Goal: Use online tool/utility

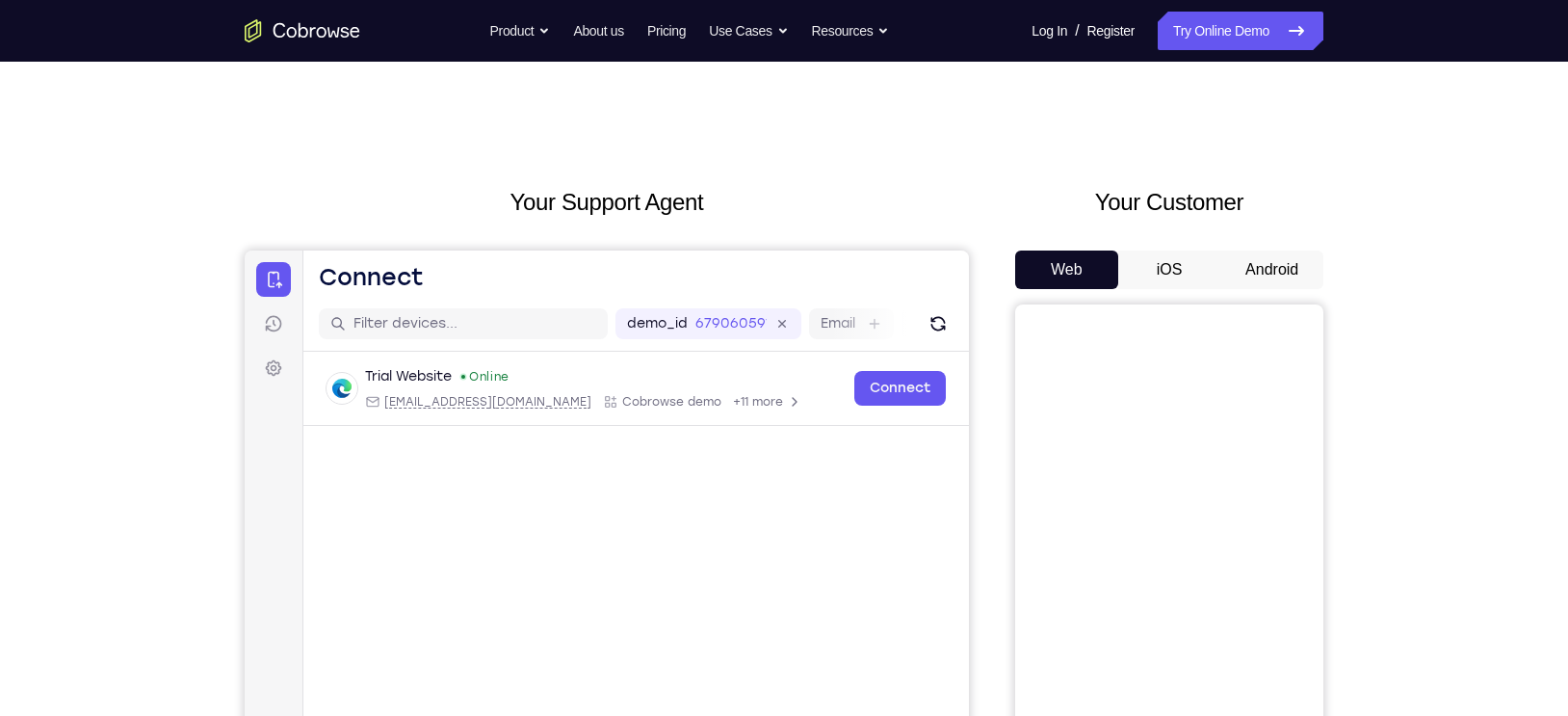
click at [1274, 255] on button "Android" at bounding box center [1272, 269] width 103 height 38
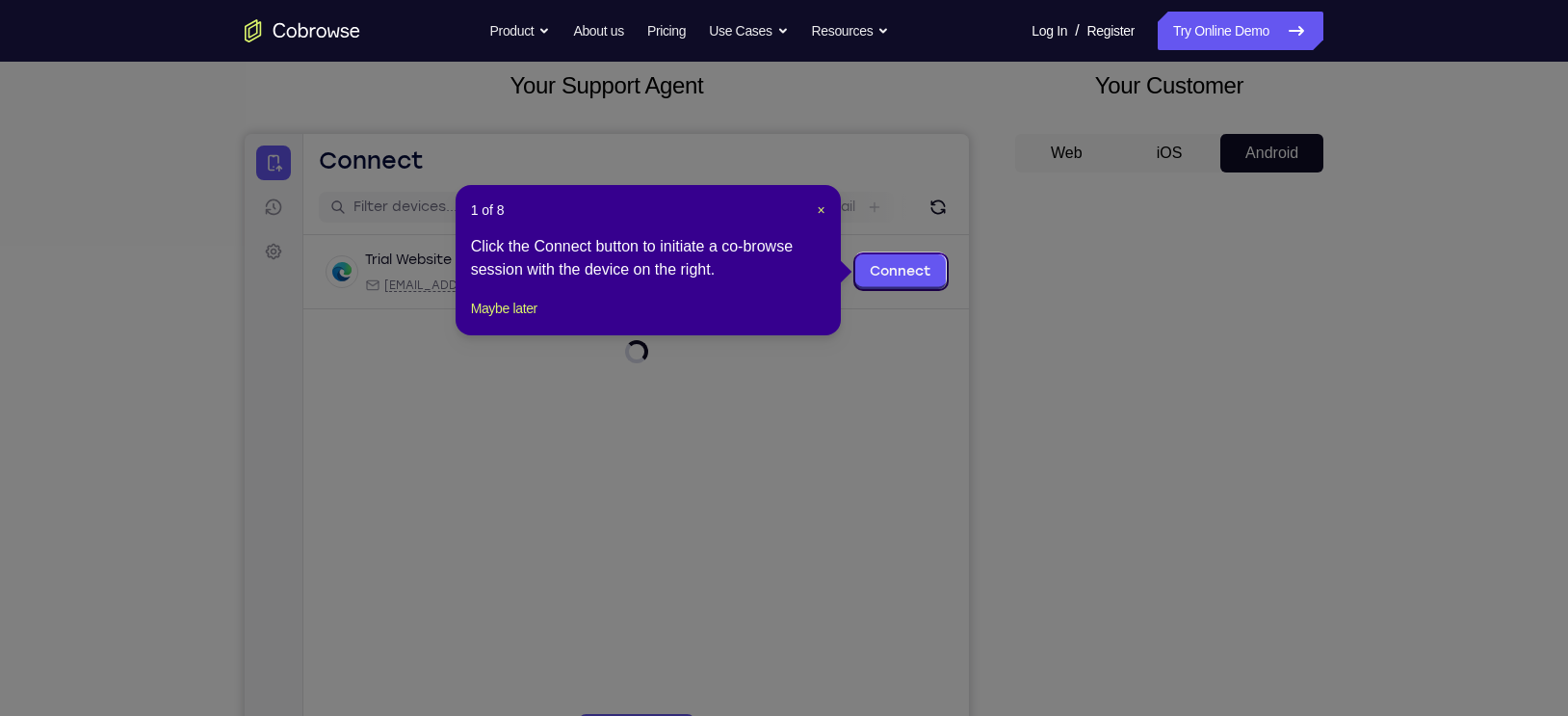
scroll to position [119, 0]
click at [820, 205] on span "×" at bounding box center [821, 208] width 8 height 16
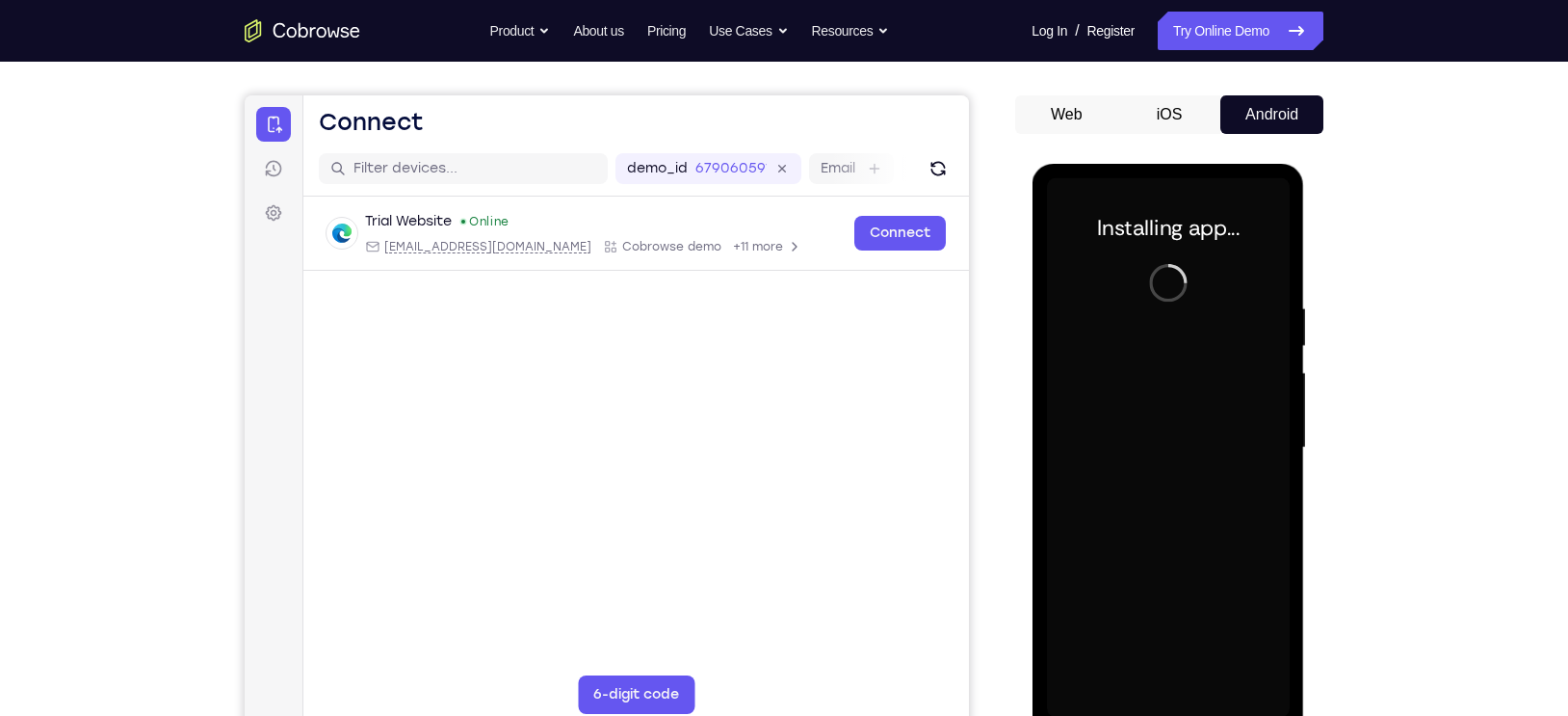
scroll to position [192, 0]
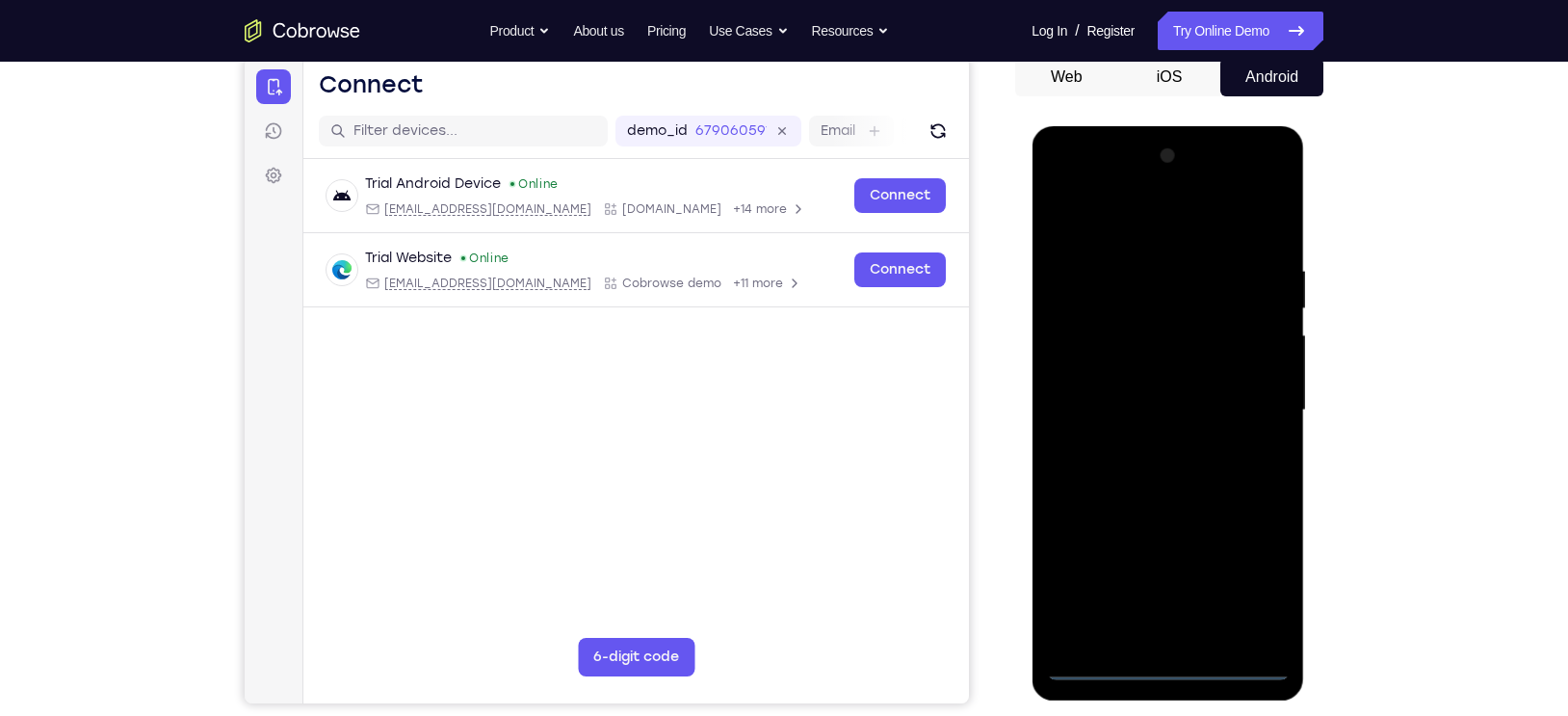
click at [1161, 663] on div at bounding box center [1168, 410] width 243 height 539
click at [1242, 587] on div at bounding box center [1168, 410] width 243 height 539
click at [1069, 210] on div at bounding box center [1168, 410] width 243 height 539
click at [1151, 292] on div at bounding box center [1168, 410] width 243 height 539
click at [1112, 372] on div at bounding box center [1168, 410] width 243 height 539
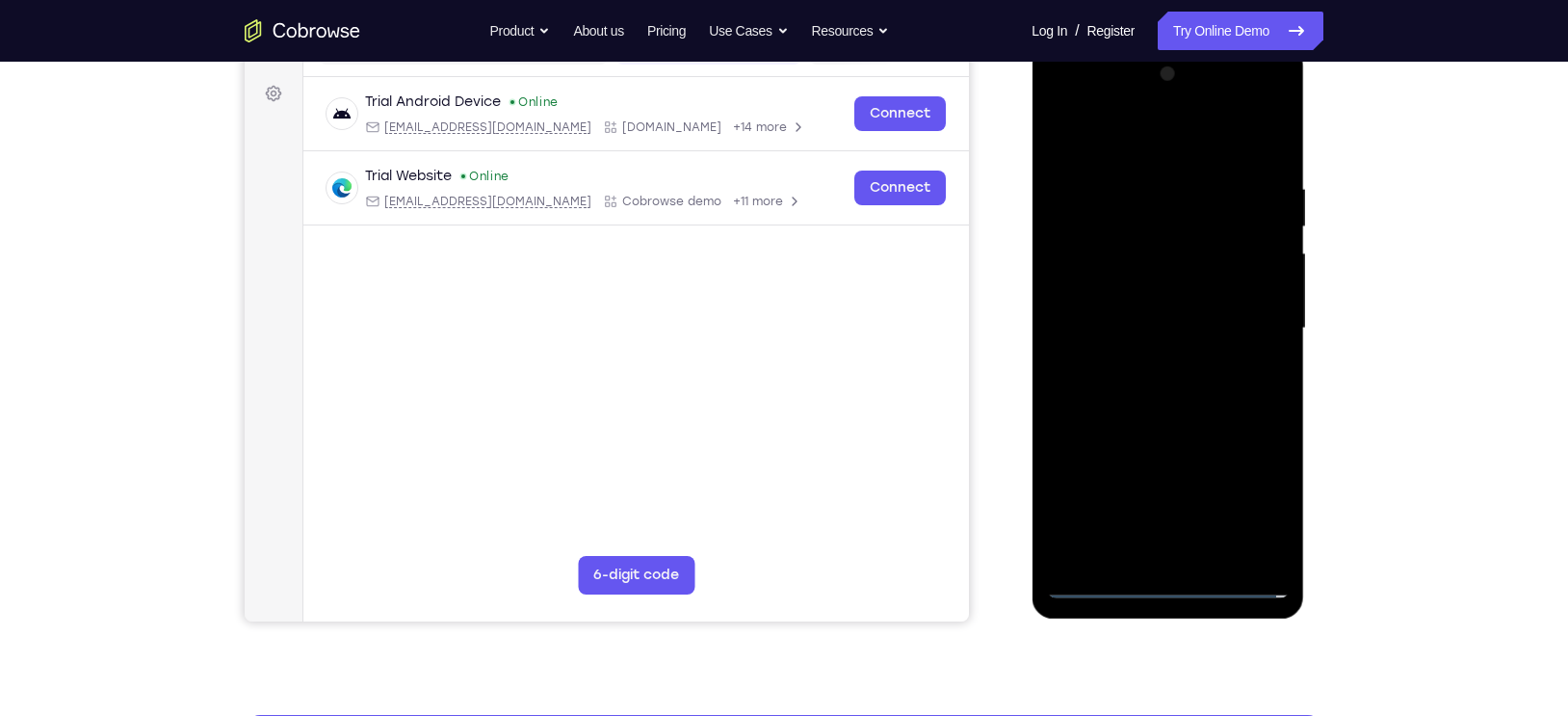
scroll to position [276, 0]
click at [1143, 448] on div at bounding box center [1168, 328] width 243 height 539
click at [1259, 470] on div at bounding box center [1168, 328] width 243 height 539
drag, startPoint x: 1206, startPoint y: 489, endPoint x: 1196, endPoint y: 416, distance: 73.7
click at [1196, 416] on div at bounding box center [1168, 328] width 243 height 539
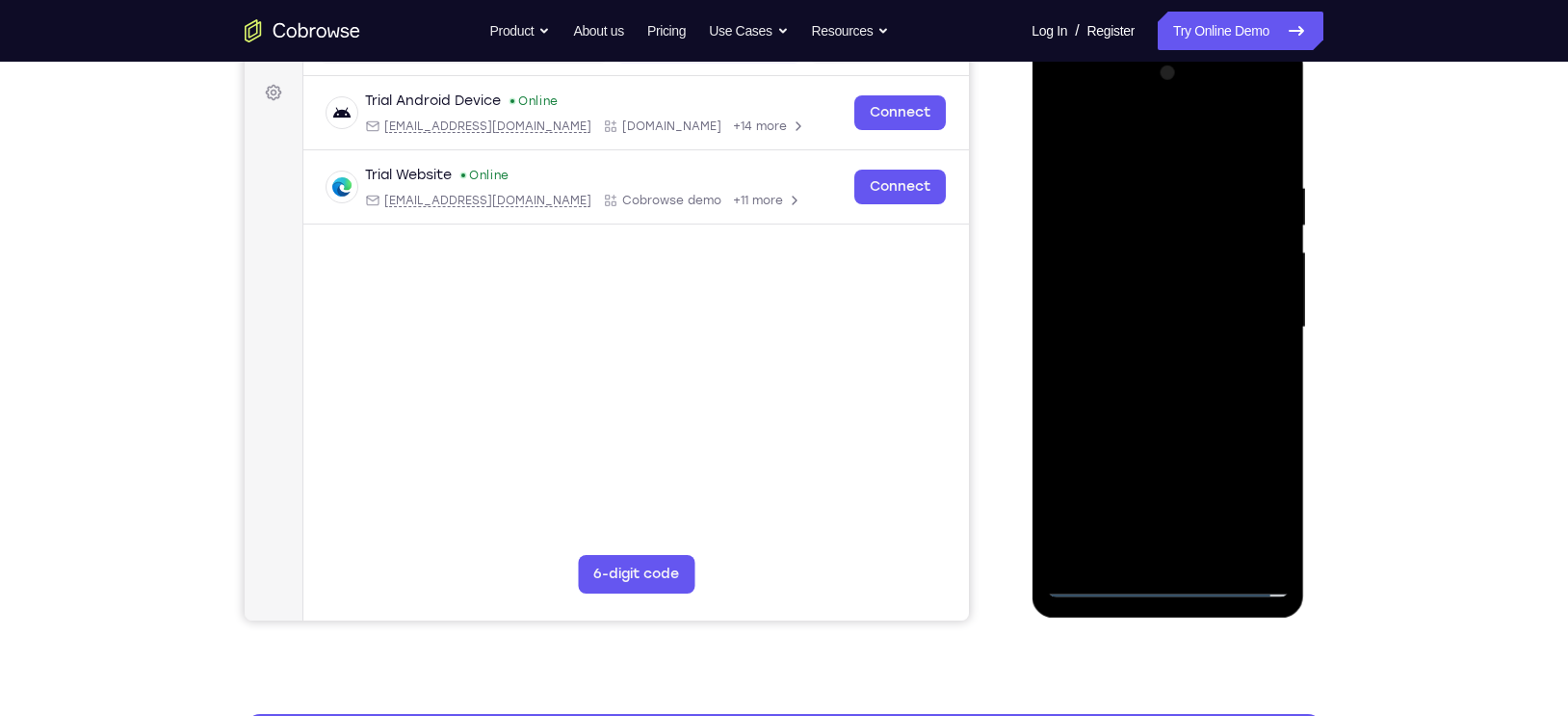
drag, startPoint x: 1179, startPoint y: 542, endPoint x: 1158, endPoint y: 423, distance: 120.8
click at [1158, 423] on div at bounding box center [1168, 328] width 243 height 539
drag, startPoint x: 1190, startPoint y: 442, endPoint x: 1145, endPoint y: 206, distance: 240.3
click at [1145, 206] on div at bounding box center [1168, 328] width 243 height 539
drag, startPoint x: 1181, startPoint y: 361, endPoint x: 1103, endPoint y: 123, distance: 250.5
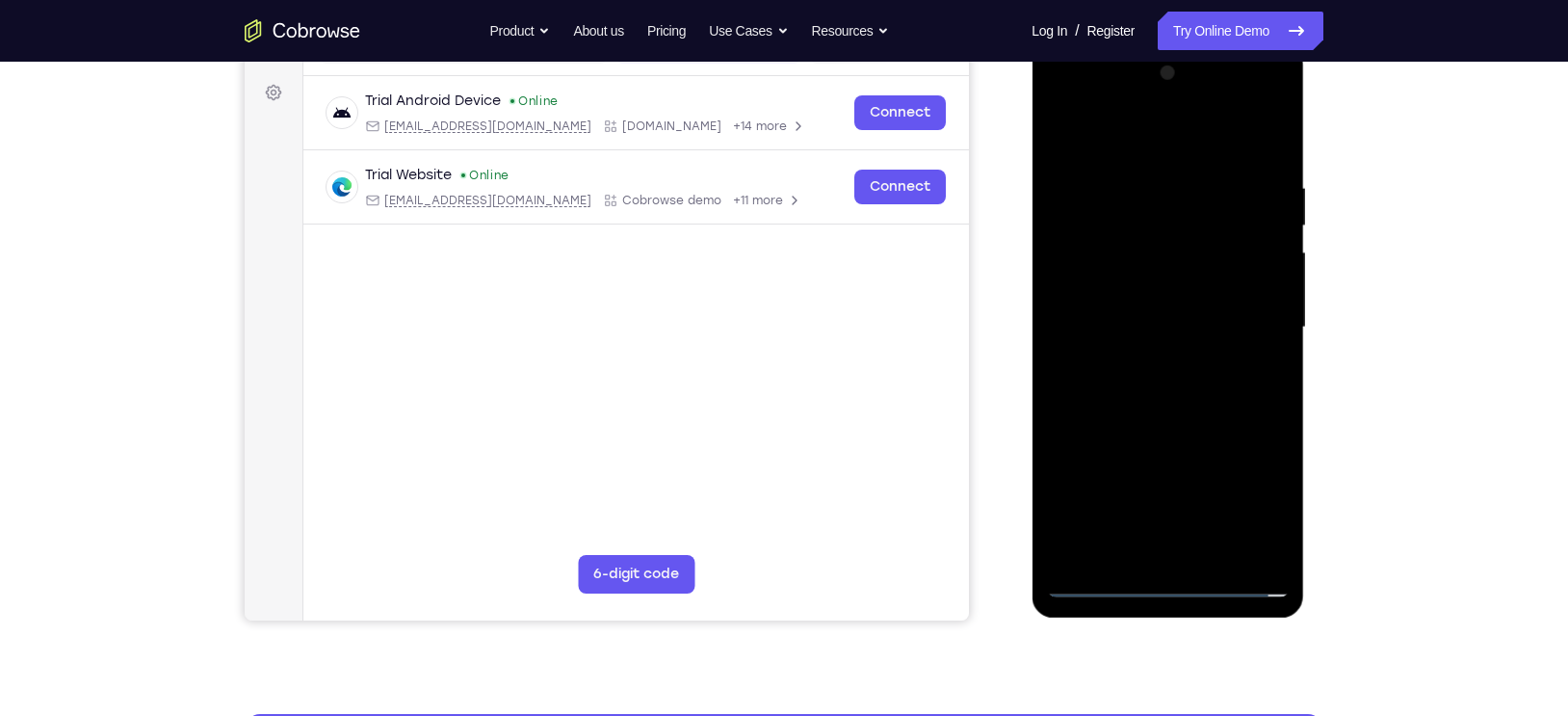
click at [1103, 123] on div at bounding box center [1168, 328] width 243 height 539
drag, startPoint x: 1173, startPoint y: 392, endPoint x: 1103, endPoint y: 368, distance: 74.0
click at [1103, 368] on div at bounding box center [1168, 328] width 243 height 539
drag, startPoint x: 1152, startPoint y: 407, endPoint x: 1121, endPoint y: 269, distance: 141.4
click at [1121, 269] on div at bounding box center [1168, 328] width 243 height 539
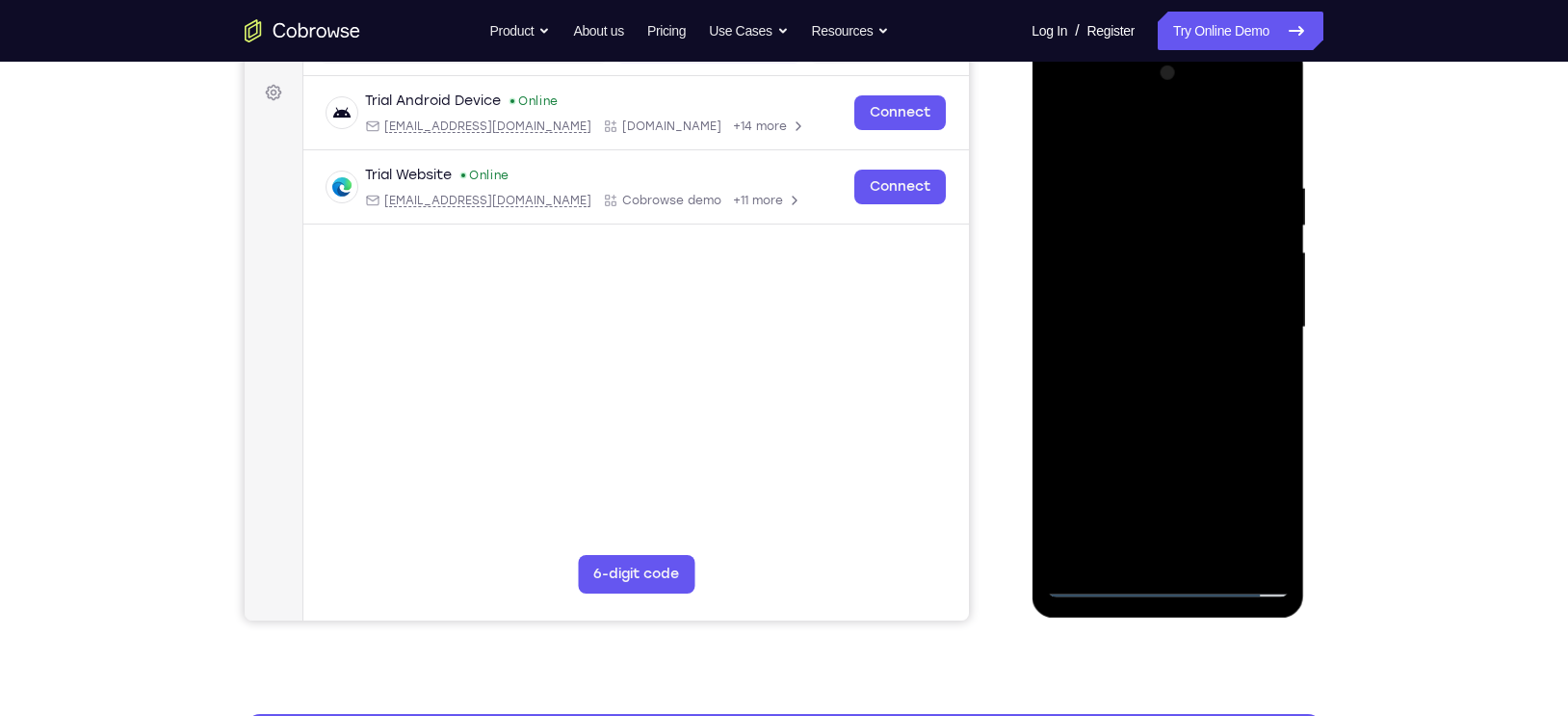
drag, startPoint x: 1147, startPoint y: 393, endPoint x: 1076, endPoint y: 332, distance: 93.6
click at [1076, 332] on div at bounding box center [1168, 328] width 243 height 539
drag, startPoint x: 1200, startPoint y: 444, endPoint x: 1186, endPoint y: 413, distance: 34.0
click at [1186, 413] on div at bounding box center [1168, 328] width 243 height 539
drag, startPoint x: 1164, startPoint y: 508, endPoint x: 1164, endPoint y: 252, distance: 256.0
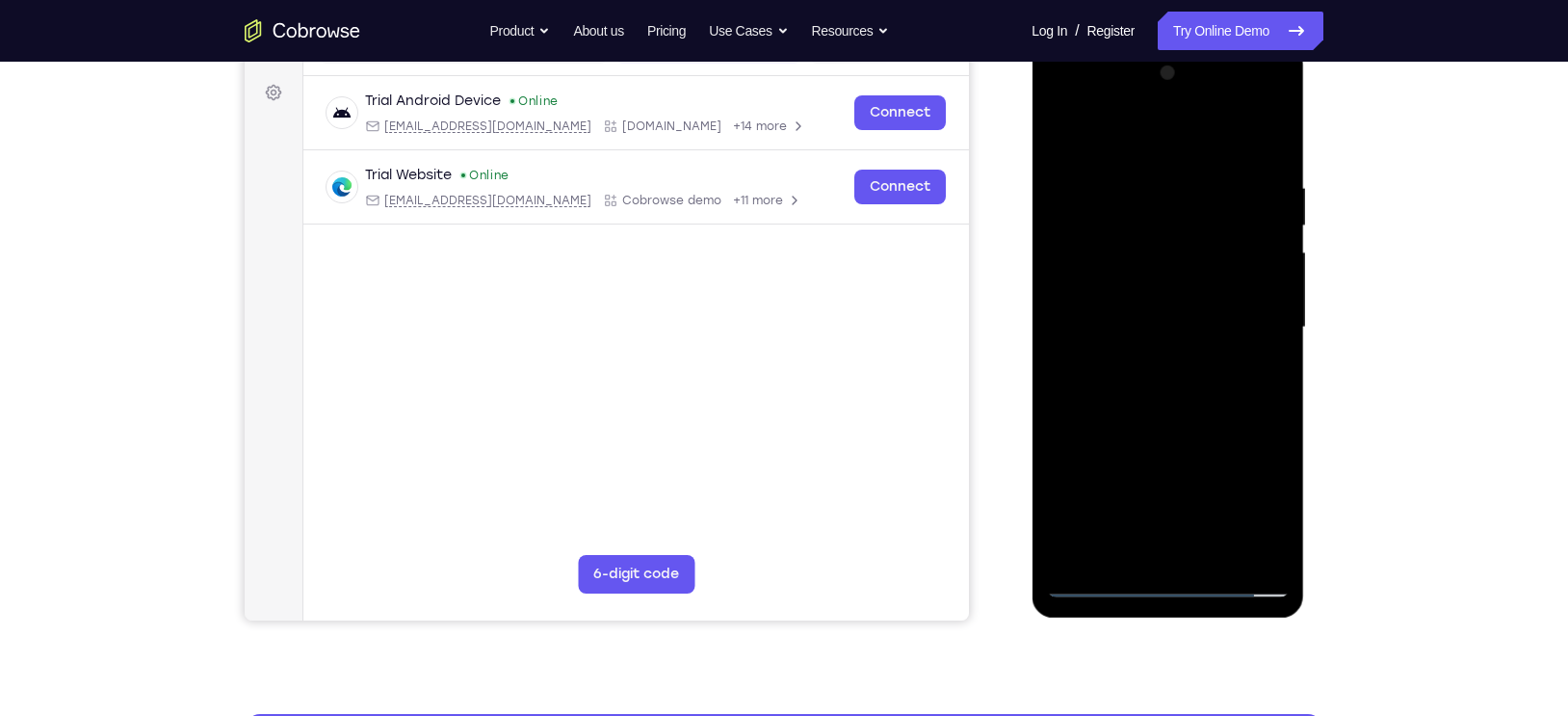
click at [1164, 252] on div at bounding box center [1168, 328] width 243 height 539
drag, startPoint x: 1199, startPoint y: 330, endPoint x: 1126, endPoint y: 314, distance: 74.7
click at [1126, 314] on div at bounding box center [1168, 328] width 243 height 539
drag, startPoint x: 1150, startPoint y: 489, endPoint x: 1127, endPoint y: 328, distance: 162.6
click at [1127, 328] on div at bounding box center [1168, 328] width 243 height 539
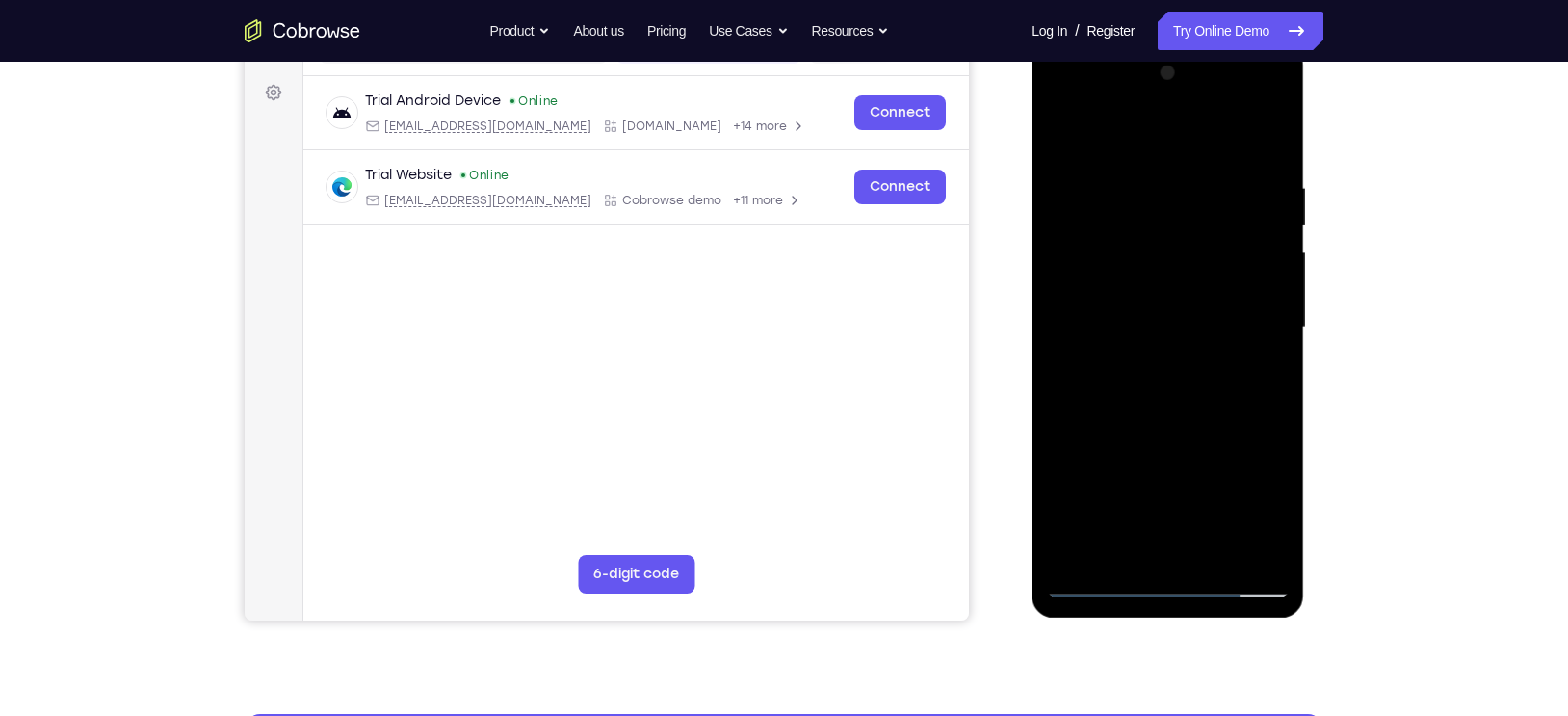
click at [1171, 389] on div at bounding box center [1168, 328] width 243 height 539
click at [1174, 316] on div at bounding box center [1168, 328] width 243 height 539
click at [1243, 321] on div at bounding box center [1168, 328] width 243 height 539
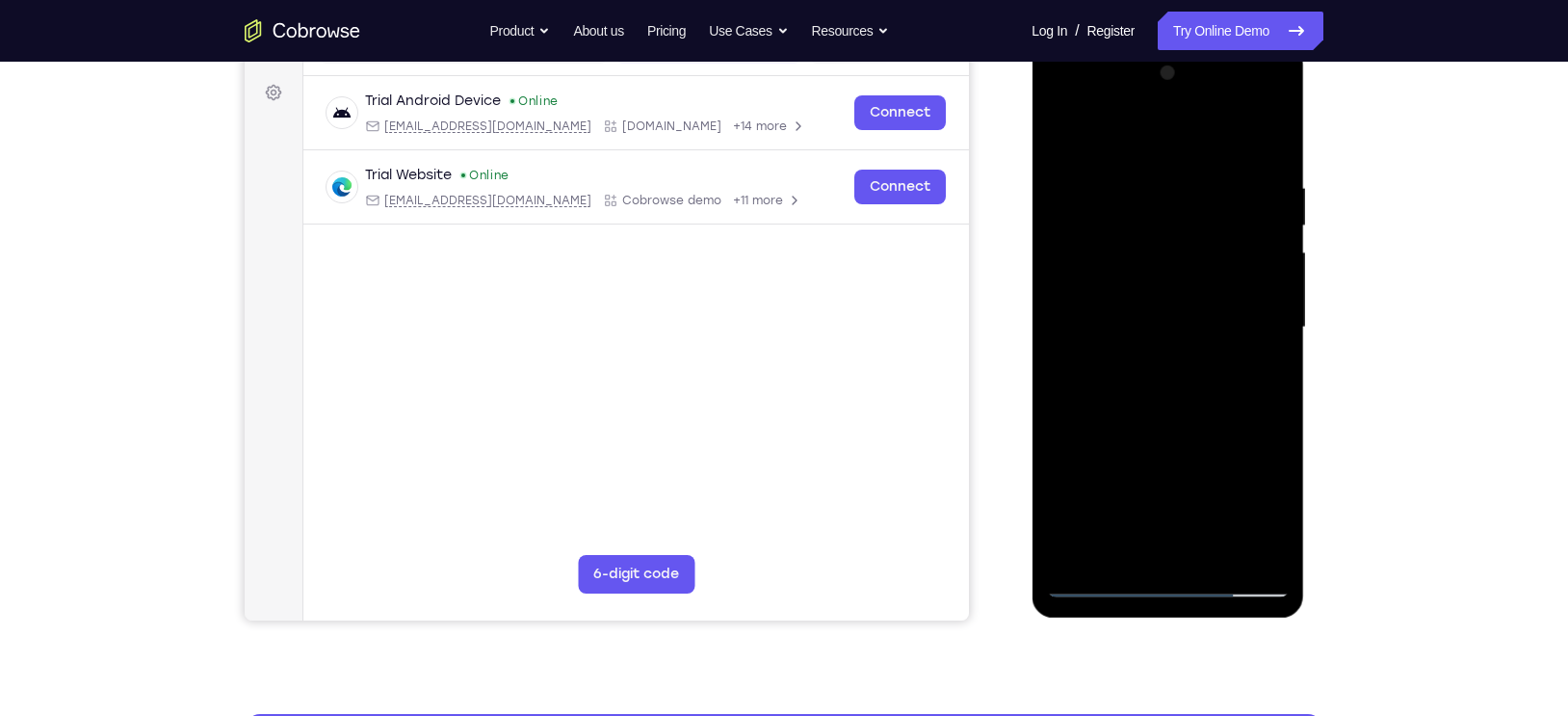
click at [1243, 321] on div at bounding box center [1168, 328] width 243 height 539
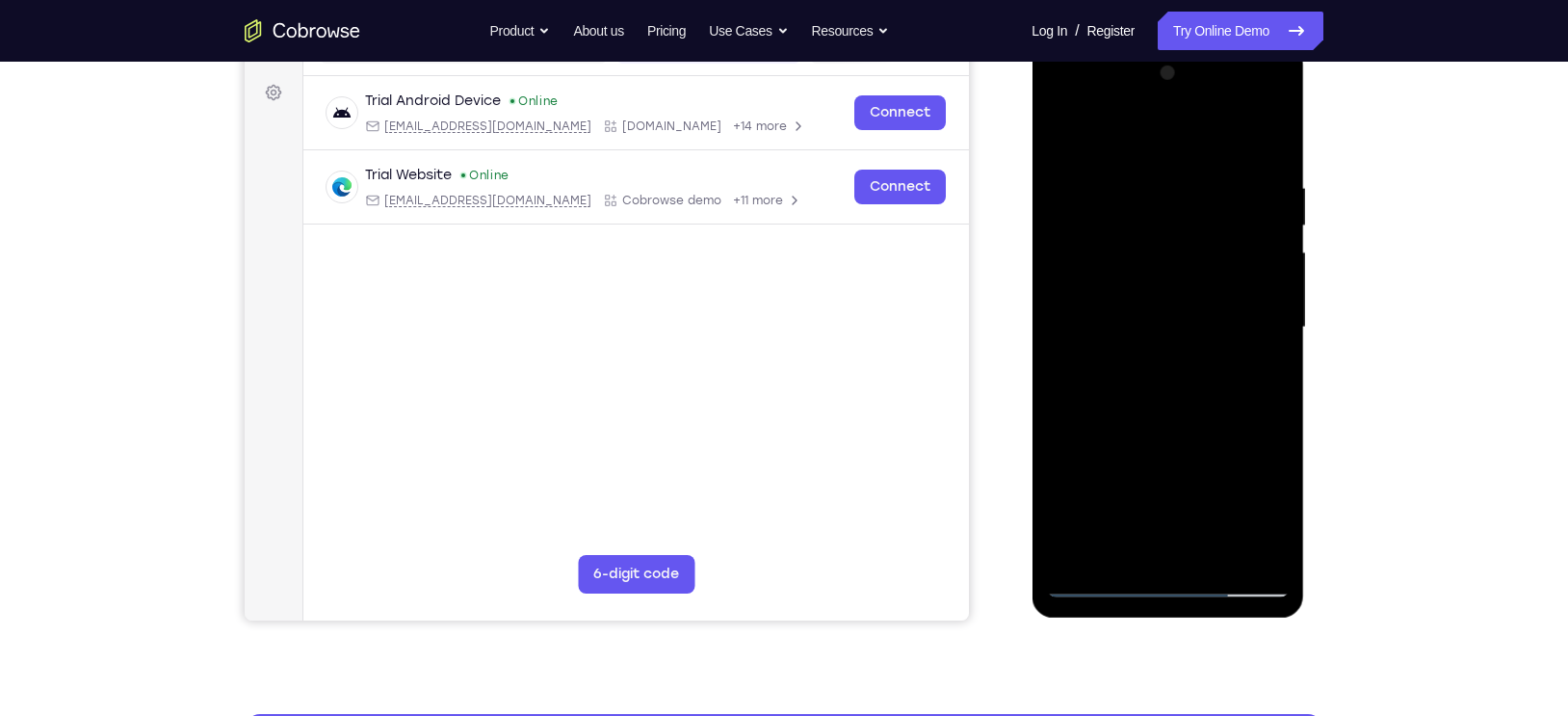
click at [1243, 321] on div at bounding box center [1168, 328] width 243 height 539
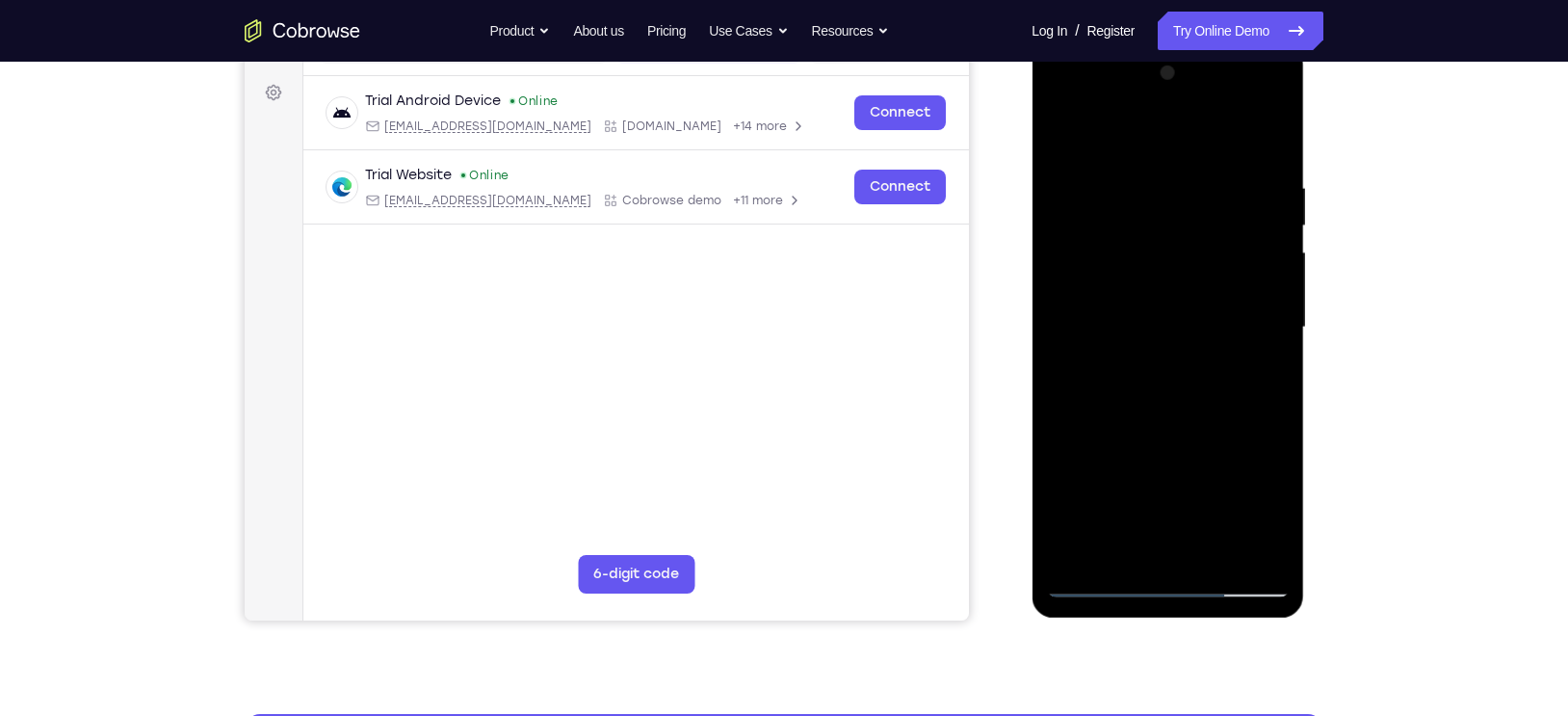
click at [1243, 321] on div at bounding box center [1168, 328] width 243 height 539
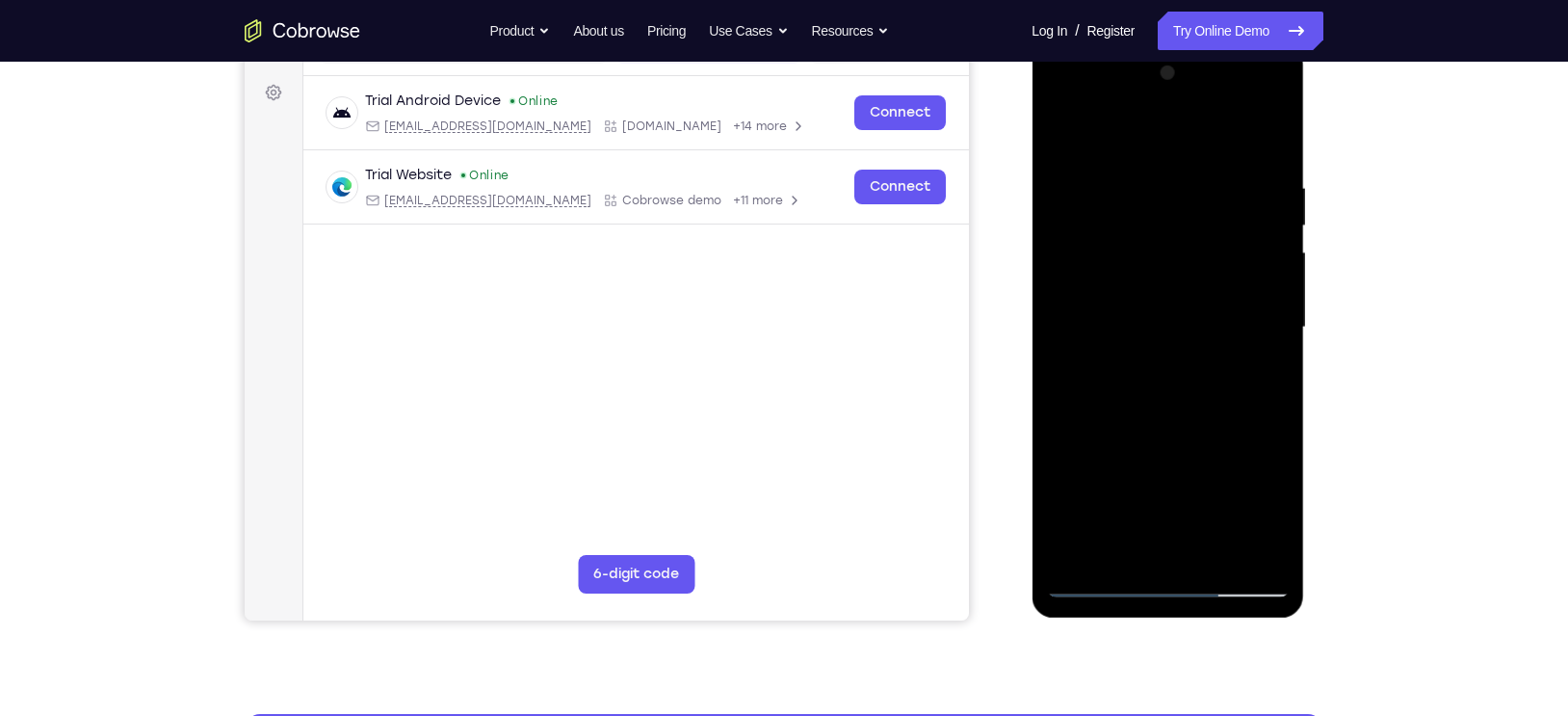
click at [1243, 321] on div at bounding box center [1168, 328] width 243 height 539
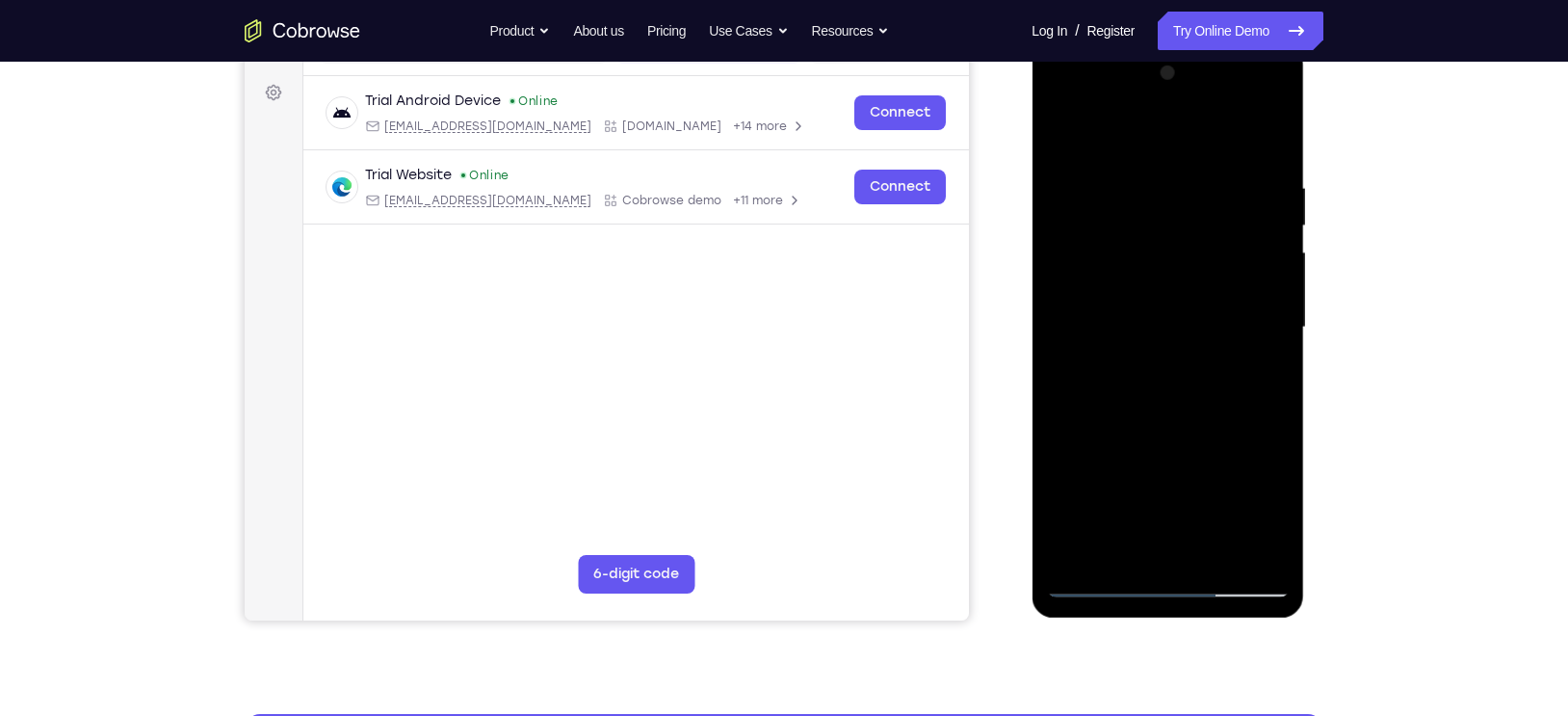
click at [1243, 321] on div at bounding box center [1168, 328] width 243 height 539
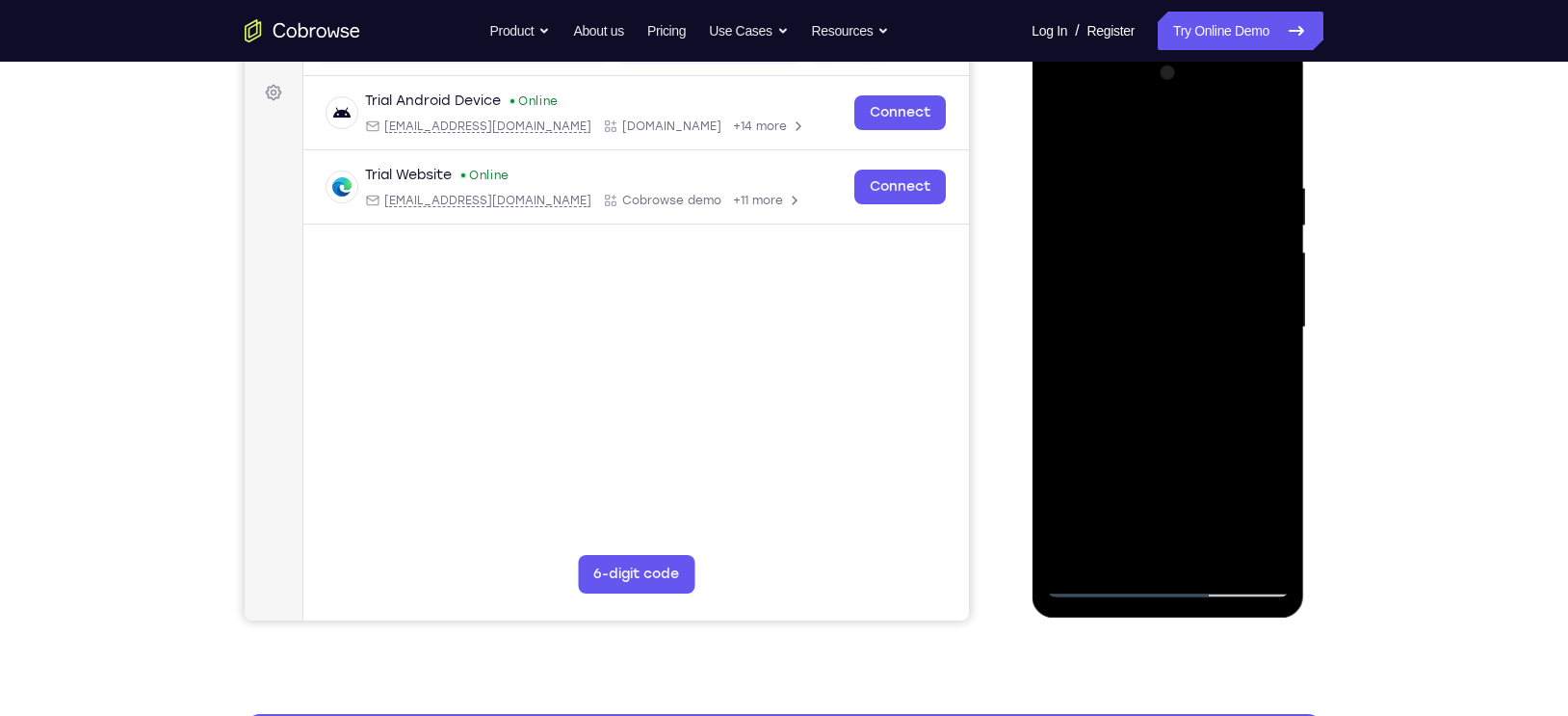
click at [1243, 321] on div at bounding box center [1168, 328] width 243 height 539
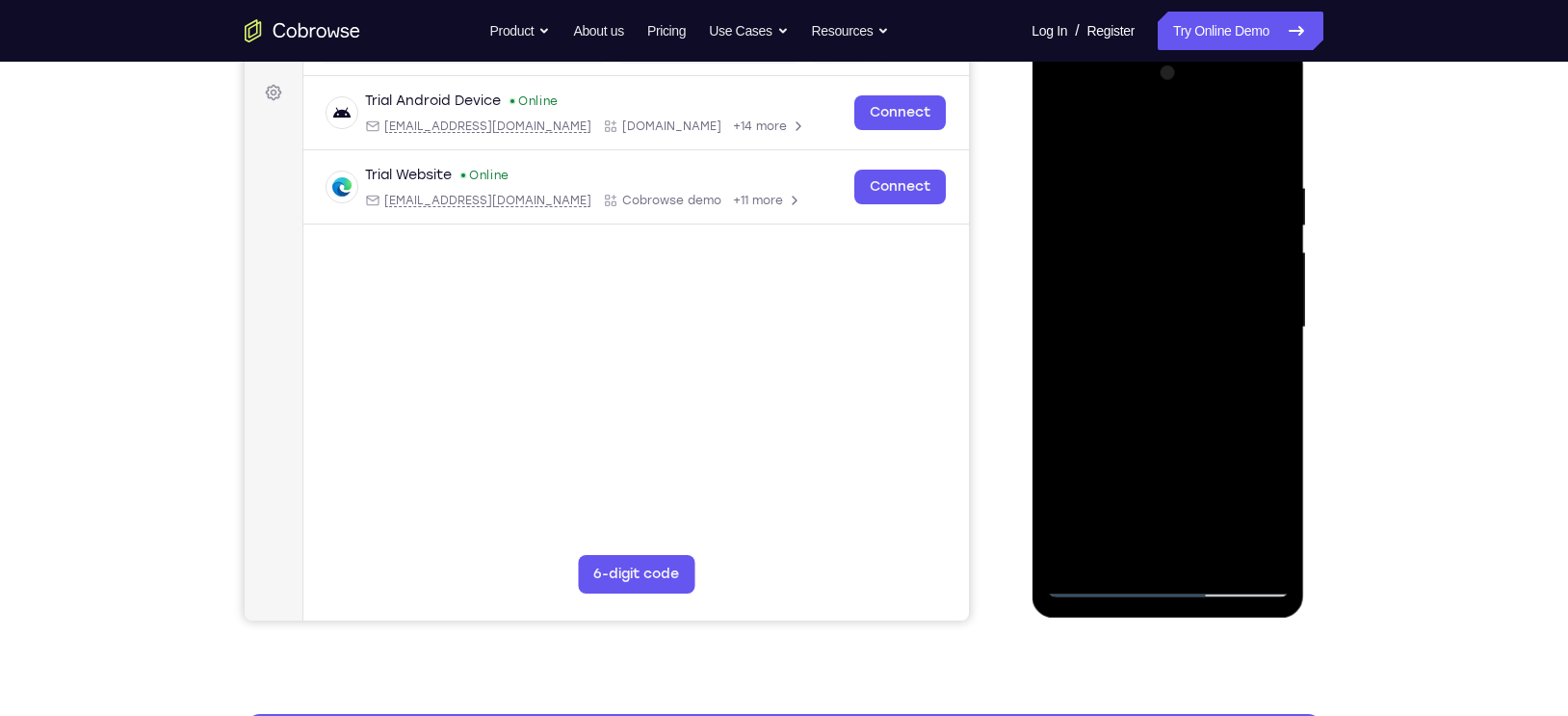
click at [1243, 321] on div at bounding box center [1168, 328] width 243 height 539
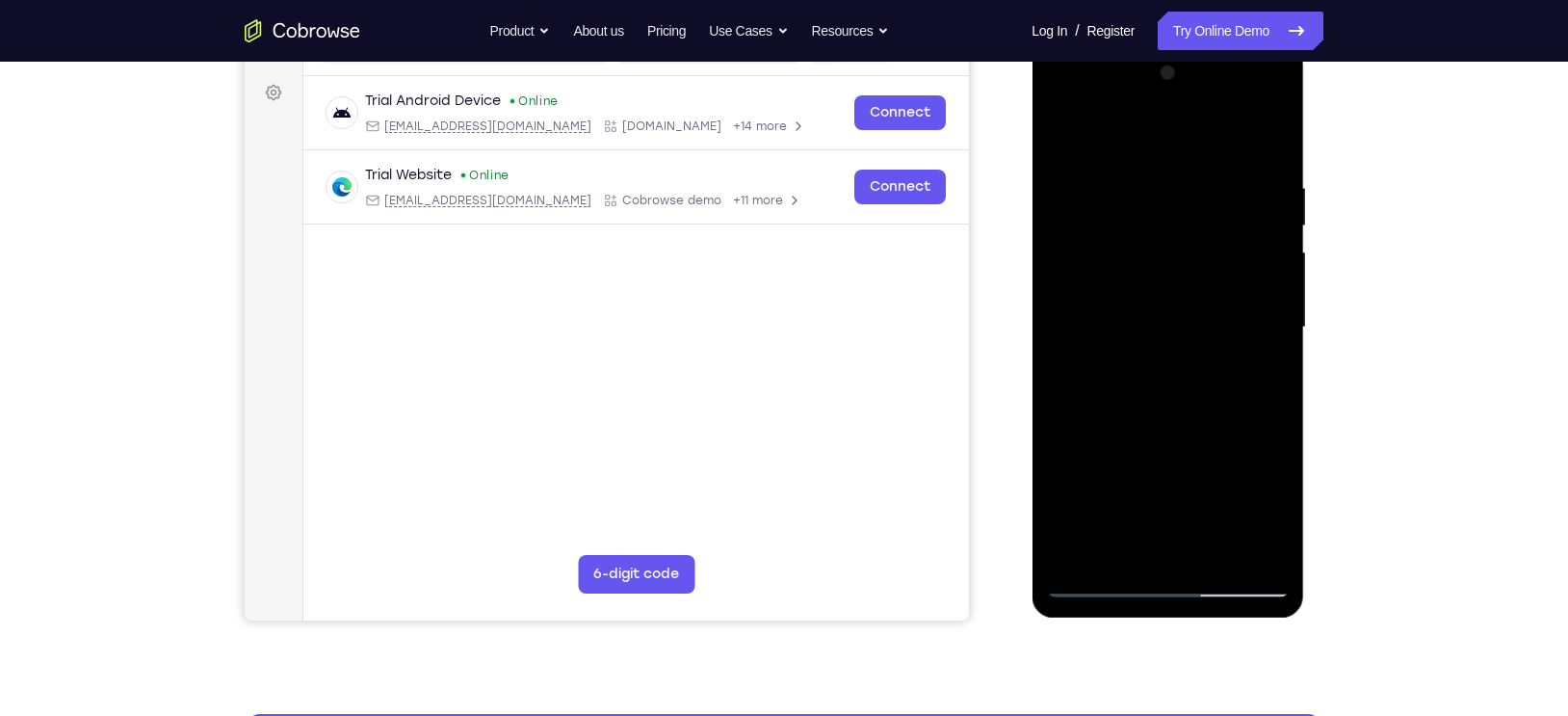
click at [1243, 321] on div at bounding box center [1168, 328] width 243 height 539
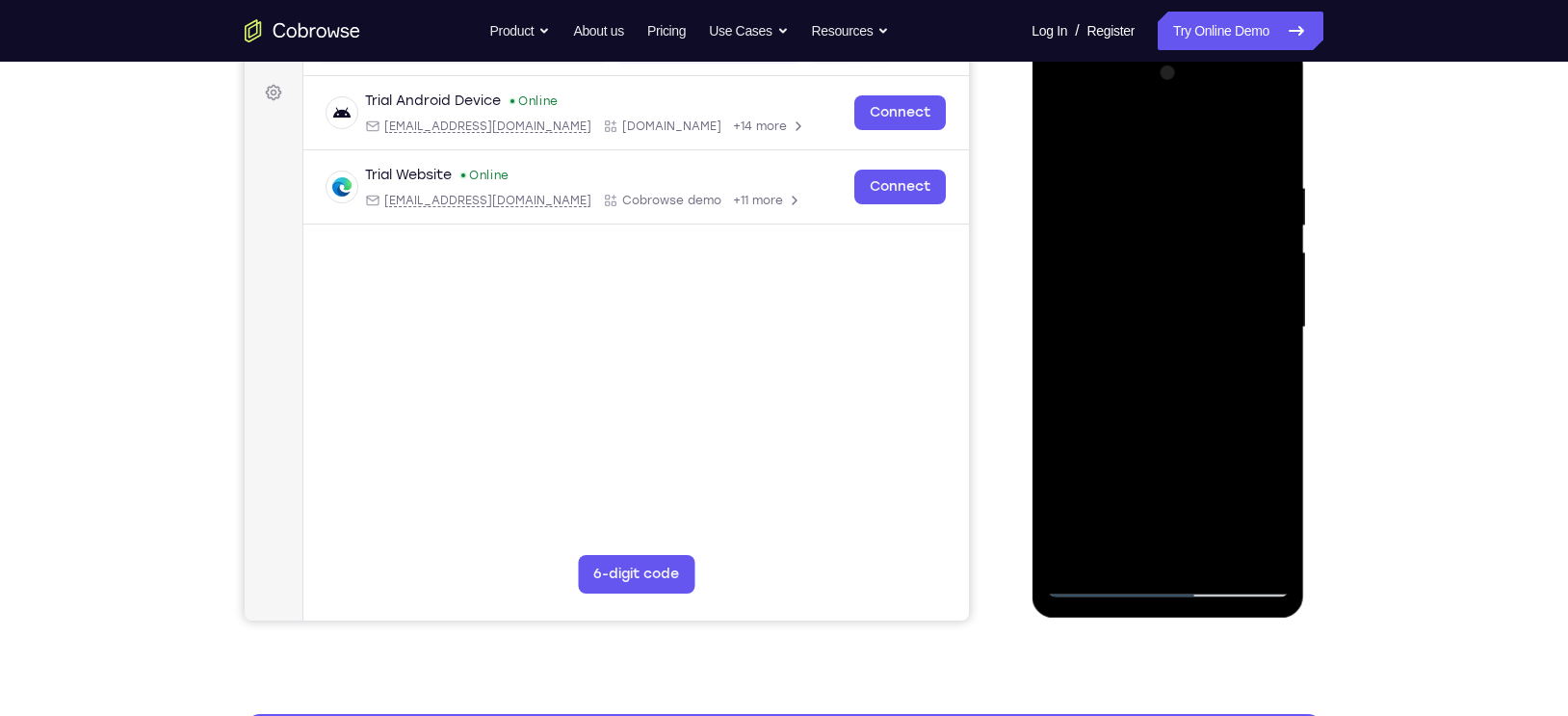
click at [1243, 321] on div at bounding box center [1168, 328] width 243 height 539
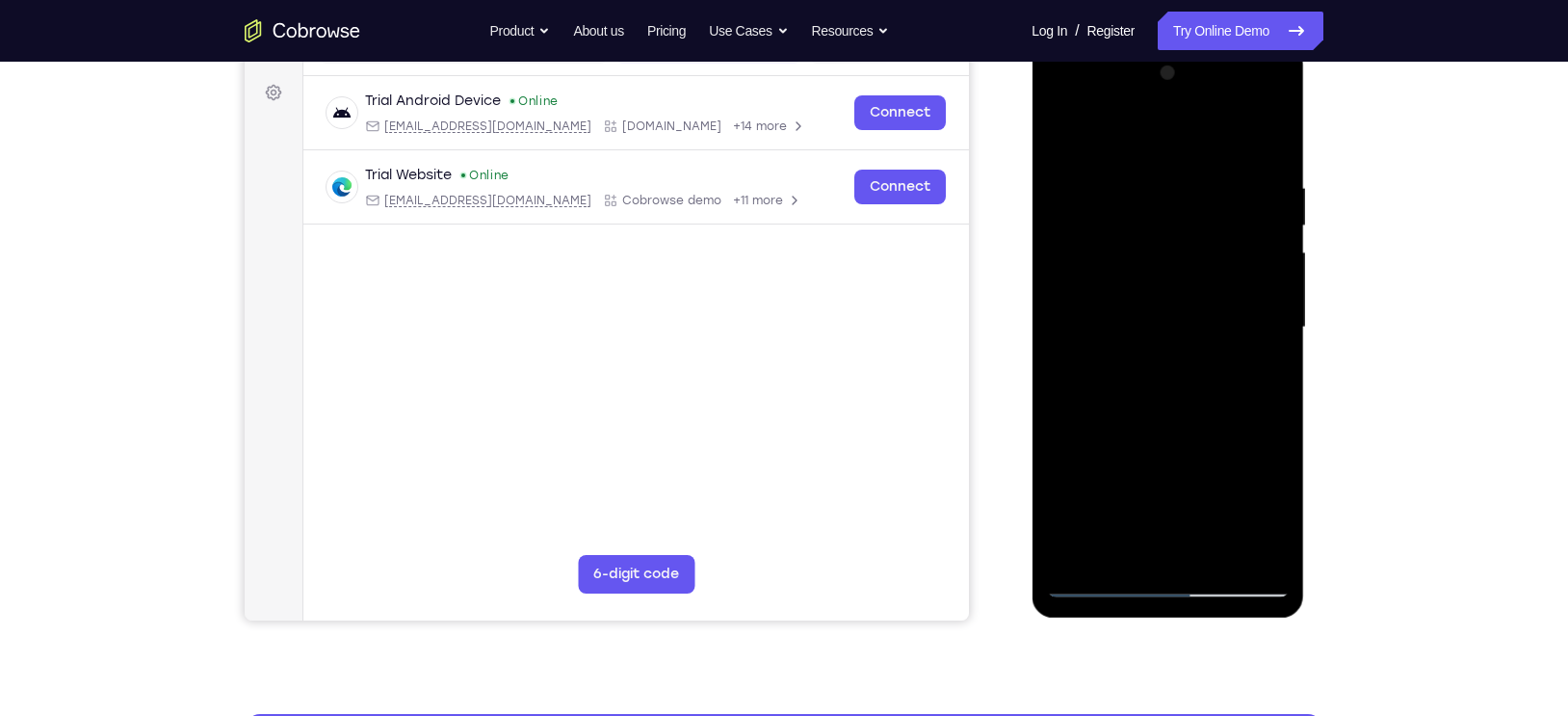
click at [1243, 321] on div at bounding box center [1168, 328] width 243 height 539
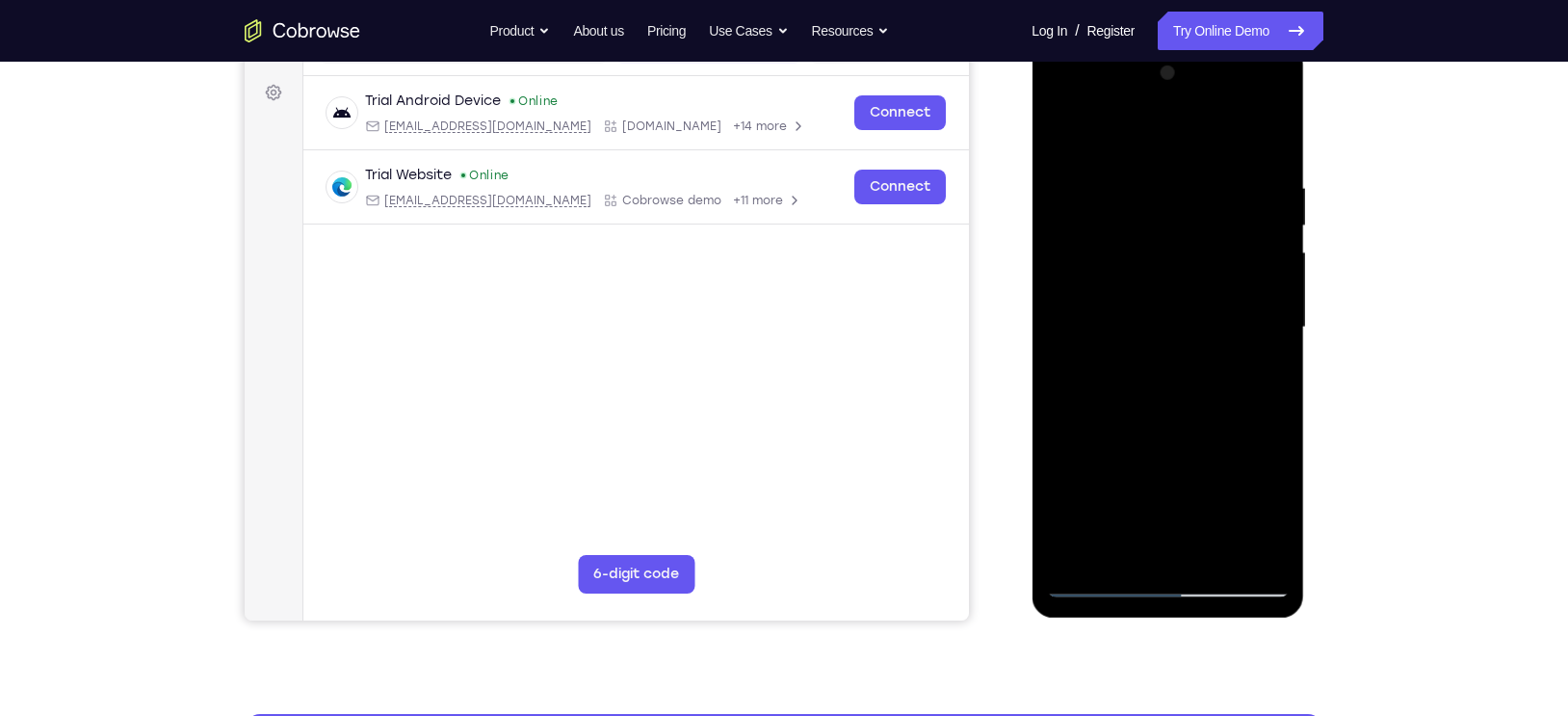
click at [1243, 321] on div at bounding box center [1168, 328] width 243 height 539
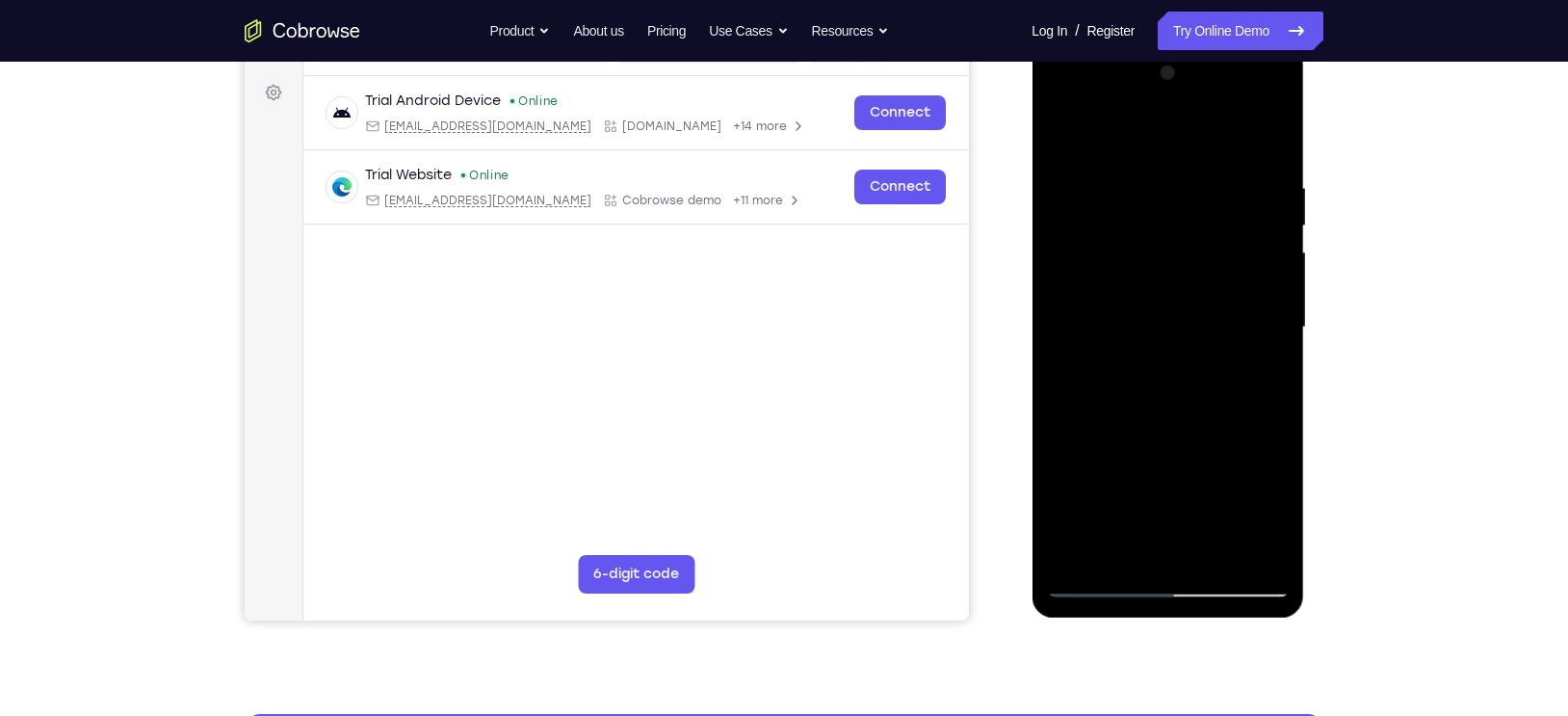
click at [1243, 321] on div at bounding box center [1168, 328] width 243 height 539
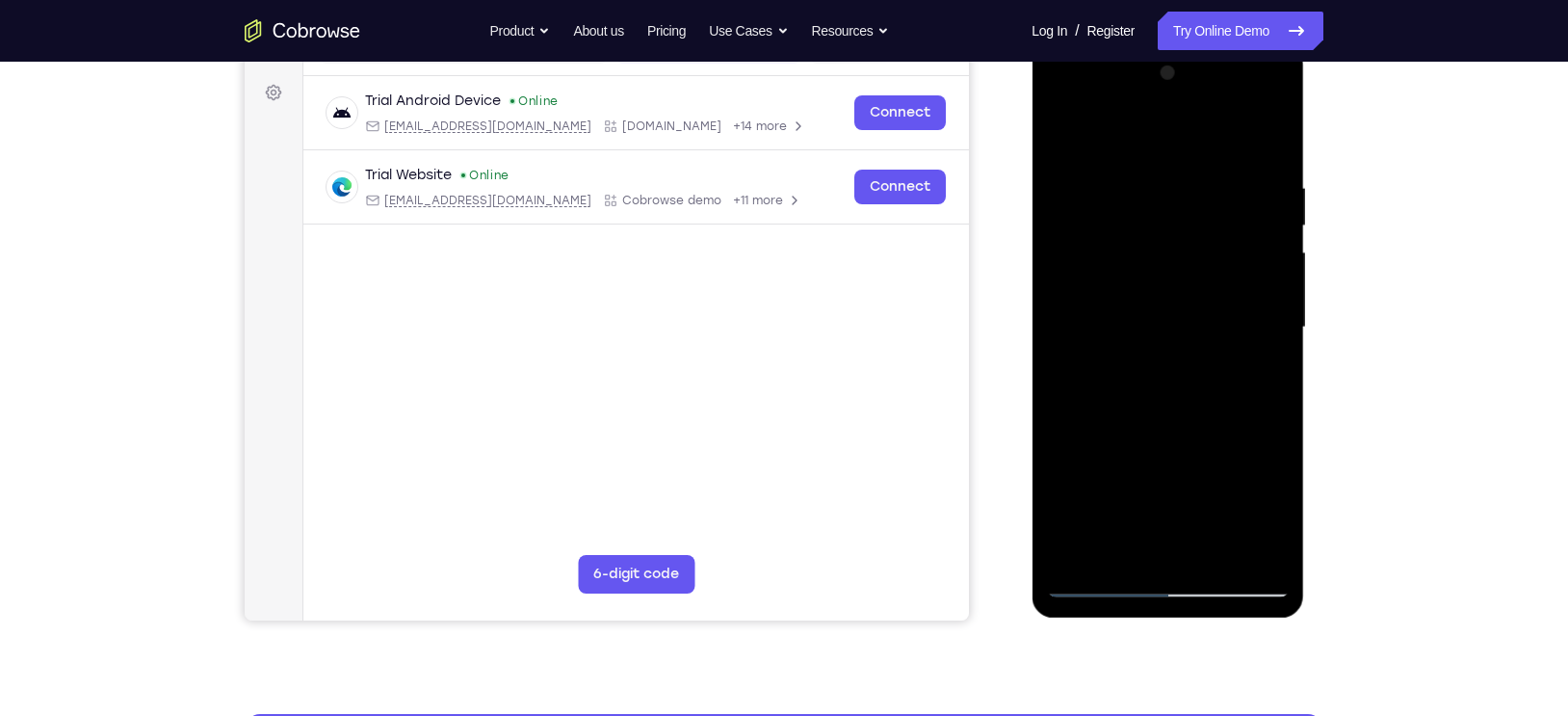
click at [1243, 321] on div at bounding box center [1168, 328] width 243 height 539
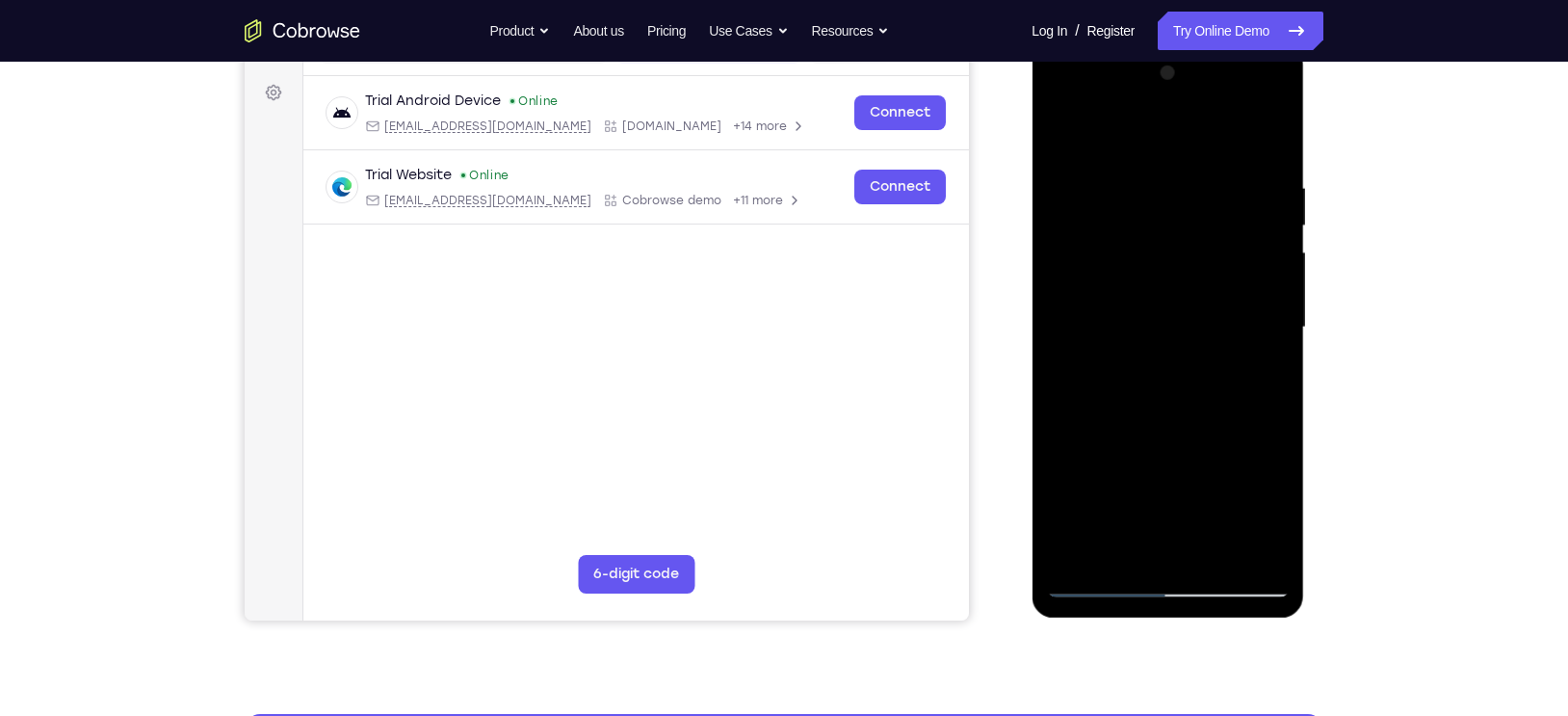
click at [1243, 321] on div at bounding box center [1168, 328] width 243 height 539
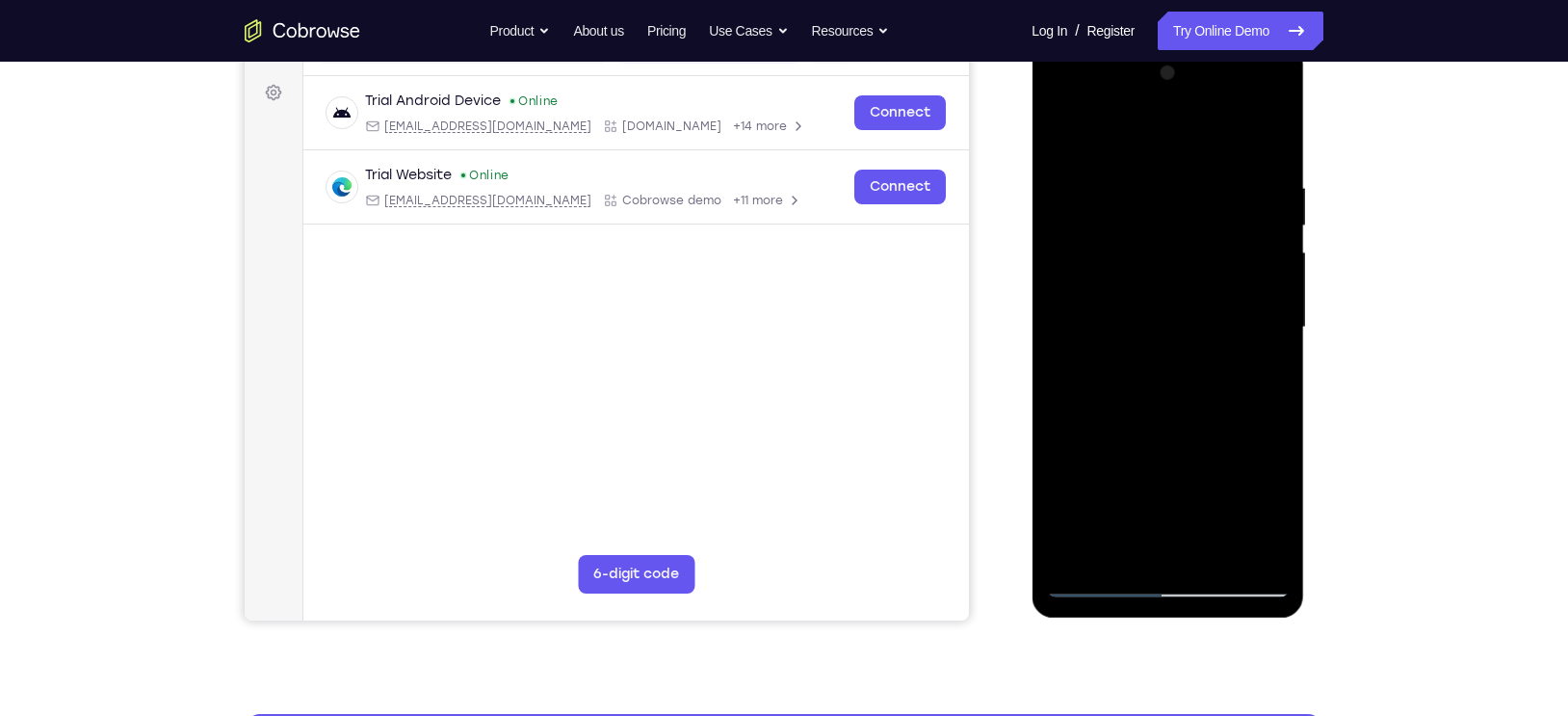
click at [1243, 321] on div at bounding box center [1168, 328] width 243 height 539
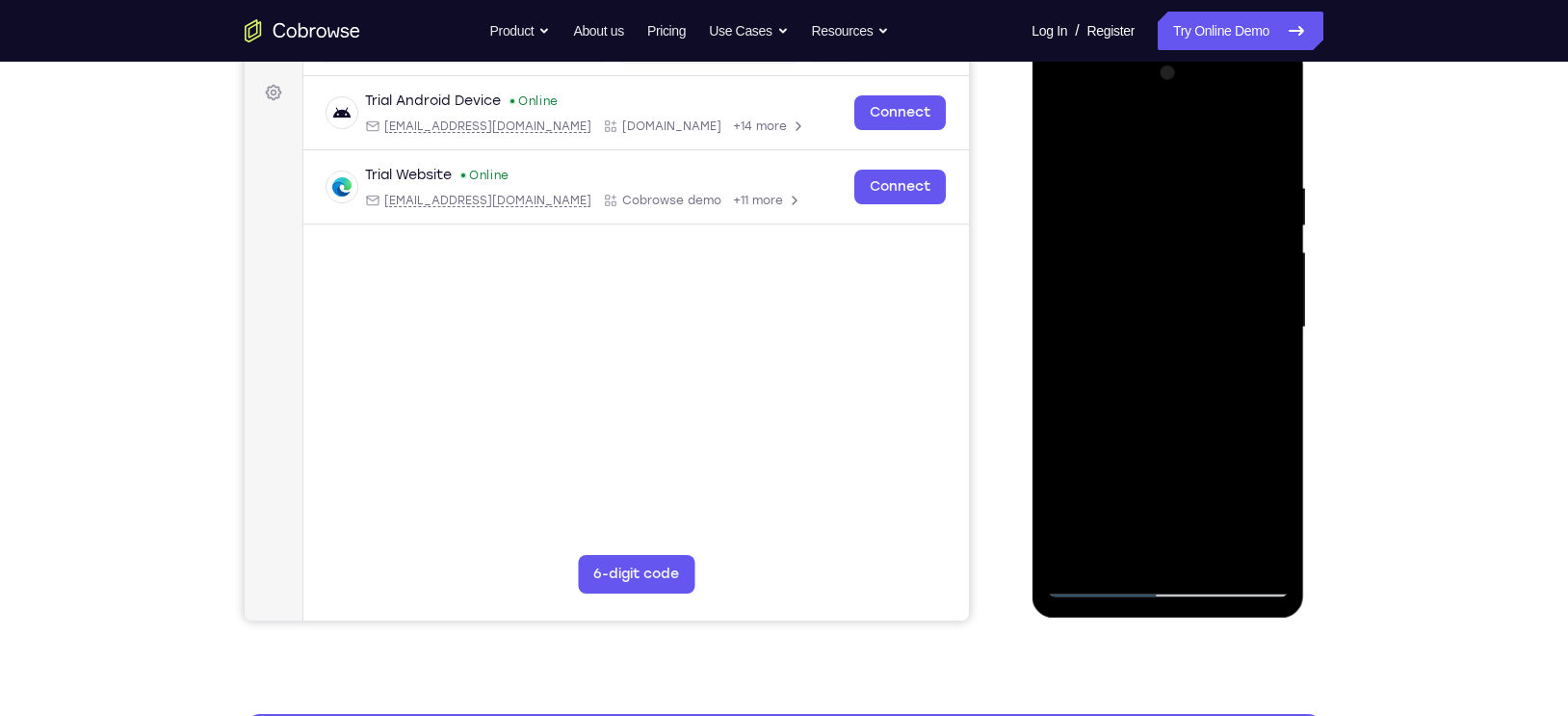
click at [1114, 318] on div at bounding box center [1168, 328] width 243 height 539
click at [1213, 336] on div at bounding box center [1168, 328] width 243 height 539
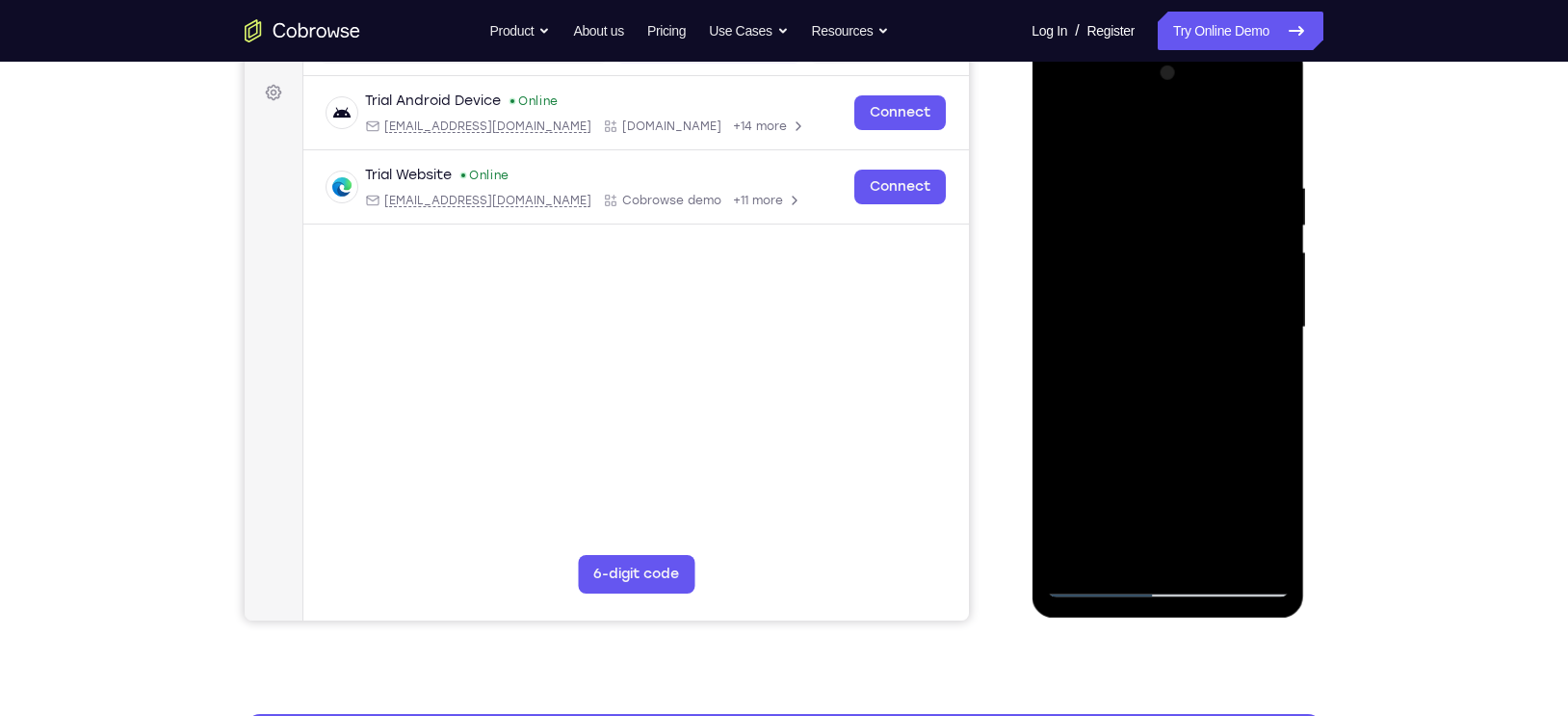
click at [1213, 336] on div at bounding box center [1168, 328] width 243 height 539
click at [1232, 319] on div at bounding box center [1168, 328] width 243 height 539
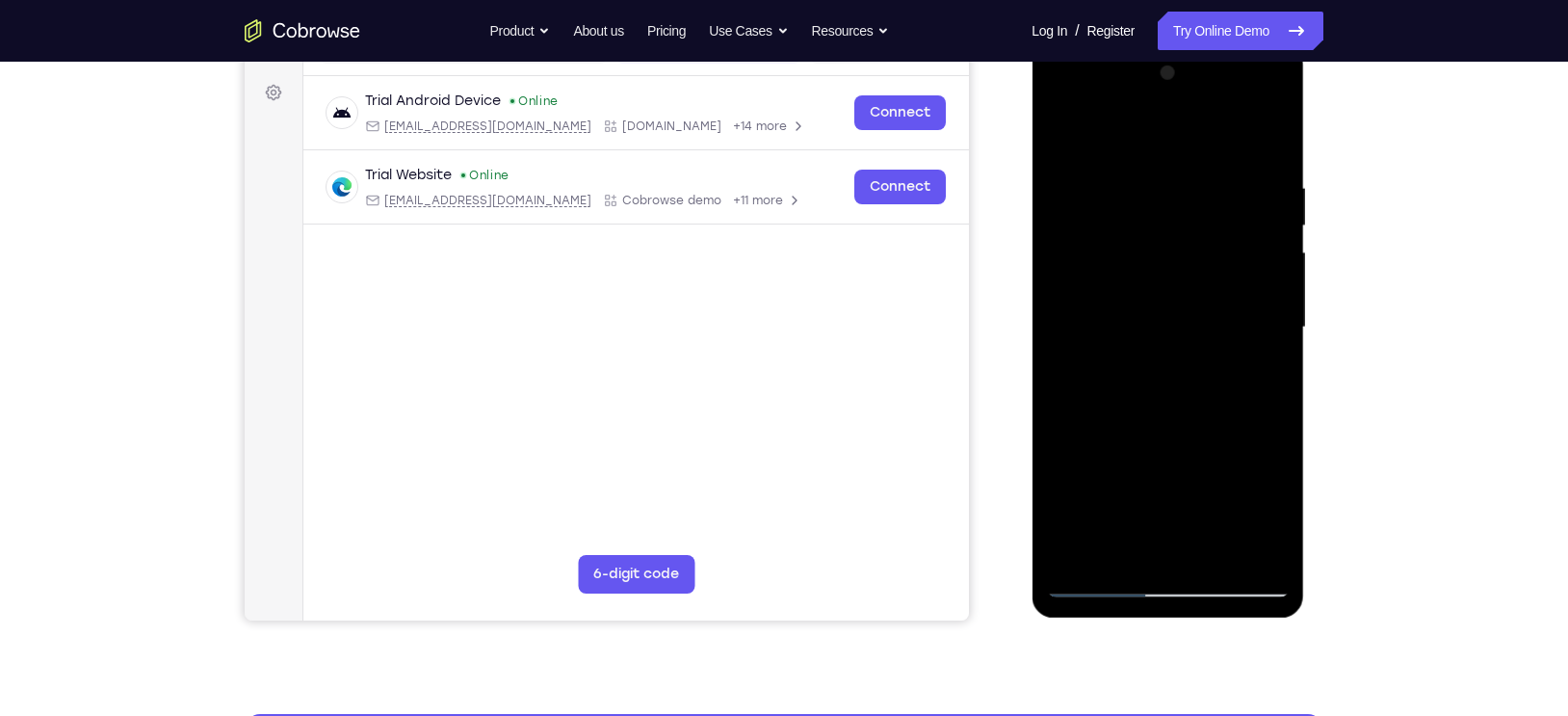
click at [1232, 319] on div at bounding box center [1168, 328] width 243 height 539
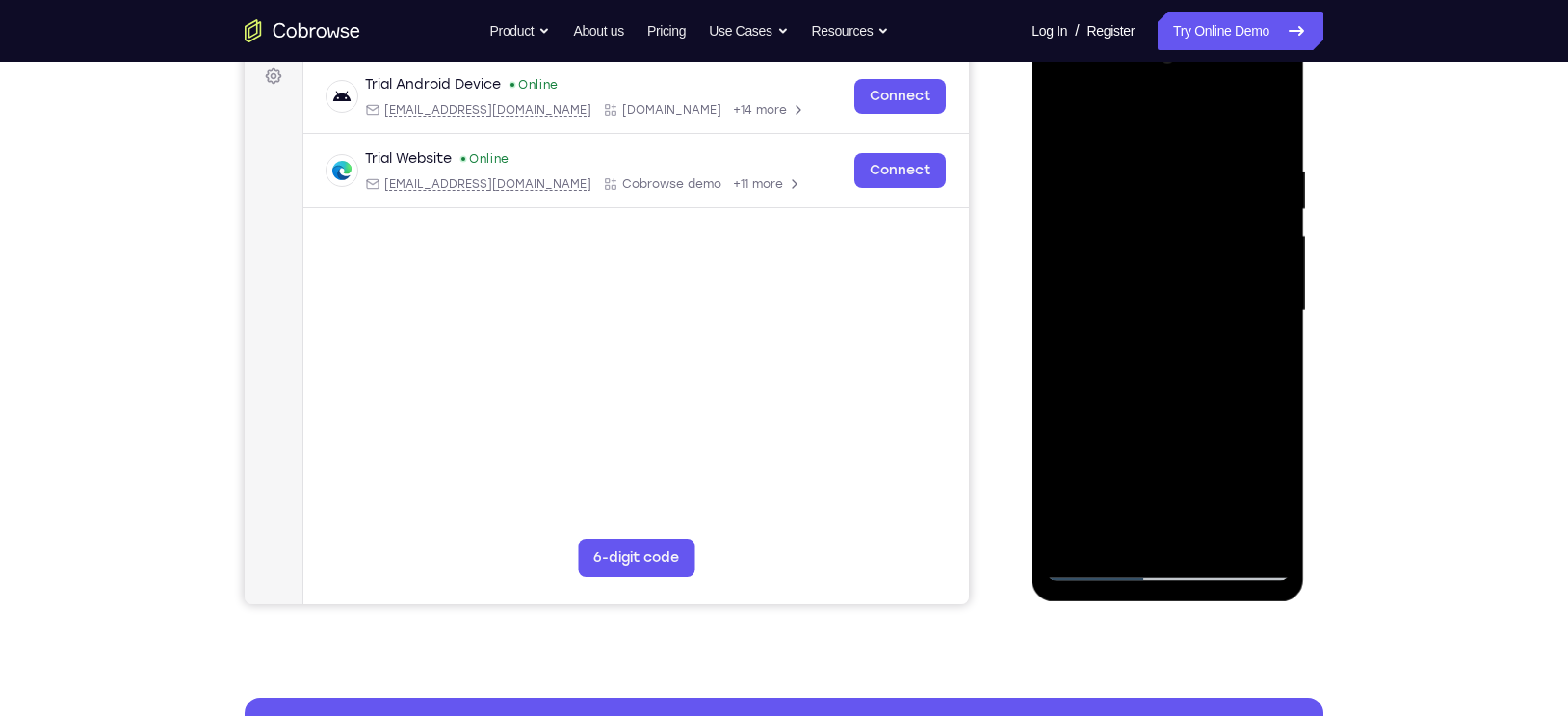
scroll to position [297, 0]
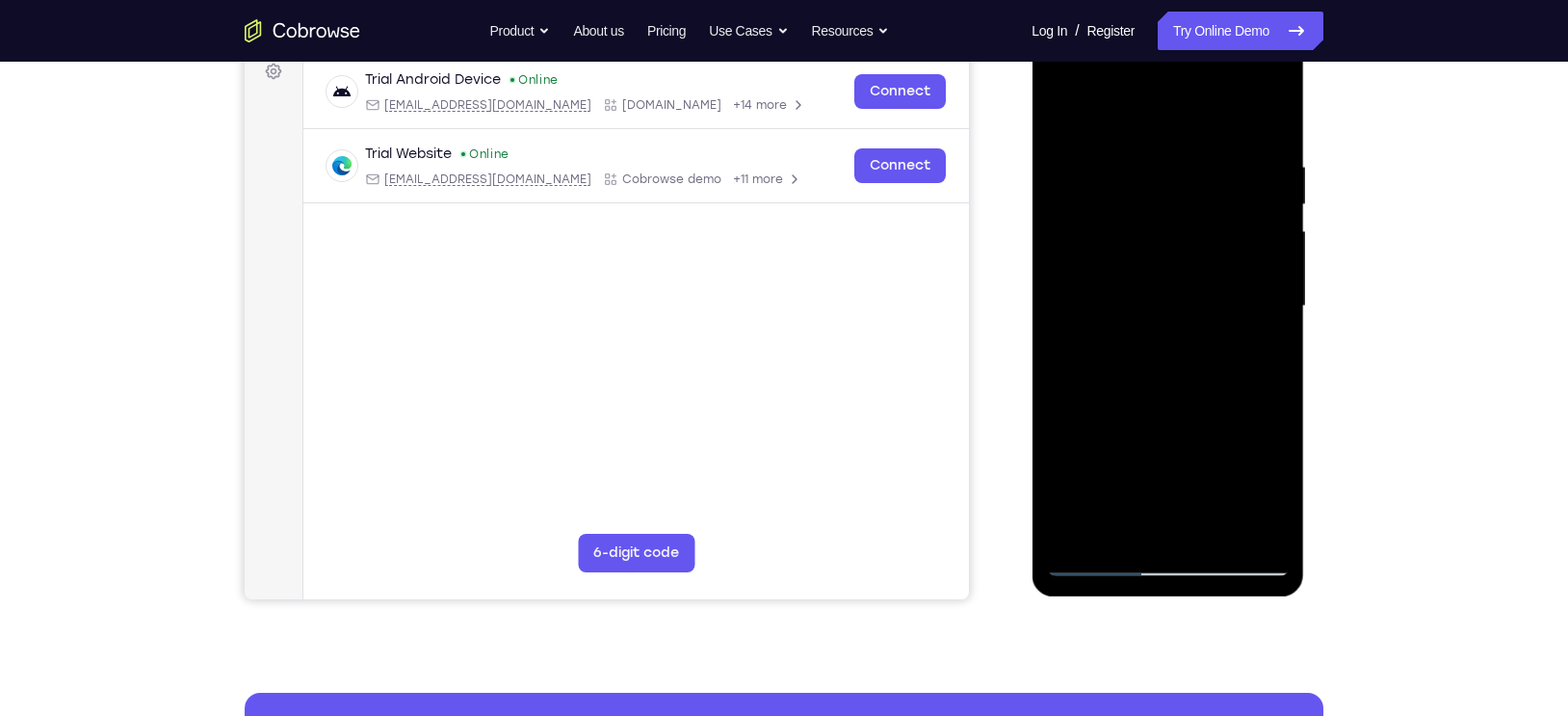
click at [1330, 363] on div "Your Support Agent Your Customer Web iOS Android Next Steps We’d be happy to gi…" at bounding box center [784, 400] width 1233 height 1271
click at [1287, 411] on div at bounding box center [1168, 306] width 243 height 539
click at [1129, 531] on div at bounding box center [1168, 306] width 243 height 539
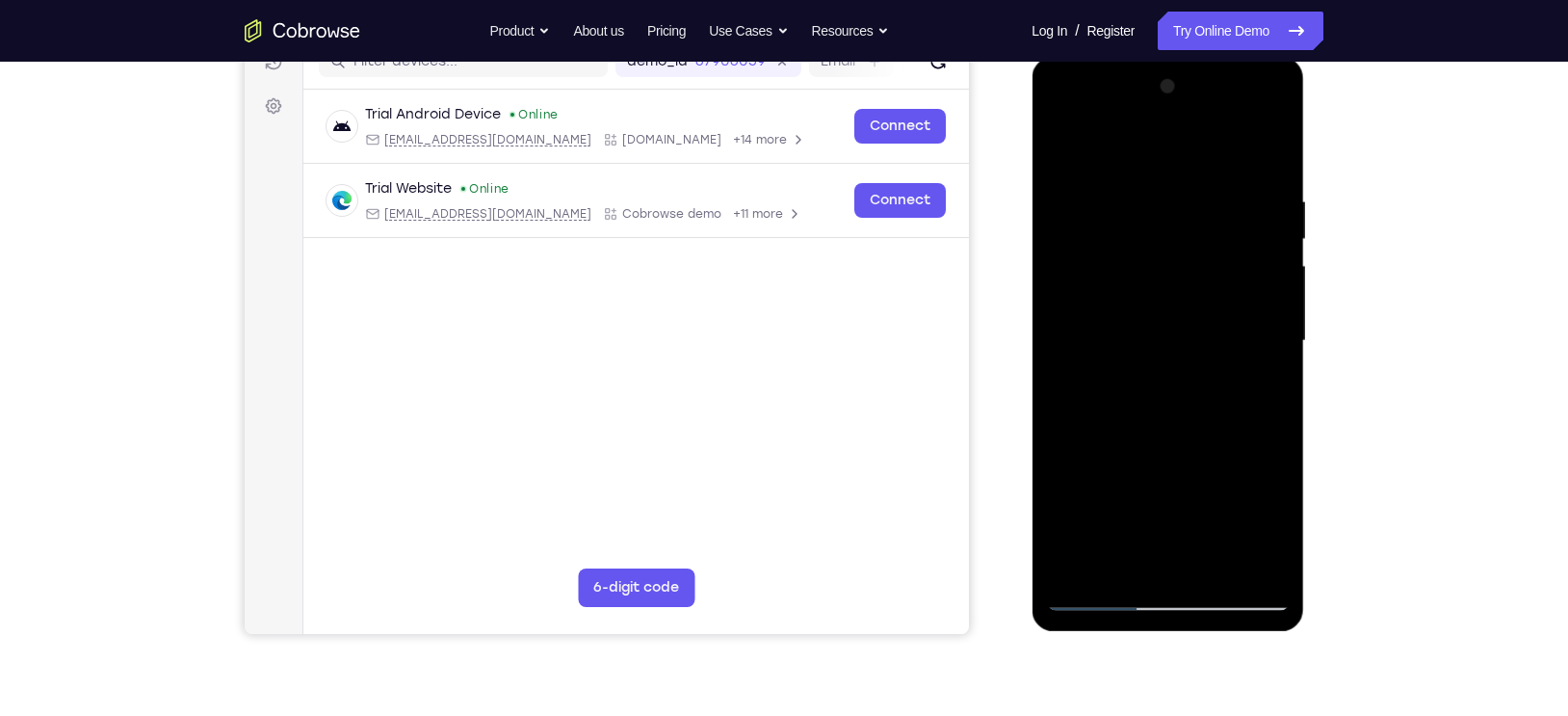
scroll to position [261, 0]
drag, startPoint x: 1147, startPoint y: 339, endPoint x: 1095, endPoint y: 347, distance: 52.6
click at [1095, 347] on div at bounding box center [1168, 342] width 243 height 539
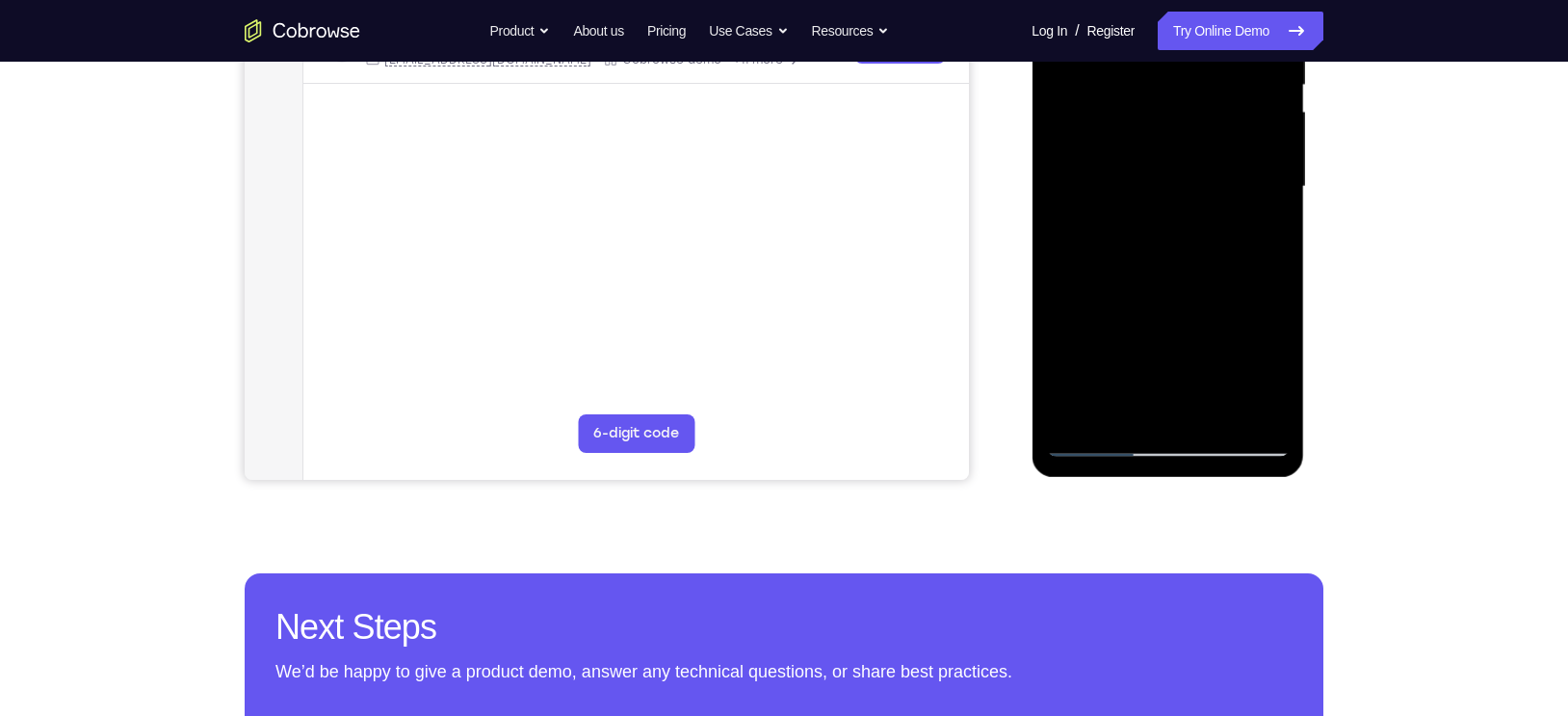
scroll to position [415, 0]
drag, startPoint x: 1195, startPoint y: 356, endPoint x: 1197, endPoint y: 223, distance: 133.0
click at [1197, 223] on div at bounding box center [1168, 187] width 243 height 539
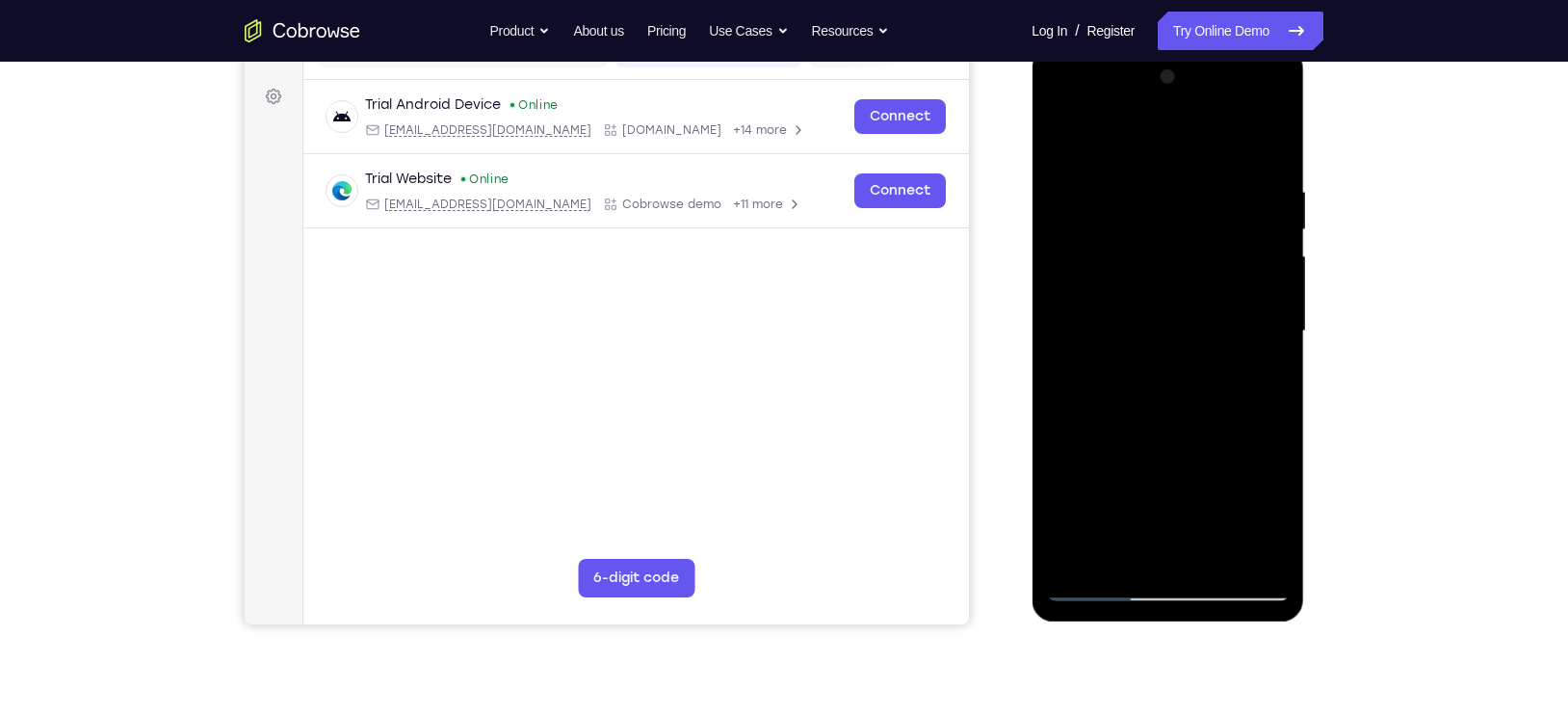
scroll to position [271, 0]
drag, startPoint x: 1155, startPoint y: 436, endPoint x: 1155, endPoint y: 221, distance: 215.0
click at [1155, 221] on div at bounding box center [1168, 332] width 243 height 539
drag, startPoint x: 1139, startPoint y: 451, endPoint x: 1156, endPoint y: 236, distance: 215.7
click at [1156, 236] on div at bounding box center [1168, 332] width 243 height 539
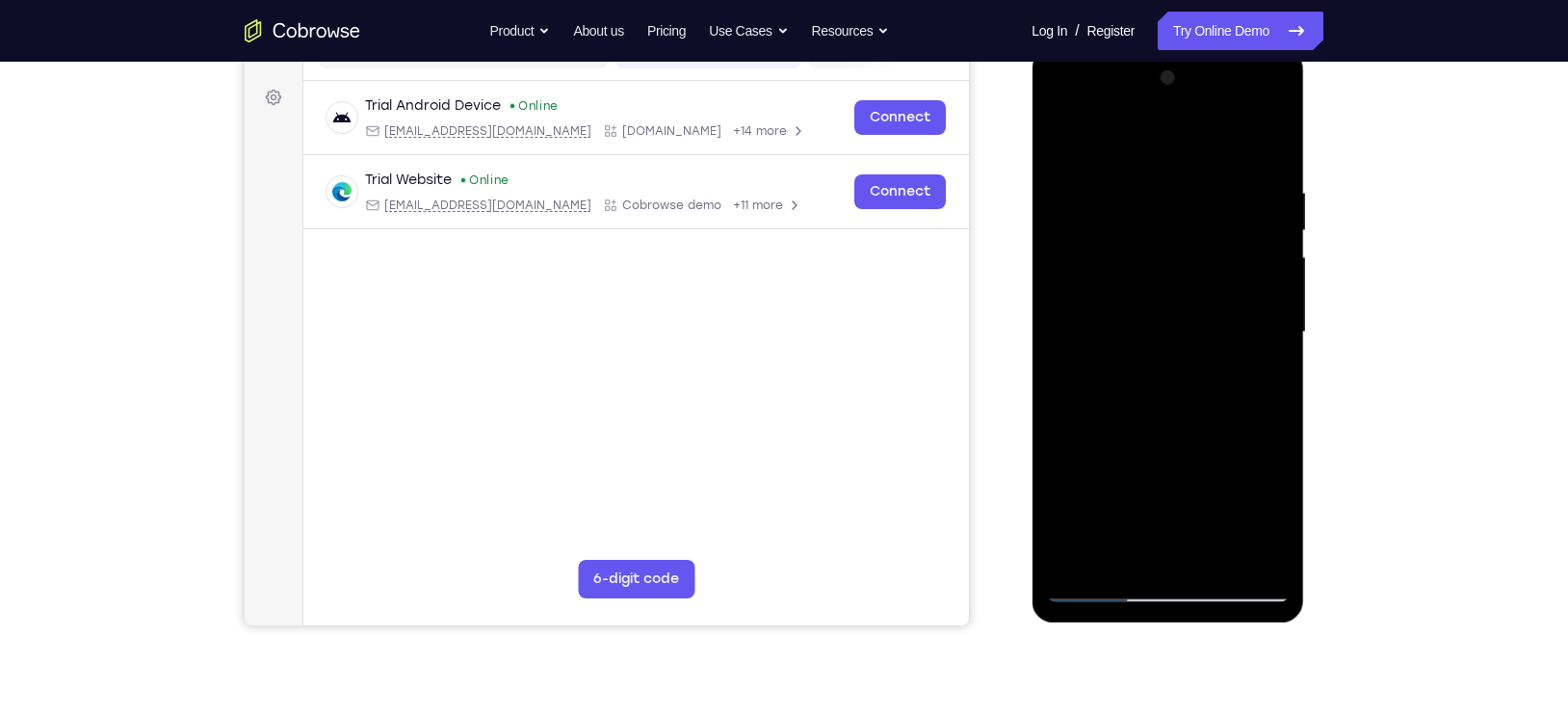
drag, startPoint x: 1135, startPoint y: 454, endPoint x: 1144, endPoint y: 247, distance: 207.2
click at [1144, 247] on div at bounding box center [1168, 332] width 243 height 539
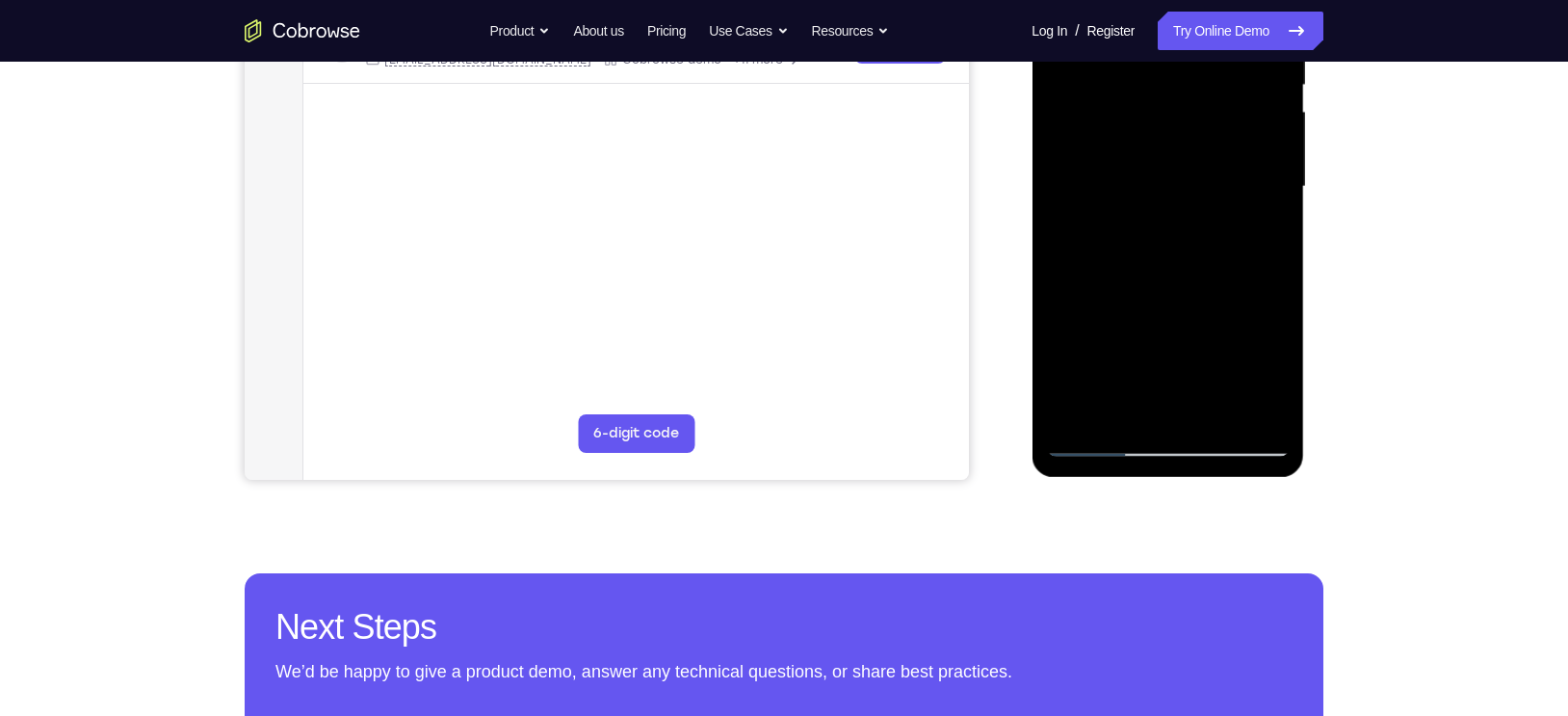
scroll to position [425, 0]
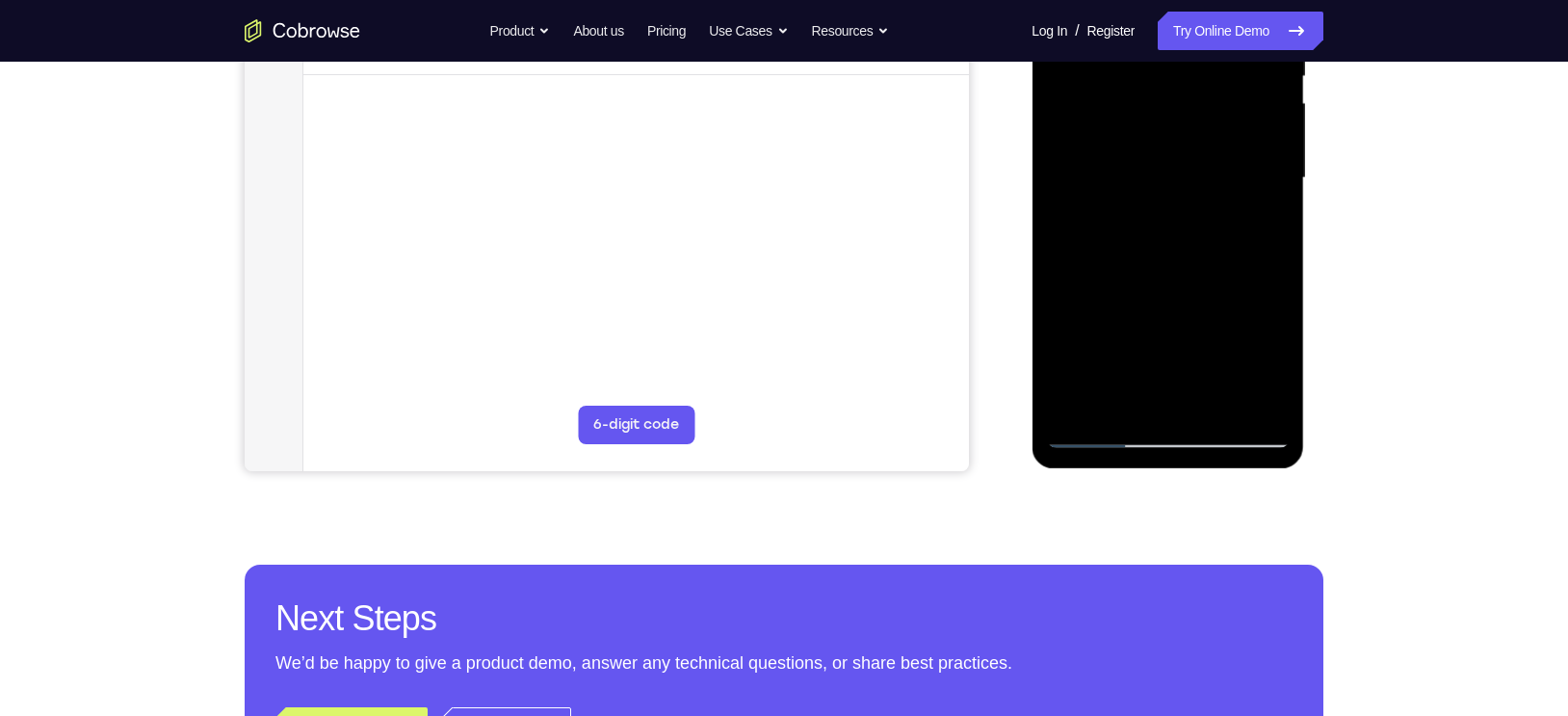
click at [1099, 436] on div at bounding box center [1168, 179] width 243 height 539
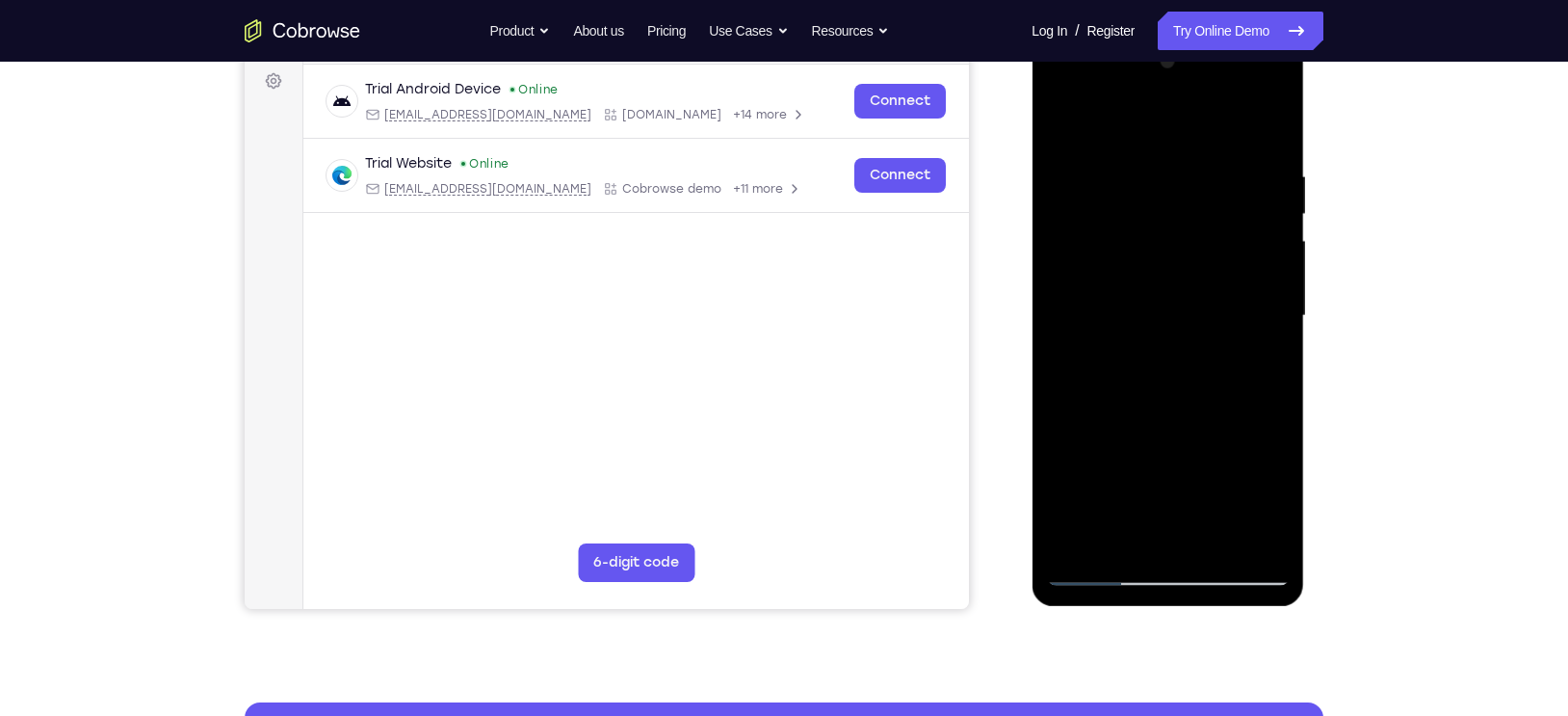
scroll to position [248, 0]
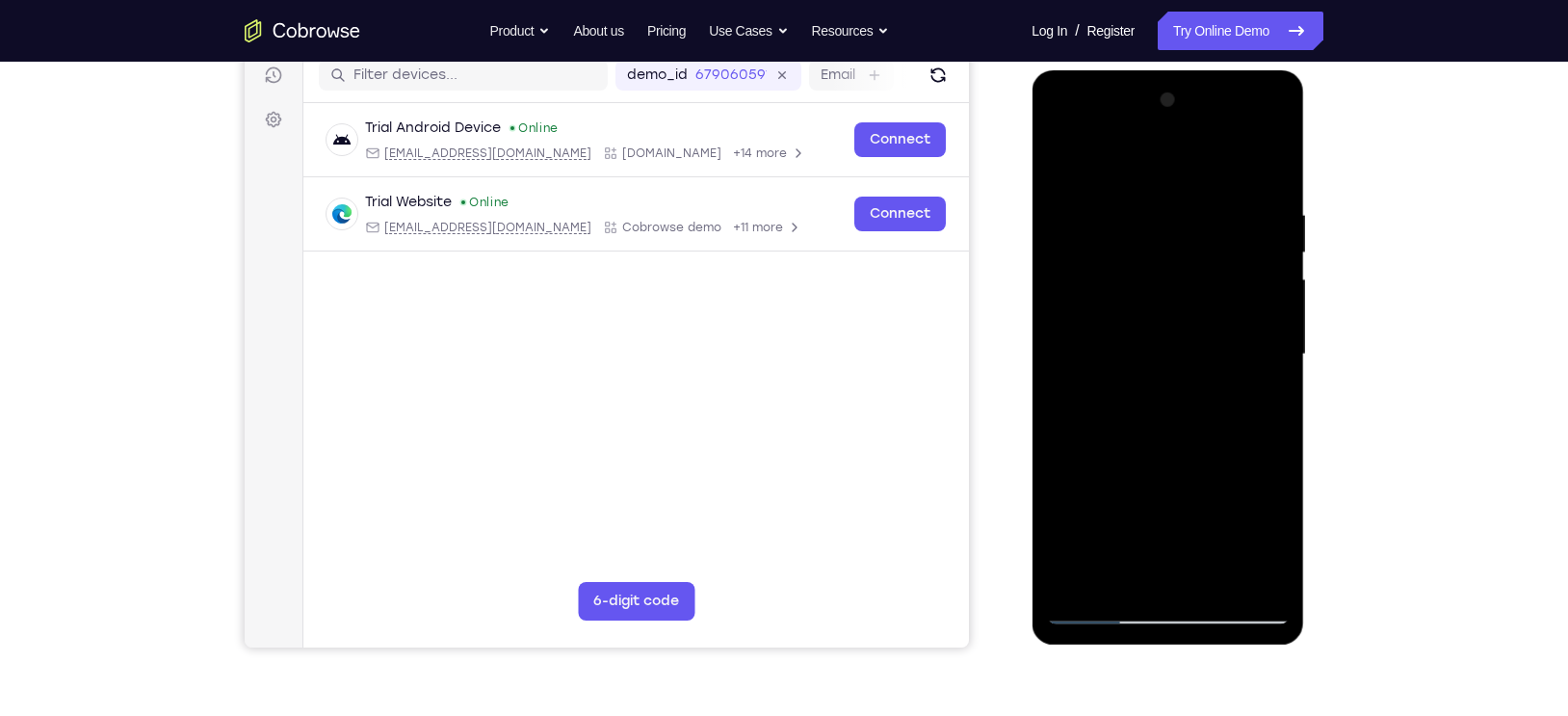
drag, startPoint x: 1134, startPoint y: 449, endPoint x: 1129, endPoint y: 353, distance: 96.1
click at [1129, 353] on div at bounding box center [1168, 354] width 243 height 539
drag, startPoint x: 1100, startPoint y: 539, endPoint x: 1123, endPoint y: 365, distance: 175.5
click at [1123, 365] on div at bounding box center [1168, 354] width 243 height 539
drag, startPoint x: 1119, startPoint y: 420, endPoint x: 1107, endPoint y: 369, distance: 52.4
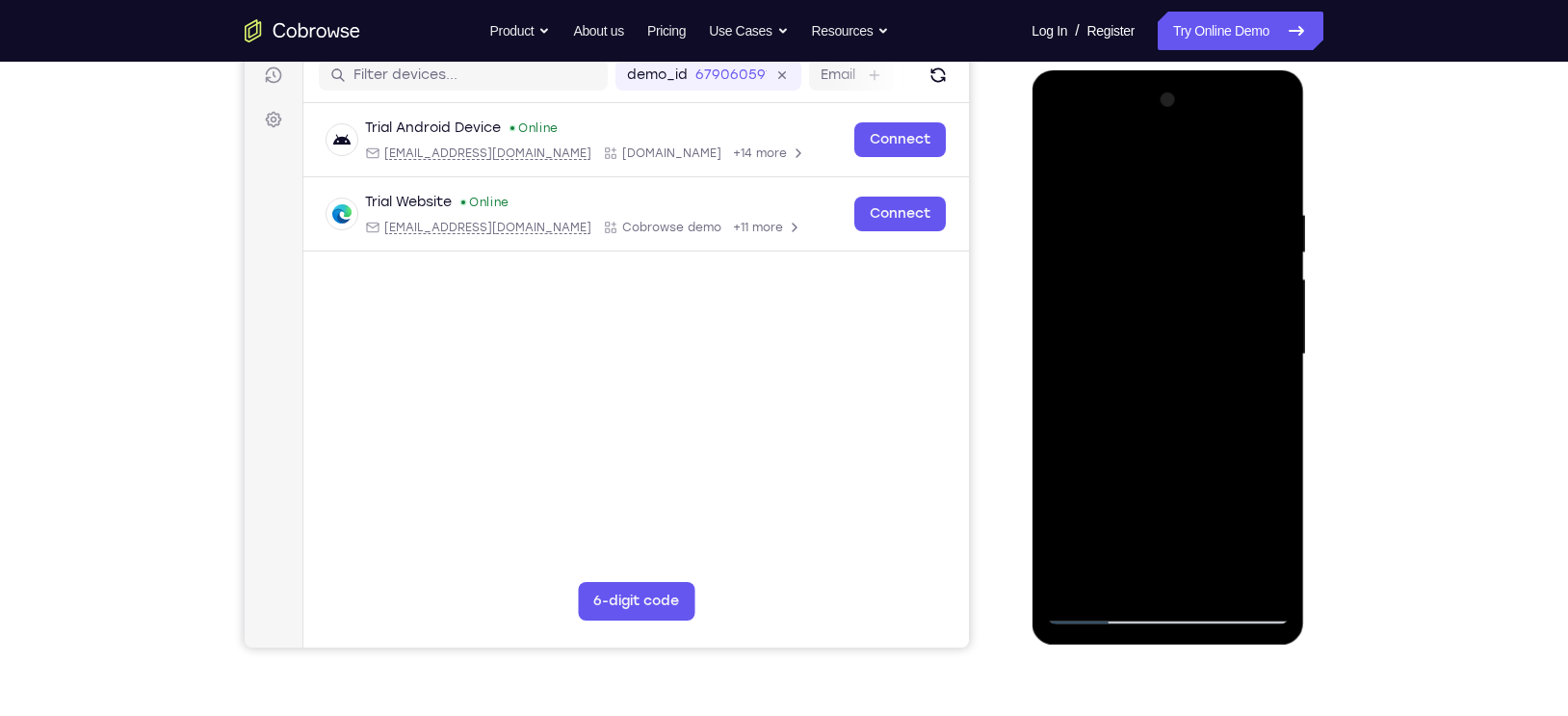
click at [1107, 369] on div at bounding box center [1168, 354] width 243 height 539
drag, startPoint x: 1137, startPoint y: 486, endPoint x: 1103, endPoint y: 334, distance: 155.8
click at [1103, 334] on div at bounding box center [1168, 354] width 243 height 539
drag, startPoint x: 1121, startPoint y: 519, endPoint x: 1100, endPoint y: 355, distance: 165.3
click at [1100, 355] on div at bounding box center [1168, 354] width 243 height 539
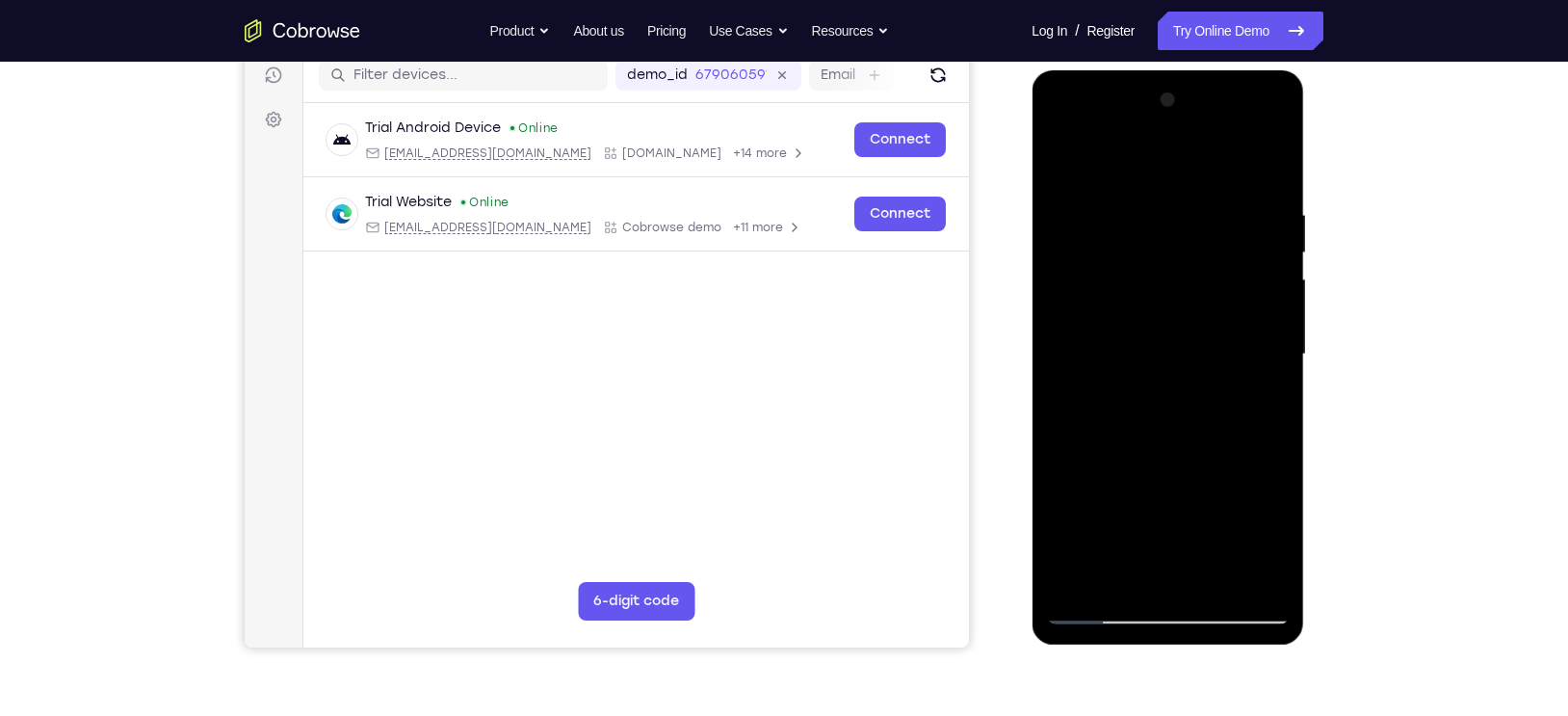
drag, startPoint x: 1123, startPoint y: 451, endPoint x: 1112, endPoint y: 384, distance: 67.9
click at [1112, 384] on div at bounding box center [1168, 354] width 243 height 539
drag, startPoint x: 1098, startPoint y: 522, endPoint x: 1105, endPoint y: 333, distance: 189.1
click at [1105, 333] on div at bounding box center [1168, 354] width 243 height 539
drag, startPoint x: 1084, startPoint y: 495, endPoint x: 1098, endPoint y: 299, distance: 196.5
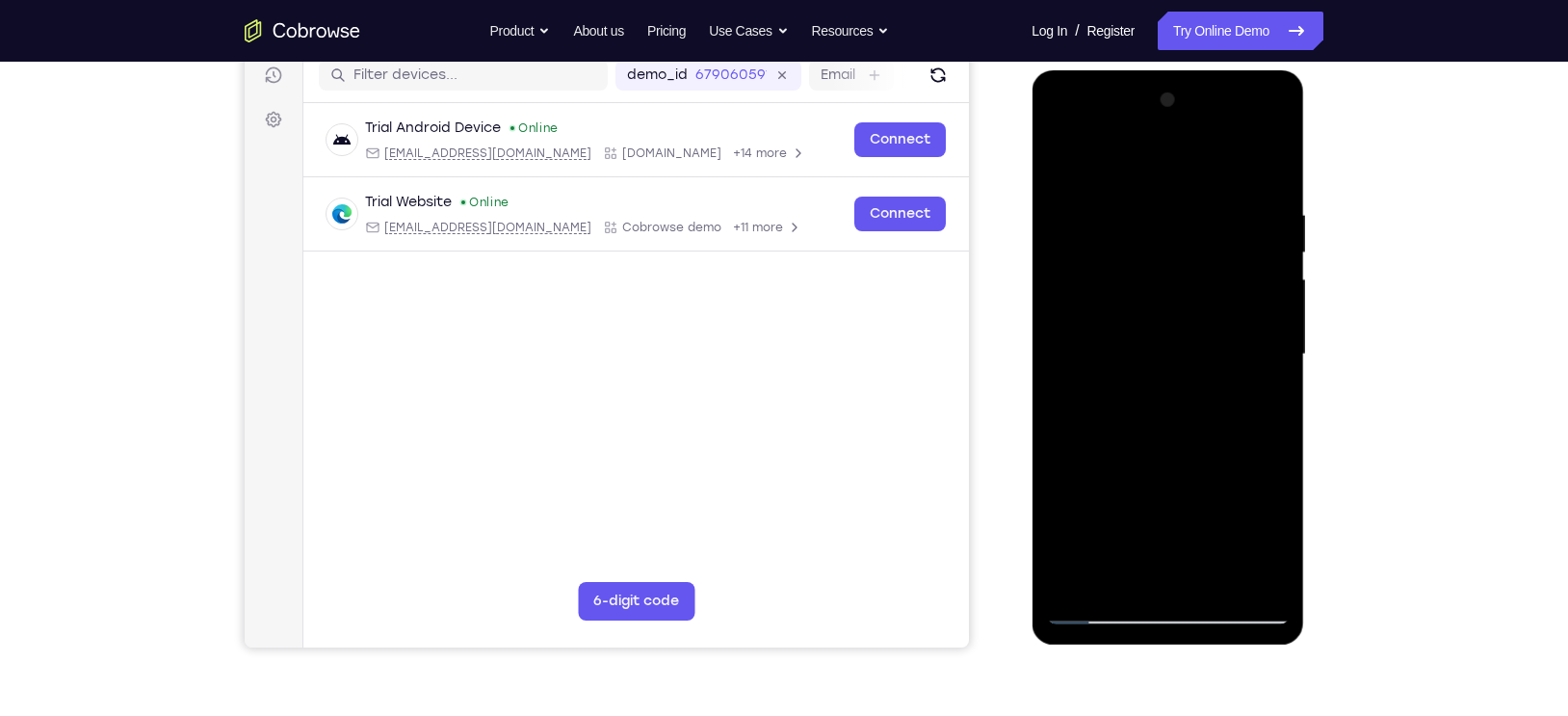
click at [1098, 299] on div at bounding box center [1168, 354] width 243 height 539
drag, startPoint x: 1090, startPoint y: 525, endPoint x: 1094, endPoint y: 372, distance: 153.1
click at [1094, 372] on div at bounding box center [1168, 354] width 243 height 539
drag, startPoint x: 1124, startPoint y: 503, endPoint x: 1122, endPoint y: 363, distance: 140.0
click at [1122, 363] on div at bounding box center [1168, 354] width 243 height 539
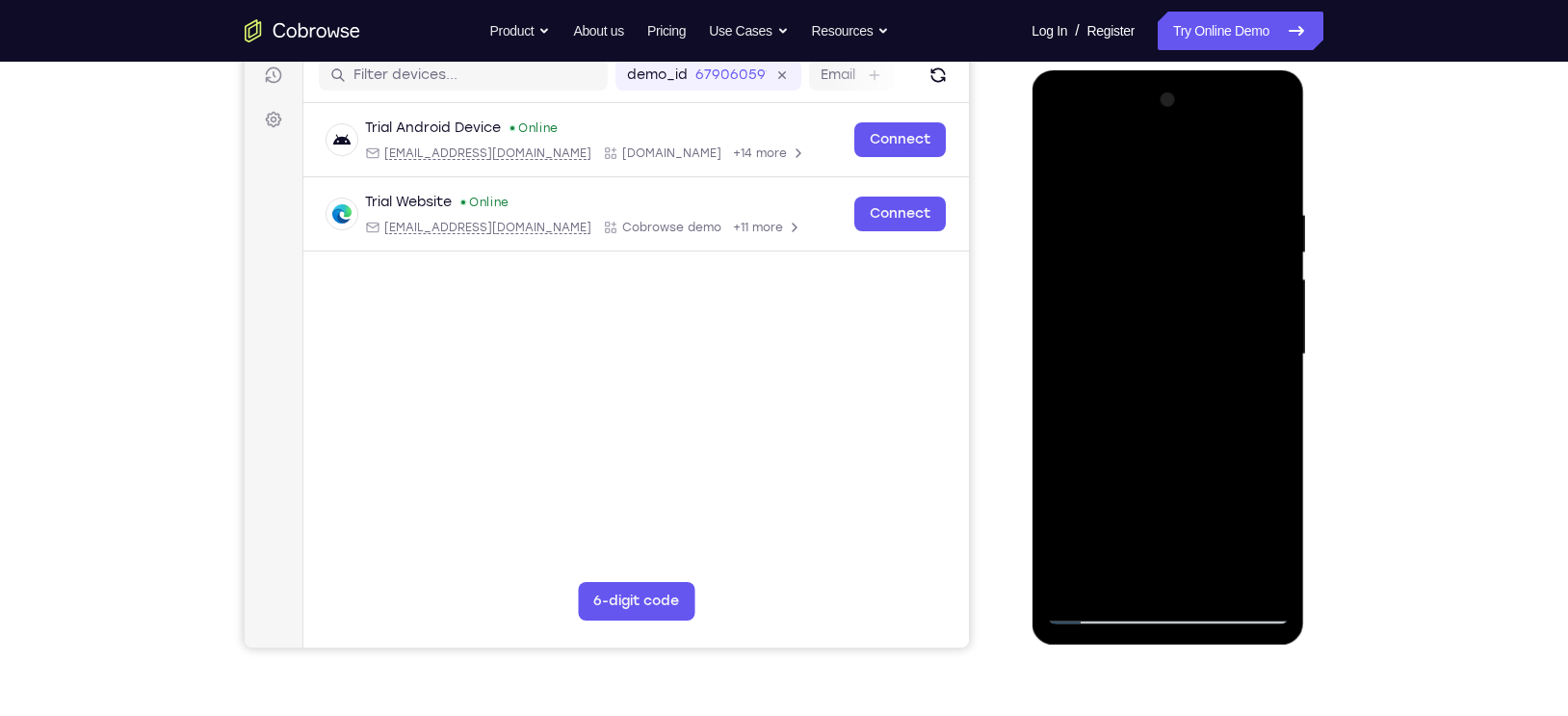
drag, startPoint x: 1109, startPoint y: 482, endPoint x: 1111, endPoint y: 367, distance: 115.0
click at [1111, 367] on div at bounding box center [1168, 354] width 243 height 539
drag, startPoint x: 1148, startPoint y: 402, endPoint x: 1122, endPoint y: 332, distance: 74.7
click at [1122, 332] on div at bounding box center [1168, 354] width 243 height 539
drag, startPoint x: 1112, startPoint y: 467, endPoint x: 1112, endPoint y: 343, distance: 124.0
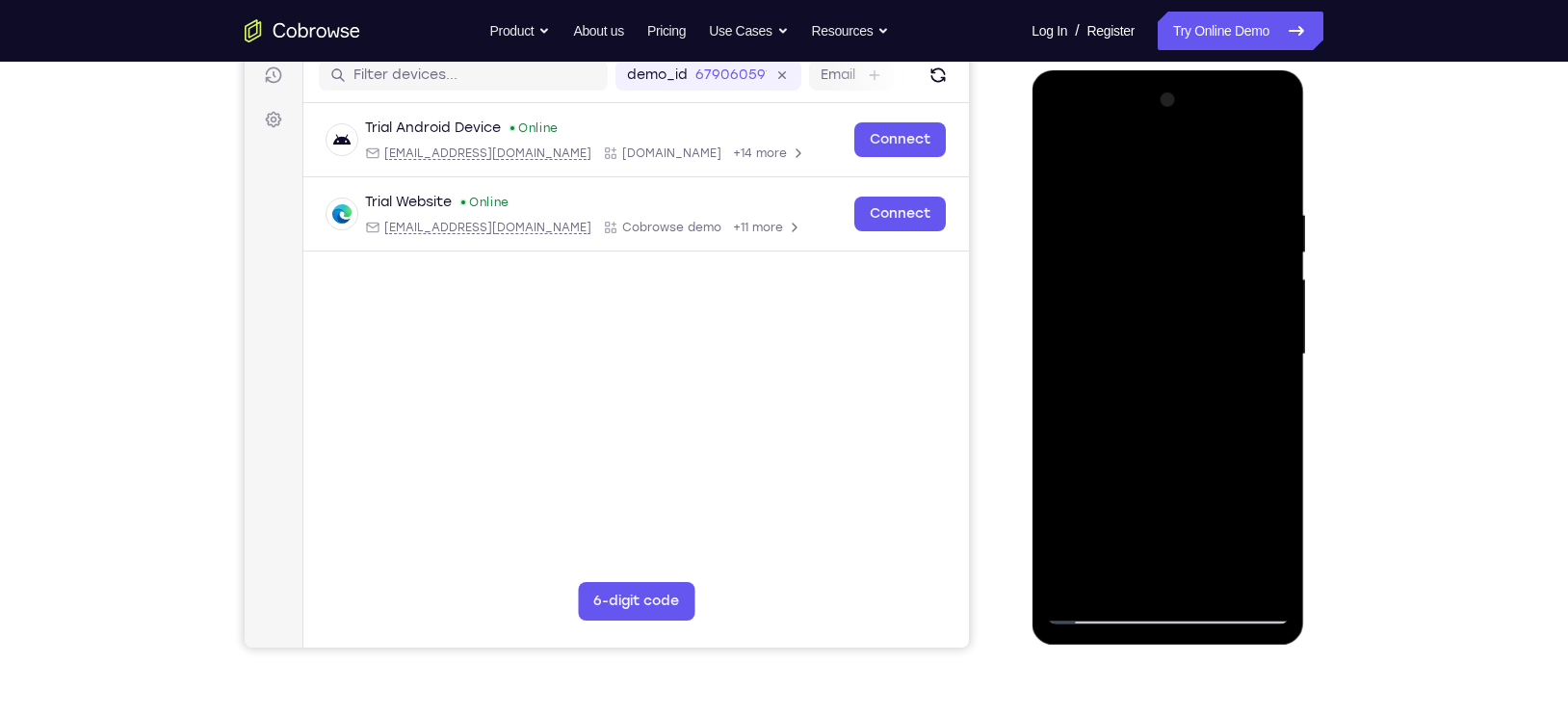
click at [1112, 343] on div at bounding box center [1168, 354] width 243 height 539
drag, startPoint x: 1124, startPoint y: 519, endPoint x: 1126, endPoint y: 348, distance: 171.0
click at [1126, 348] on div at bounding box center [1168, 354] width 243 height 539
click at [1179, 424] on div at bounding box center [1168, 354] width 243 height 539
click at [1166, 340] on div at bounding box center [1168, 354] width 243 height 539
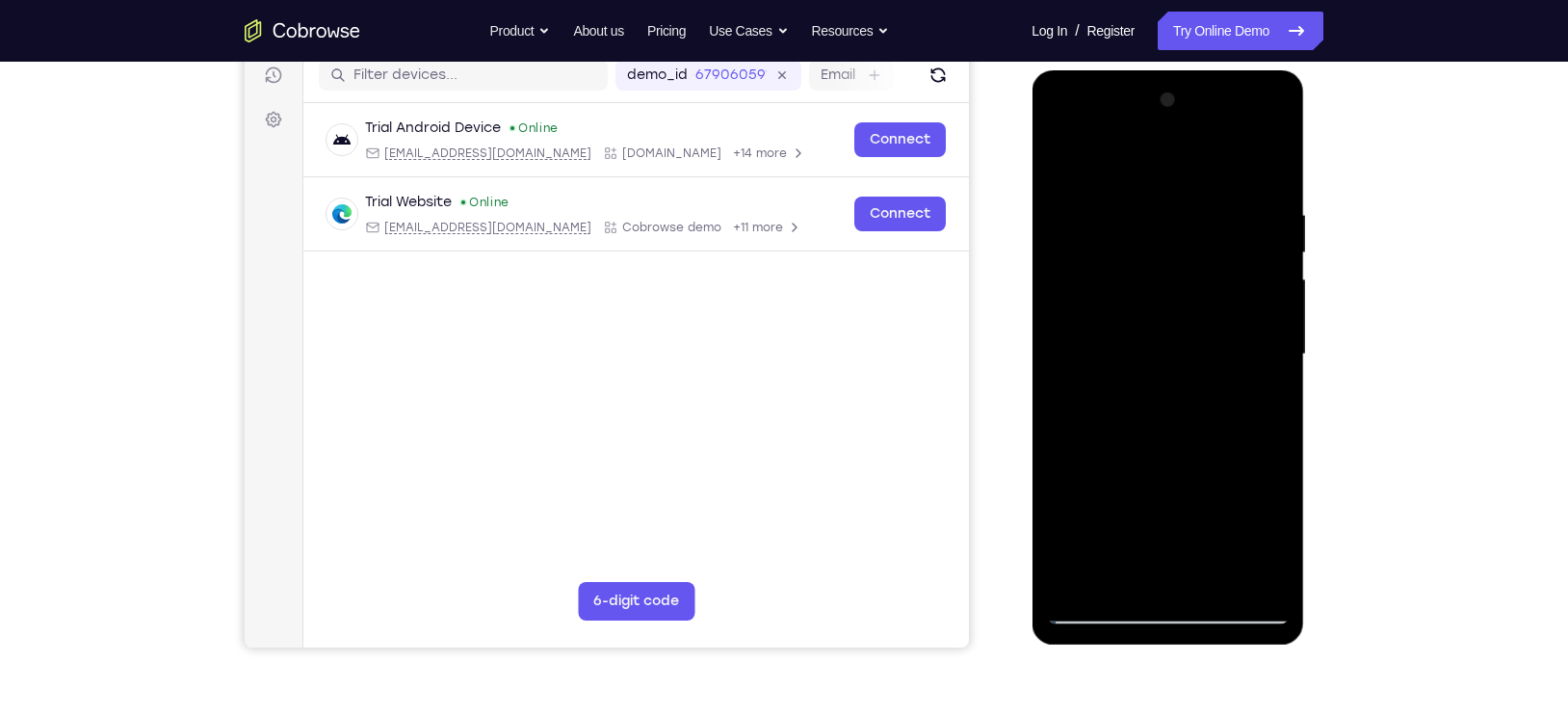
click at [1261, 395] on div at bounding box center [1168, 354] width 243 height 539
click at [1232, 355] on div at bounding box center [1168, 354] width 243 height 539
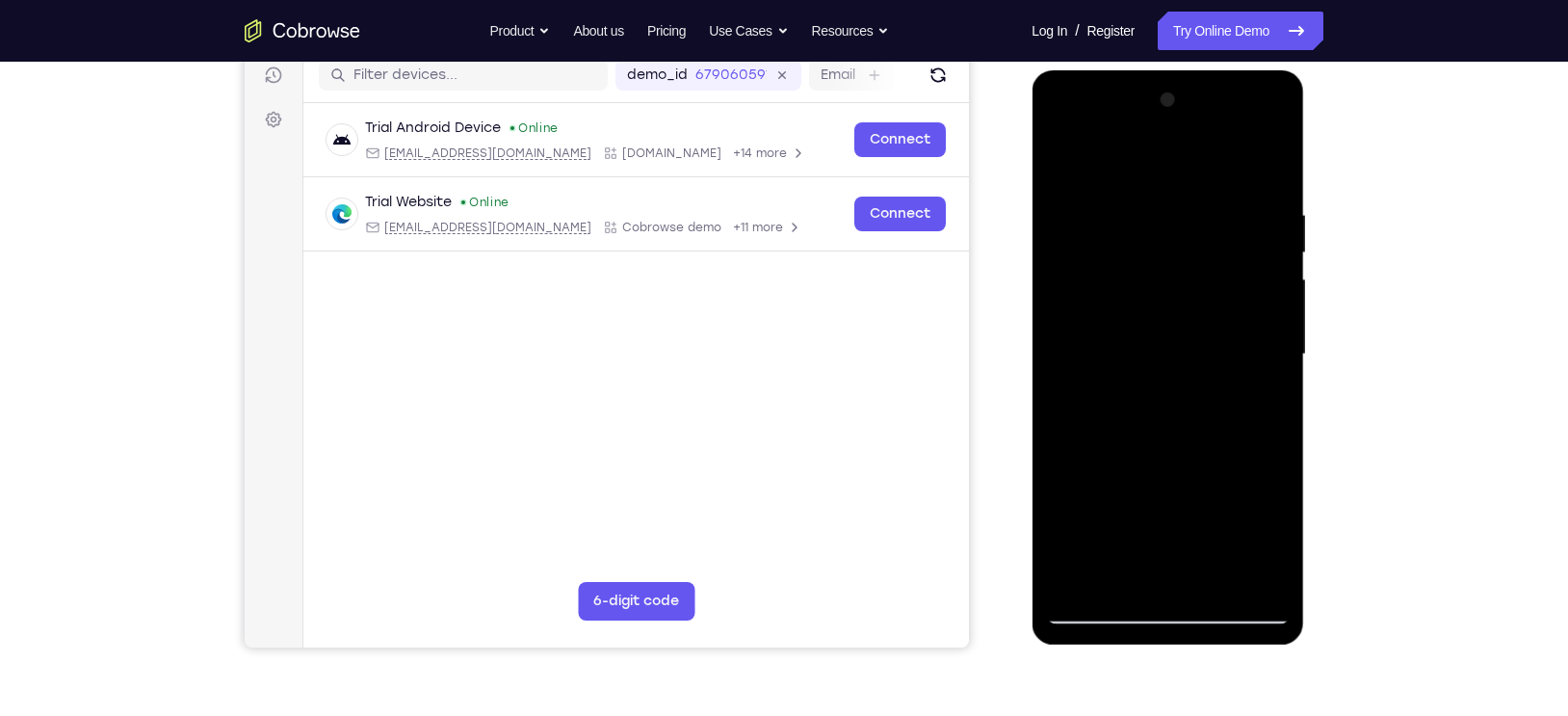
click at [1232, 355] on div at bounding box center [1168, 354] width 243 height 539
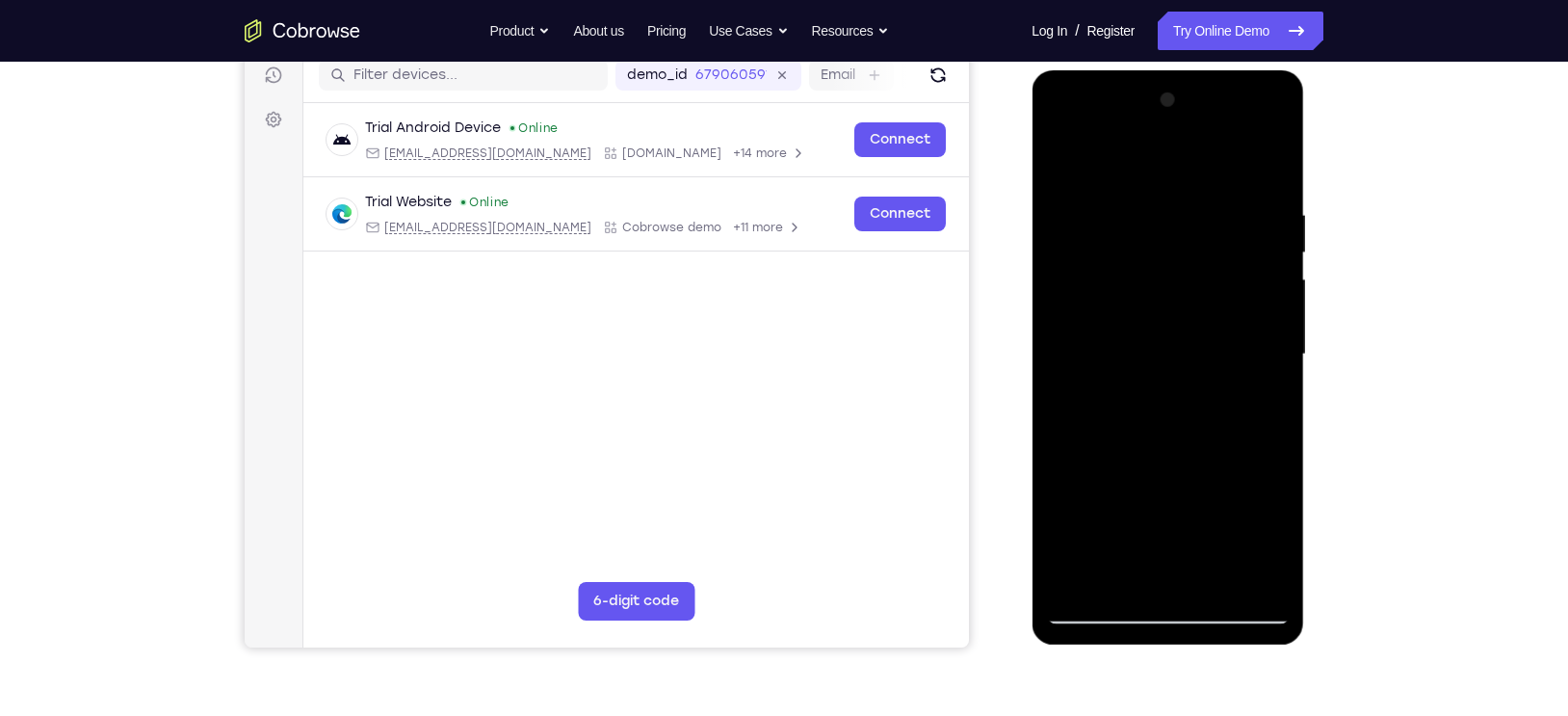
click at [1232, 71] on div at bounding box center [1168, 71] width 273 height 0
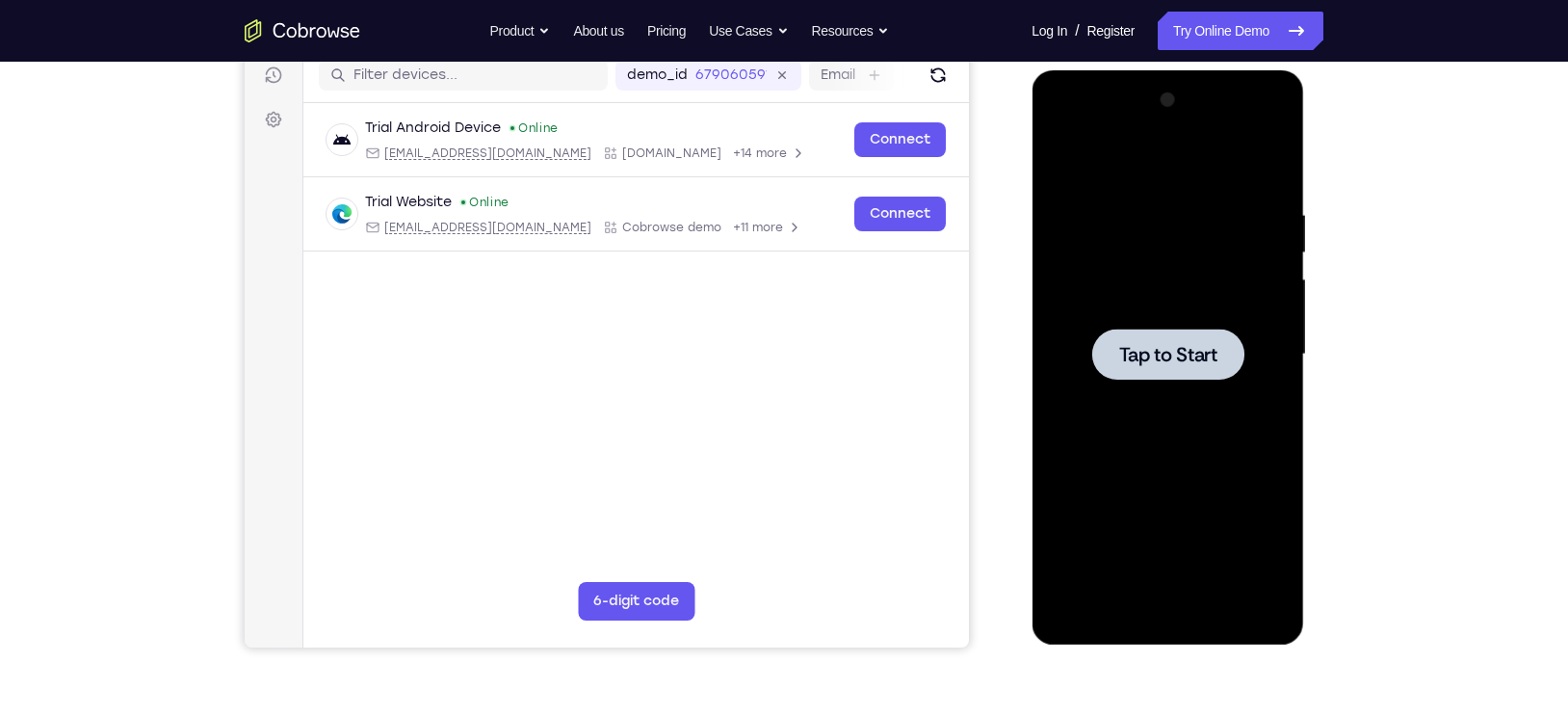
click at [1120, 354] on span "Tap to Start" at bounding box center [1168, 355] width 98 height 20
click at [1168, 614] on div at bounding box center [1168, 354] width 243 height 539
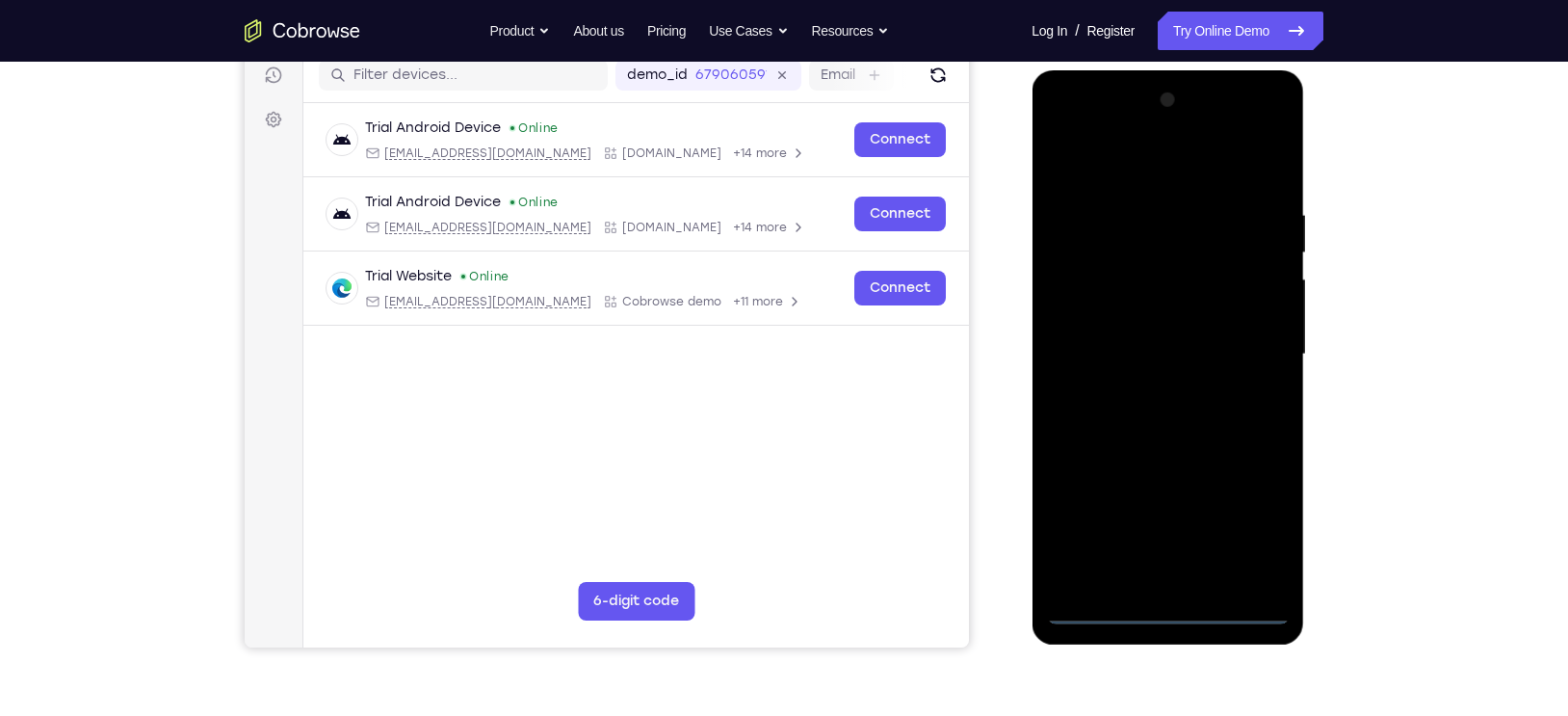
click at [1256, 531] on div at bounding box center [1168, 354] width 243 height 539
click at [1111, 158] on div at bounding box center [1168, 354] width 243 height 539
click at [1253, 357] on div at bounding box center [1168, 354] width 243 height 539
click at [1148, 392] on div at bounding box center [1168, 354] width 243 height 539
click at [1132, 330] on div at bounding box center [1168, 354] width 243 height 539
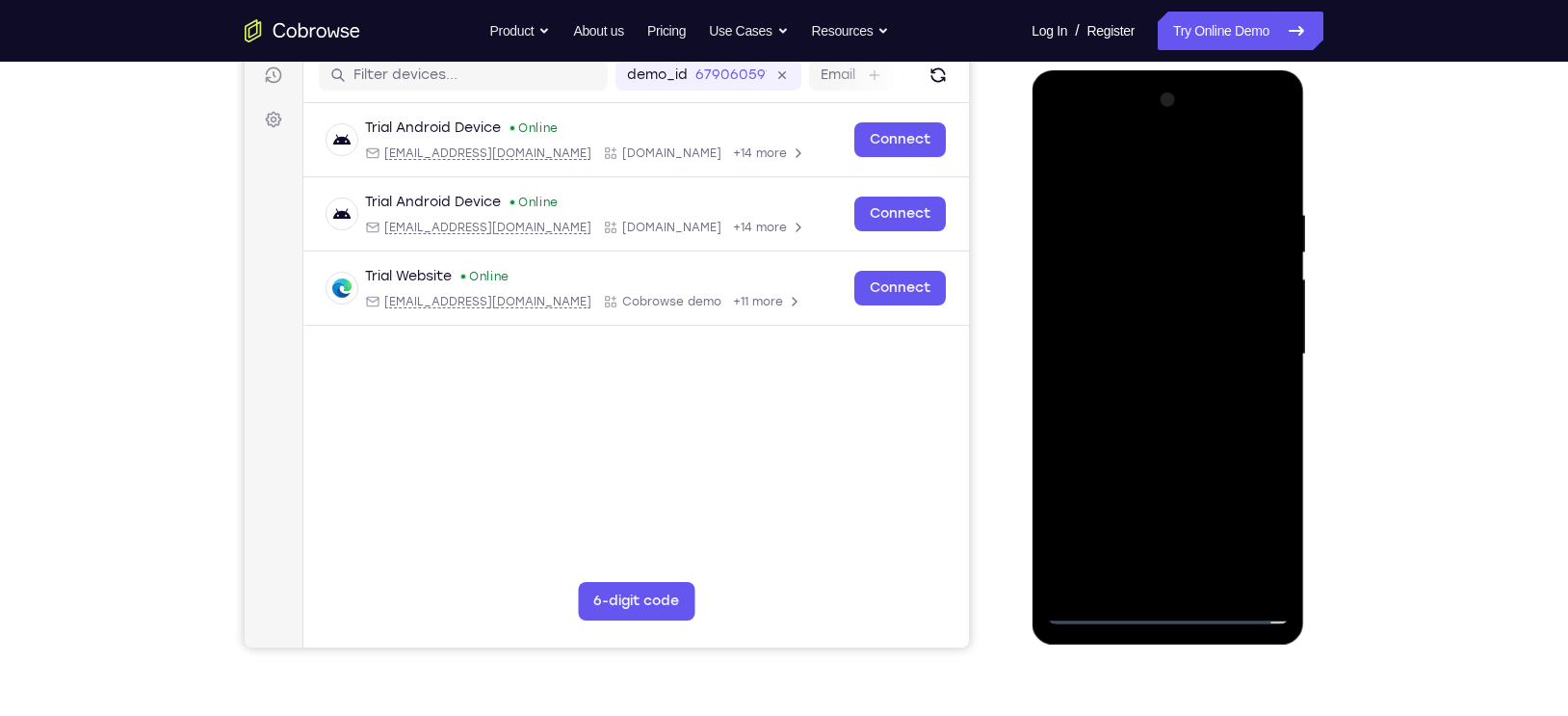
click at [1125, 325] on div at bounding box center [1168, 354] width 243 height 539
click at [1117, 355] on div at bounding box center [1168, 354] width 243 height 539
click at [1103, 424] on div at bounding box center [1168, 354] width 243 height 539
click at [1145, 410] on div at bounding box center [1168, 354] width 243 height 539
click at [1172, 441] on div at bounding box center [1168, 354] width 243 height 539
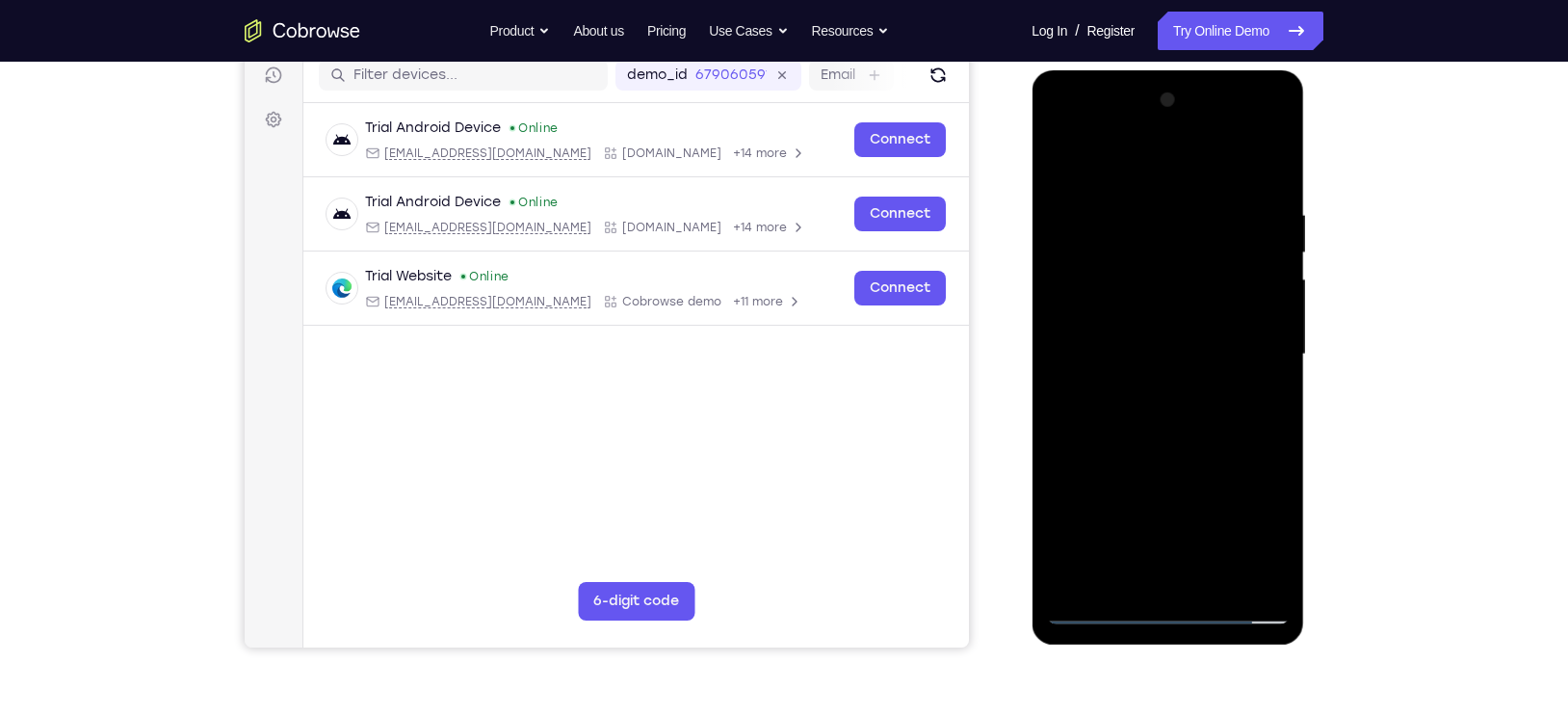
click at [1213, 577] on div at bounding box center [1168, 354] width 243 height 539
click at [1167, 455] on div at bounding box center [1168, 354] width 243 height 539
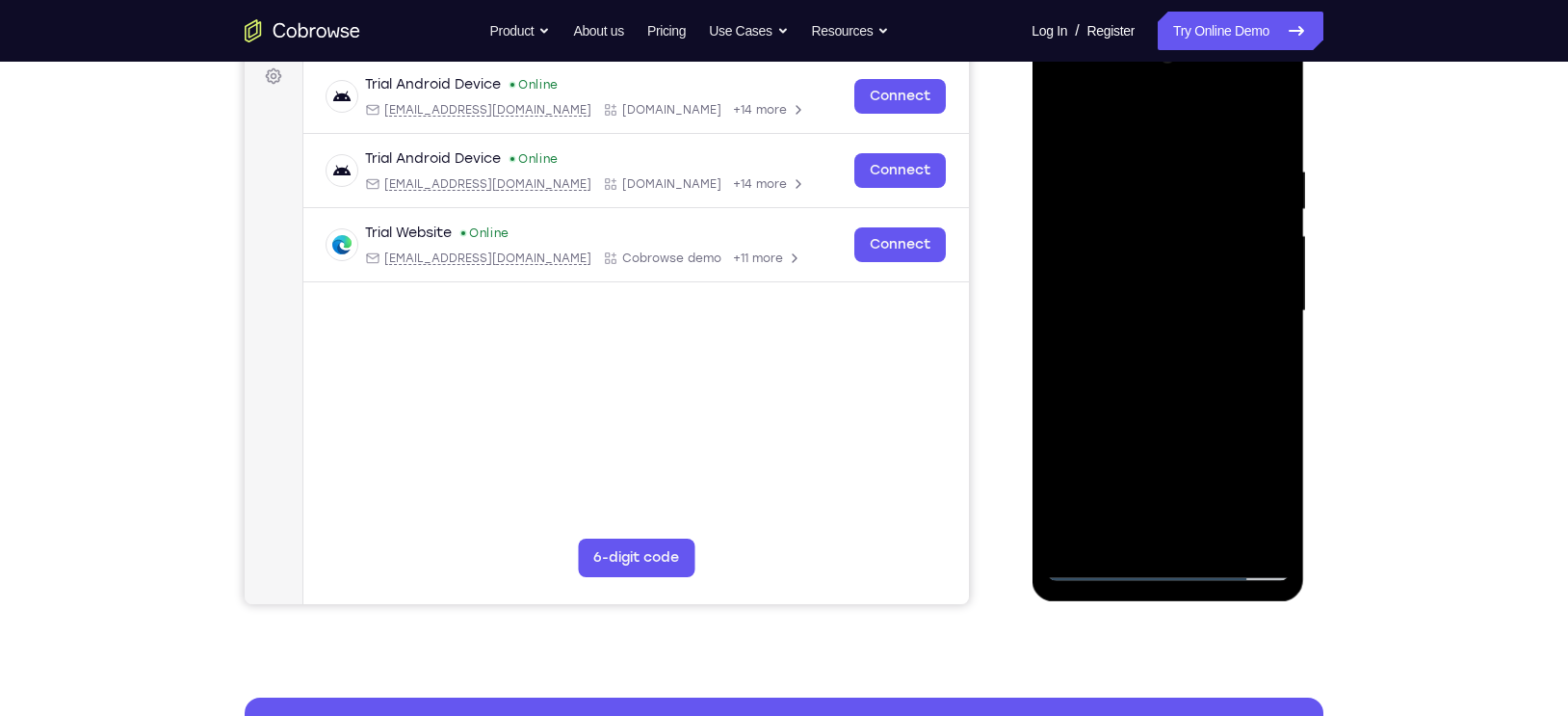
click at [1099, 562] on div at bounding box center [1168, 311] width 243 height 539
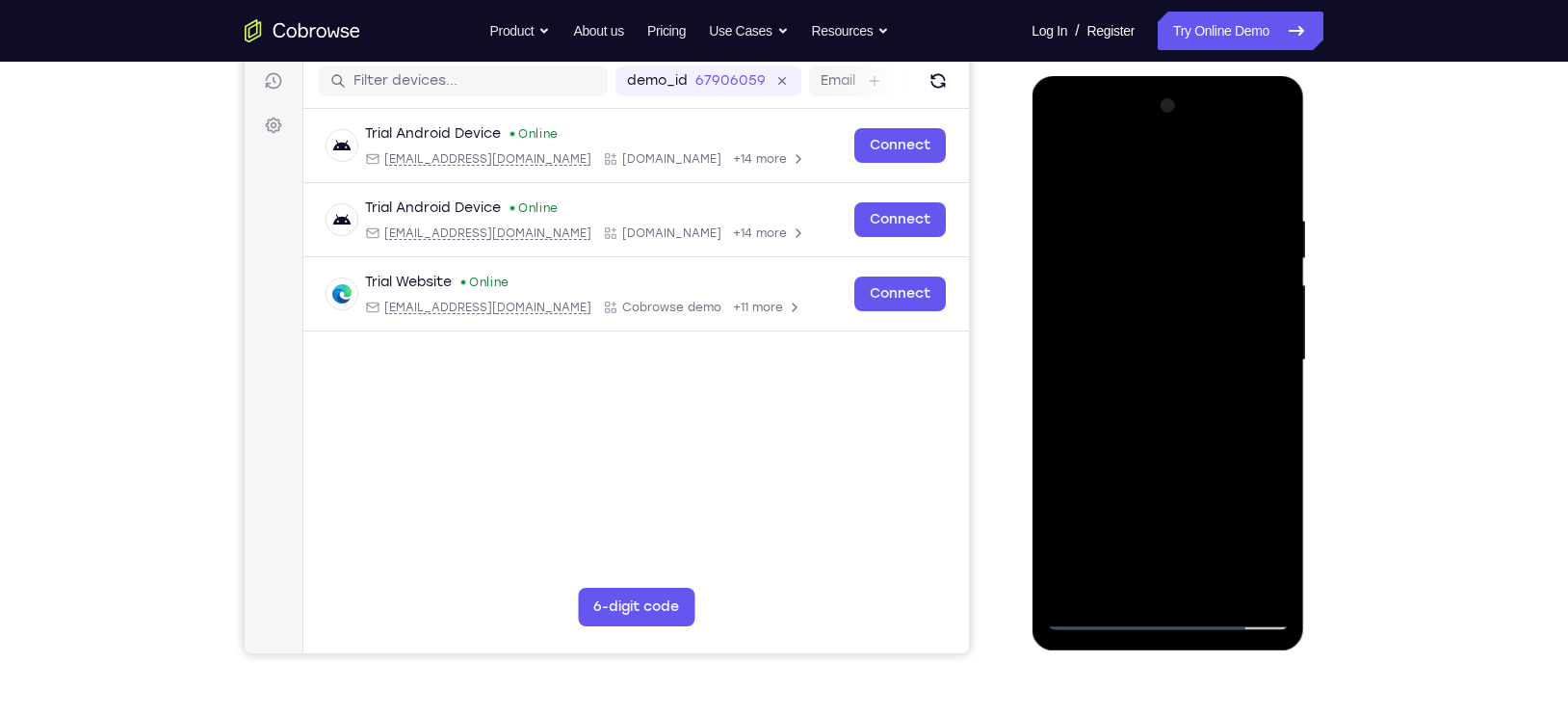
click at [1142, 222] on div at bounding box center [1168, 360] width 243 height 539
drag, startPoint x: 1236, startPoint y: 285, endPoint x: 1093, endPoint y: 285, distance: 143.0
click at [1093, 285] on div at bounding box center [1168, 360] width 243 height 539
drag, startPoint x: 1106, startPoint y: 331, endPoint x: 1235, endPoint y: 304, distance: 131.8
click at [1235, 304] on div at bounding box center [1168, 360] width 243 height 539
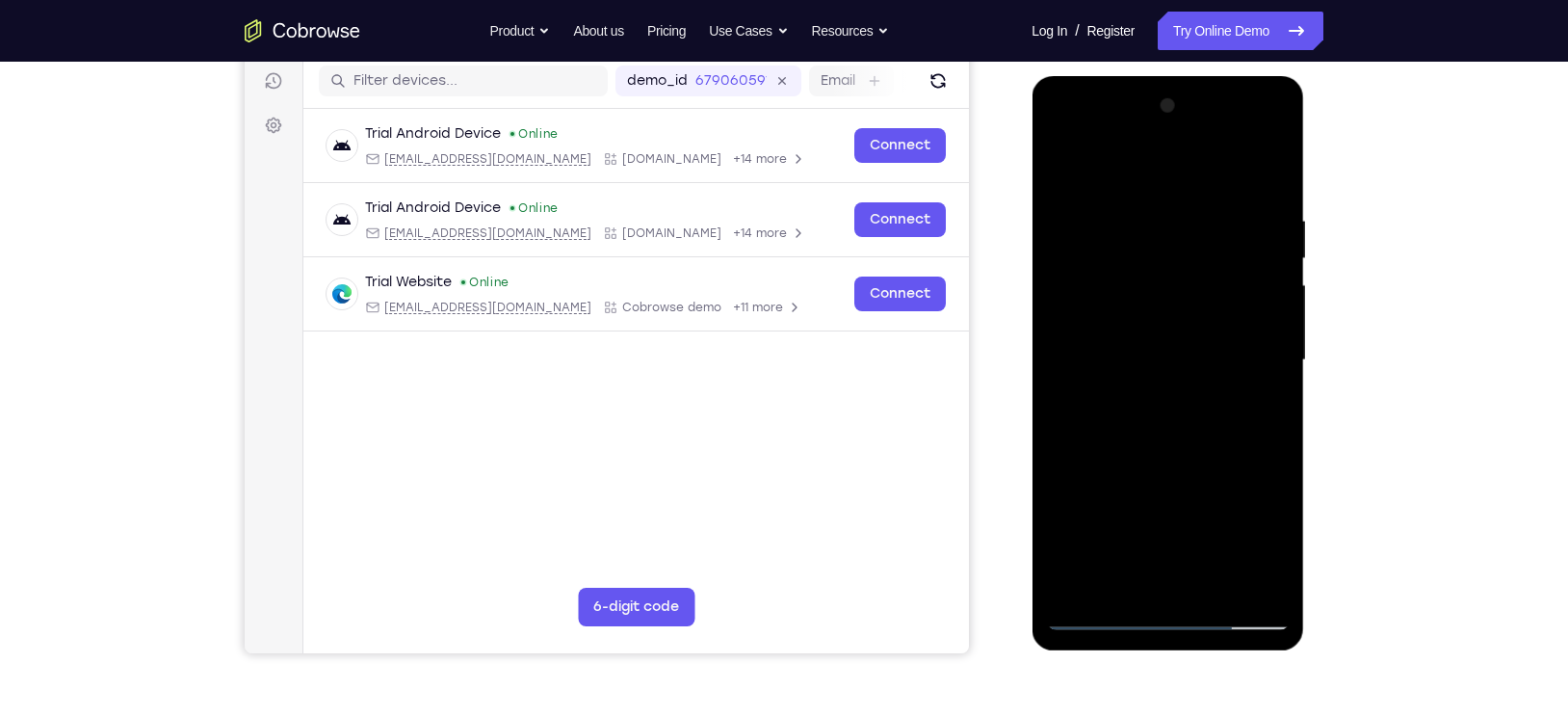
drag, startPoint x: 1216, startPoint y: 386, endPoint x: 1068, endPoint y: 373, distance: 148.6
click at [1068, 373] on div at bounding box center [1168, 360] width 243 height 539
drag, startPoint x: 1222, startPoint y: 369, endPoint x: 1076, endPoint y: 353, distance: 146.9
click at [1076, 353] on div at bounding box center [1168, 360] width 243 height 539
click at [1268, 183] on div at bounding box center [1168, 360] width 243 height 539
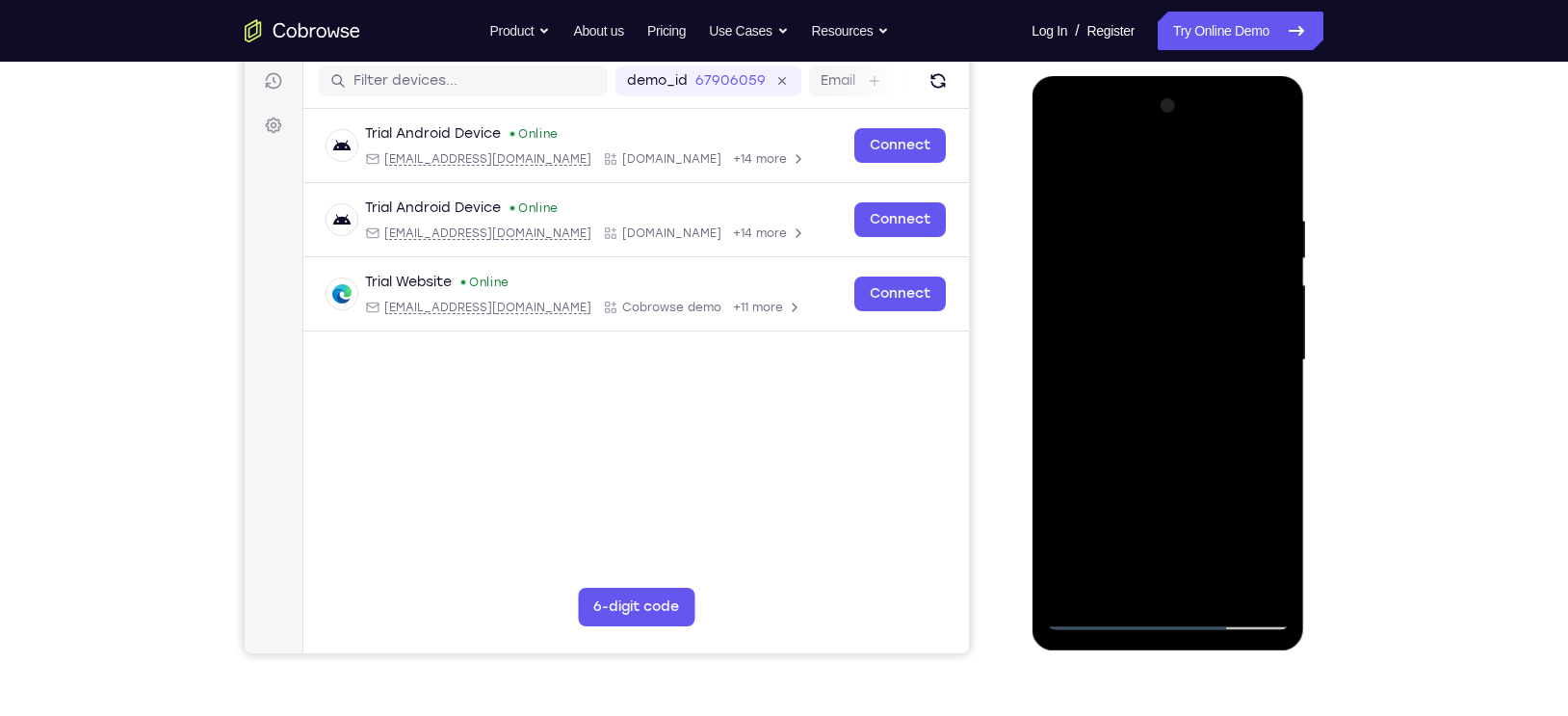
click at [1264, 218] on div at bounding box center [1168, 360] width 243 height 539
click at [1269, 182] on div at bounding box center [1168, 360] width 243 height 539
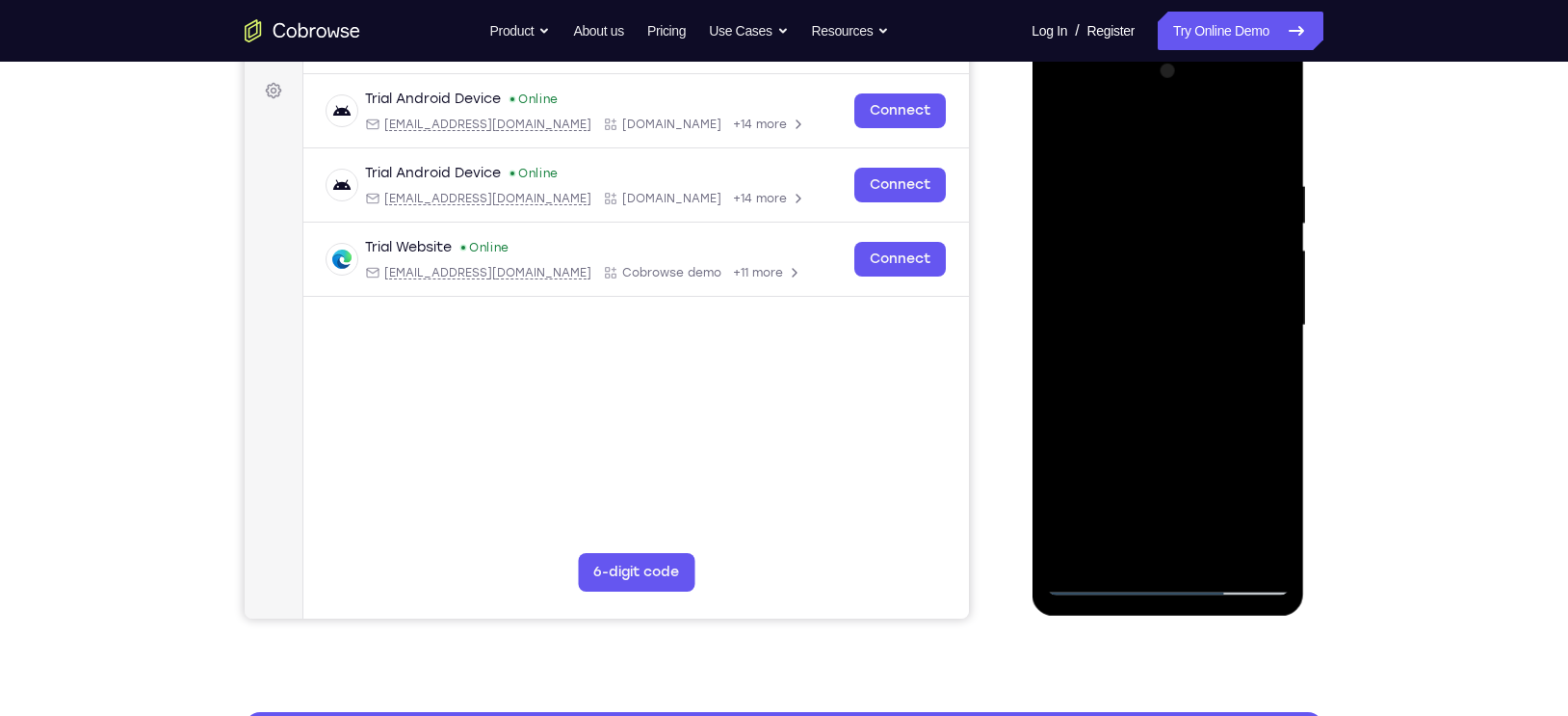
scroll to position [280, 0]
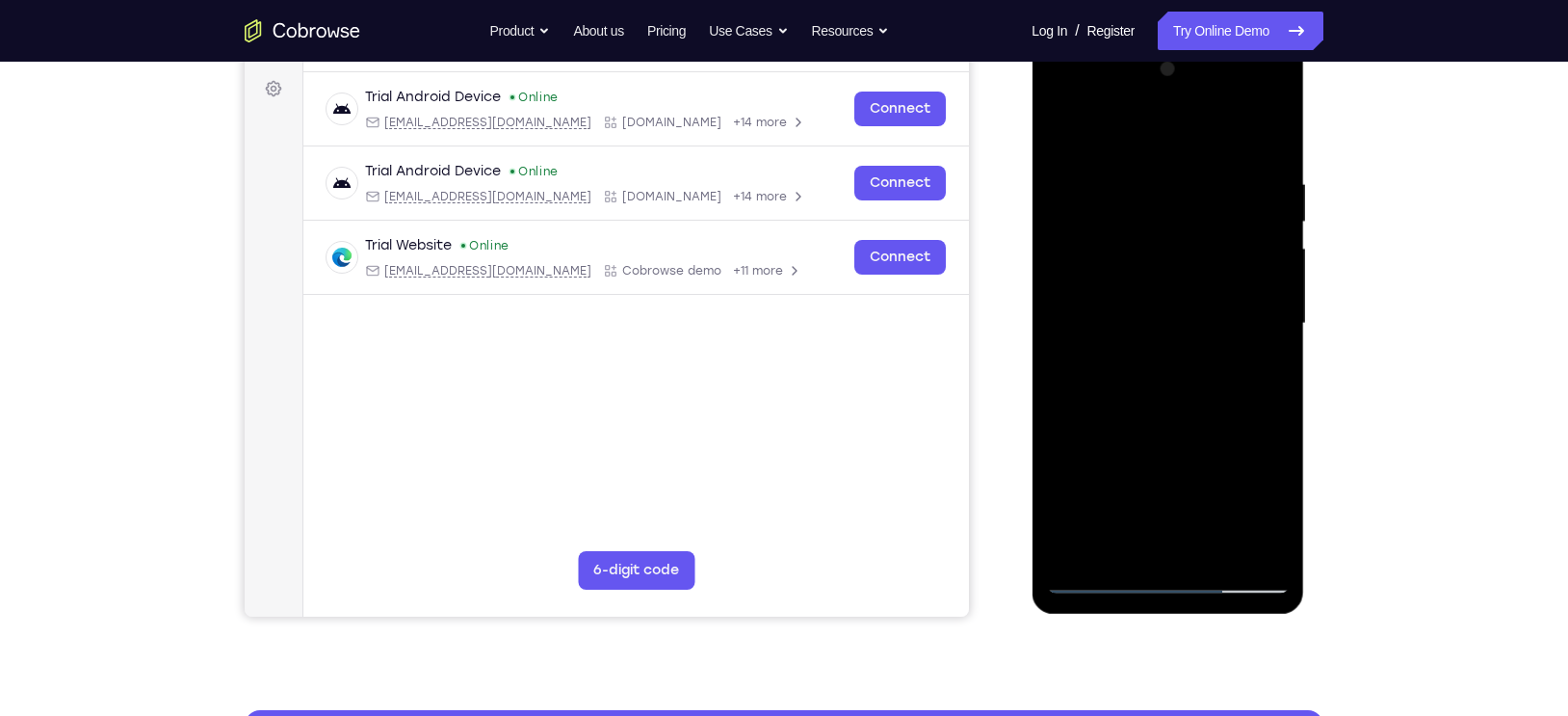
click at [1228, 488] on div at bounding box center [1168, 324] width 243 height 539
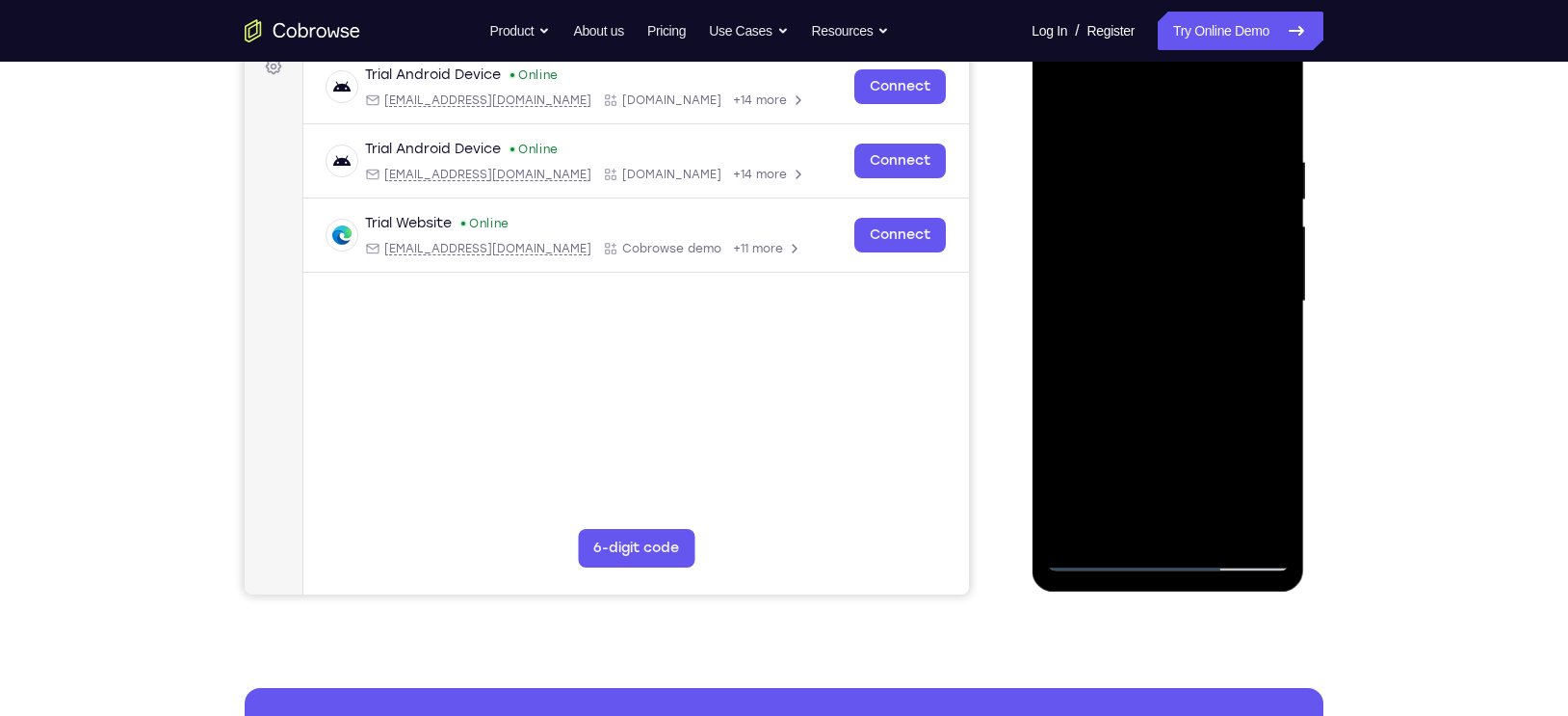
drag, startPoint x: 1237, startPoint y: 473, endPoint x: 1222, endPoint y: 403, distance: 71.6
click at [1222, 403] on div at bounding box center [1168, 301] width 243 height 539
drag, startPoint x: 1214, startPoint y: 465, endPoint x: 1212, endPoint y: 421, distance: 44.0
click at [1212, 421] on div at bounding box center [1168, 301] width 243 height 539
drag, startPoint x: 1212, startPoint y: 421, endPoint x: 1200, endPoint y: 334, distance: 87.8
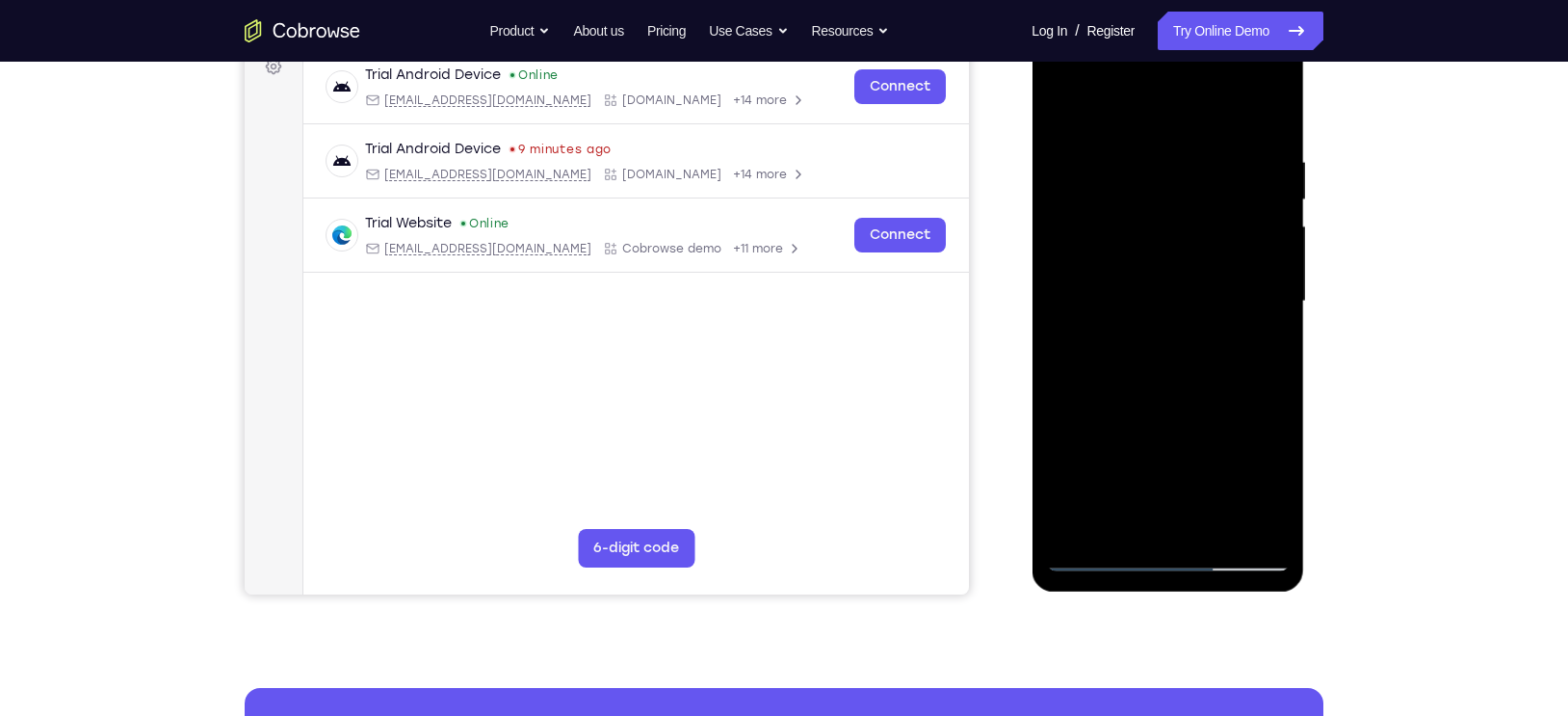
click at [1200, 334] on div at bounding box center [1168, 301] width 243 height 539
drag, startPoint x: 1212, startPoint y: 416, endPoint x: 1216, endPoint y: 170, distance: 246.0
click at [1216, 170] on div at bounding box center [1168, 301] width 243 height 539
drag, startPoint x: 1175, startPoint y: 407, endPoint x: 1177, endPoint y: 175, distance: 232.0
click at [1177, 175] on div at bounding box center [1168, 301] width 243 height 539
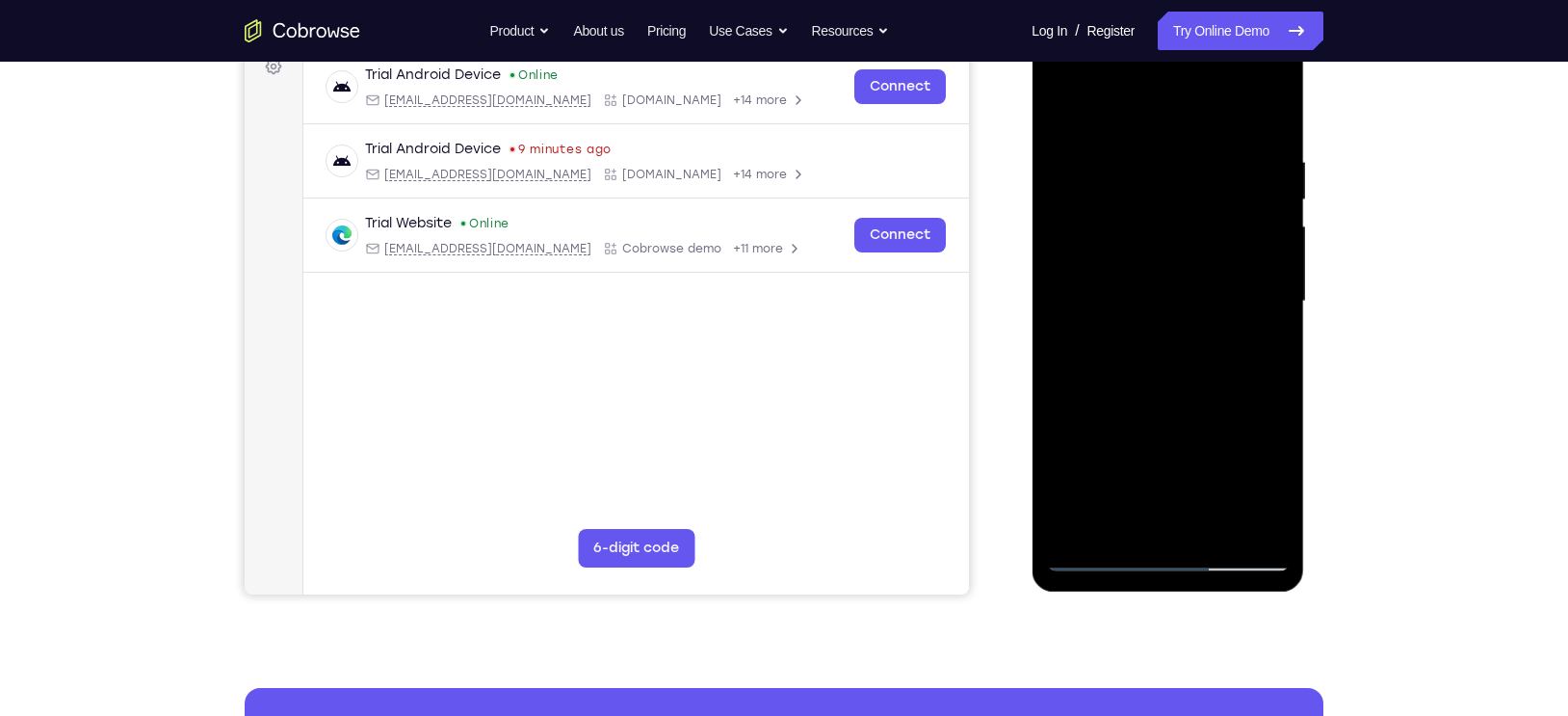
drag, startPoint x: 1171, startPoint y: 401, endPoint x: 1174, endPoint y: 223, distance: 178.0
click at [1174, 223] on div at bounding box center [1168, 301] width 243 height 539
click at [1180, 403] on div at bounding box center [1168, 301] width 243 height 539
drag, startPoint x: 1180, startPoint y: 403, endPoint x: 1174, endPoint y: 331, distance: 72.2
click at [1174, 331] on div at bounding box center [1168, 301] width 243 height 539
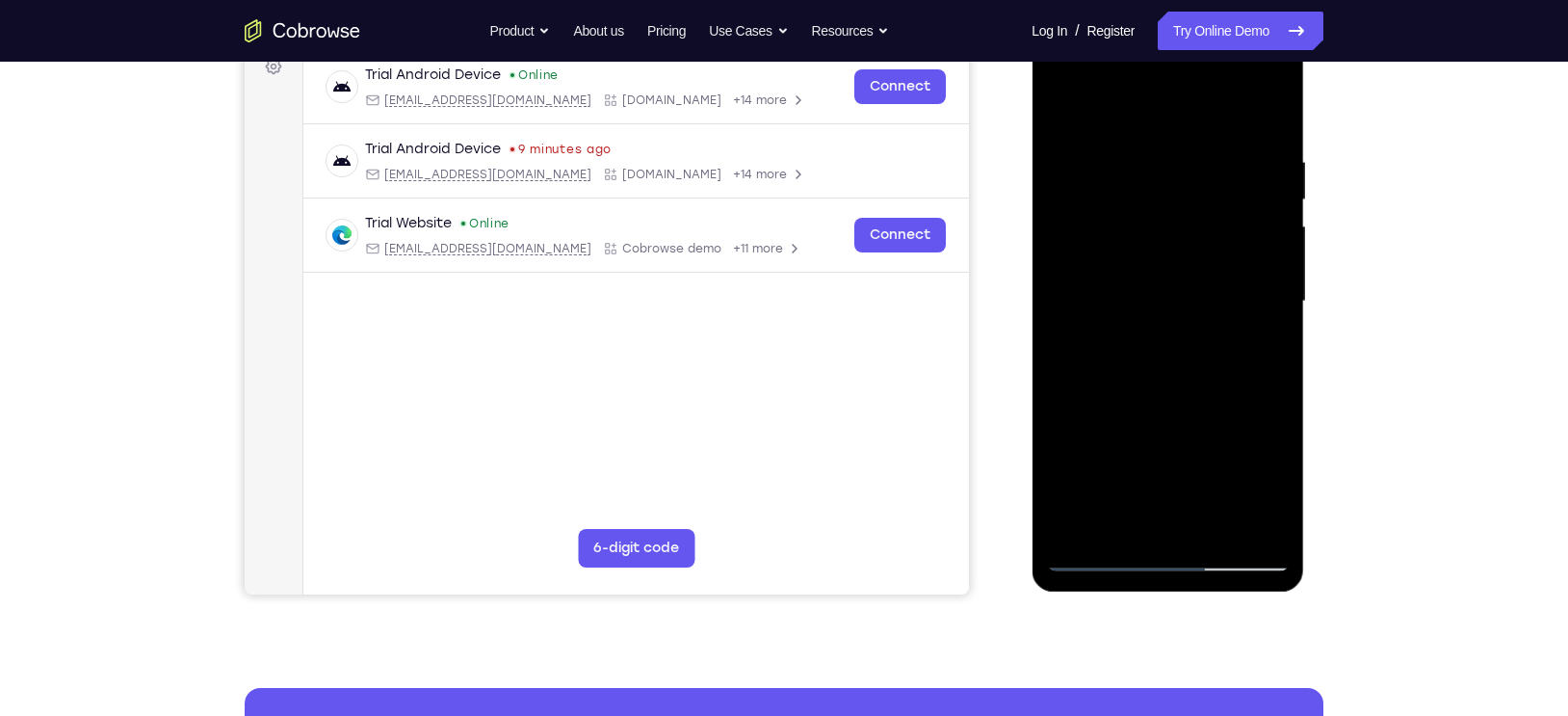
drag, startPoint x: 1206, startPoint y: 354, endPoint x: 1194, endPoint y: 258, distance: 96.7
click at [1194, 258] on div at bounding box center [1168, 301] width 243 height 539
click at [1208, 298] on div at bounding box center [1168, 301] width 243 height 539
drag, startPoint x: 1192, startPoint y: 386, endPoint x: 1187, endPoint y: 239, distance: 147.1
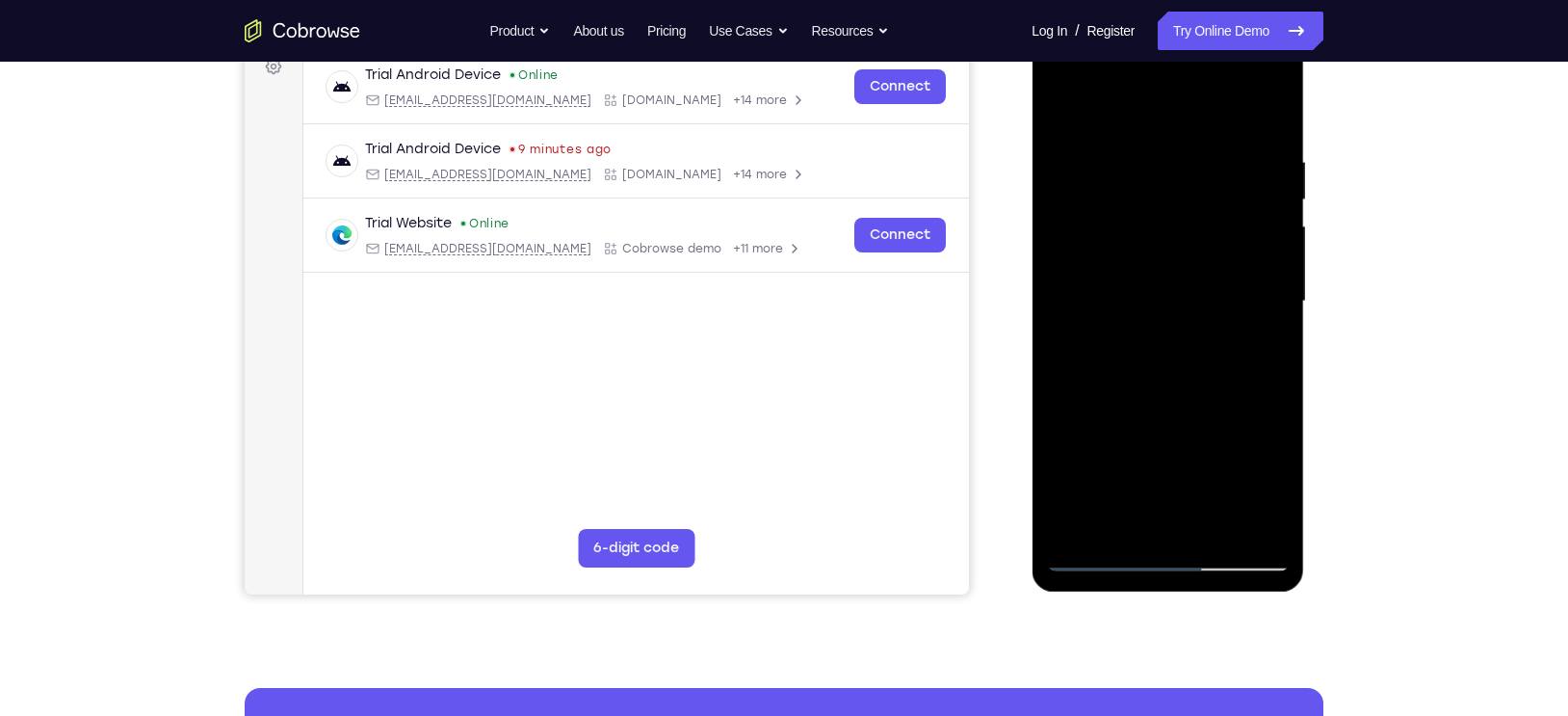
click at [1187, 239] on div at bounding box center [1168, 301] width 243 height 539
drag, startPoint x: 1178, startPoint y: 408, endPoint x: 1170, endPoint y: 238, distance: 170.2
click at [1170, 238] on div at bounding box center [1168, 301] width 243 height 539
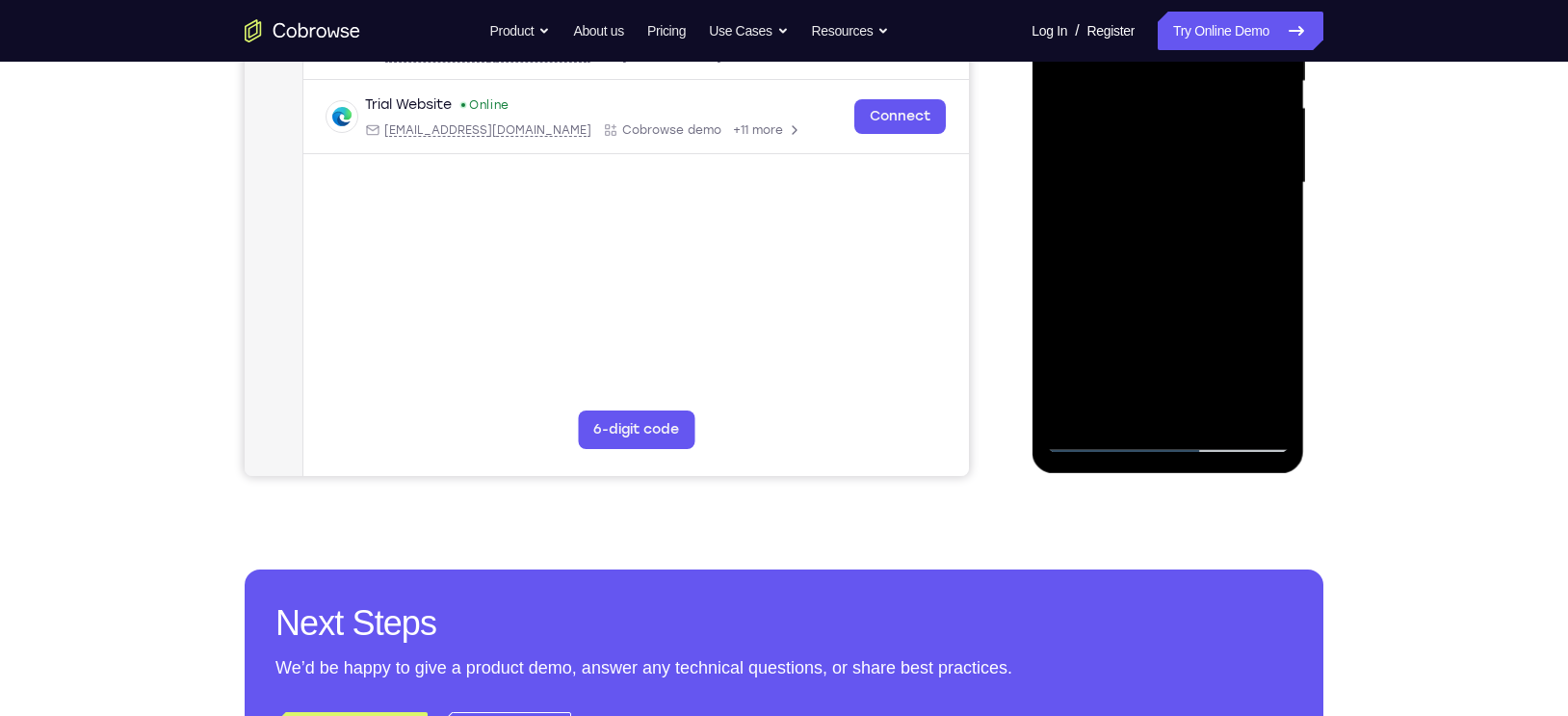
scroll to position [421, 0]
click at [1166, 416] on div at bounding box center [1168, 182] width 243 height 539
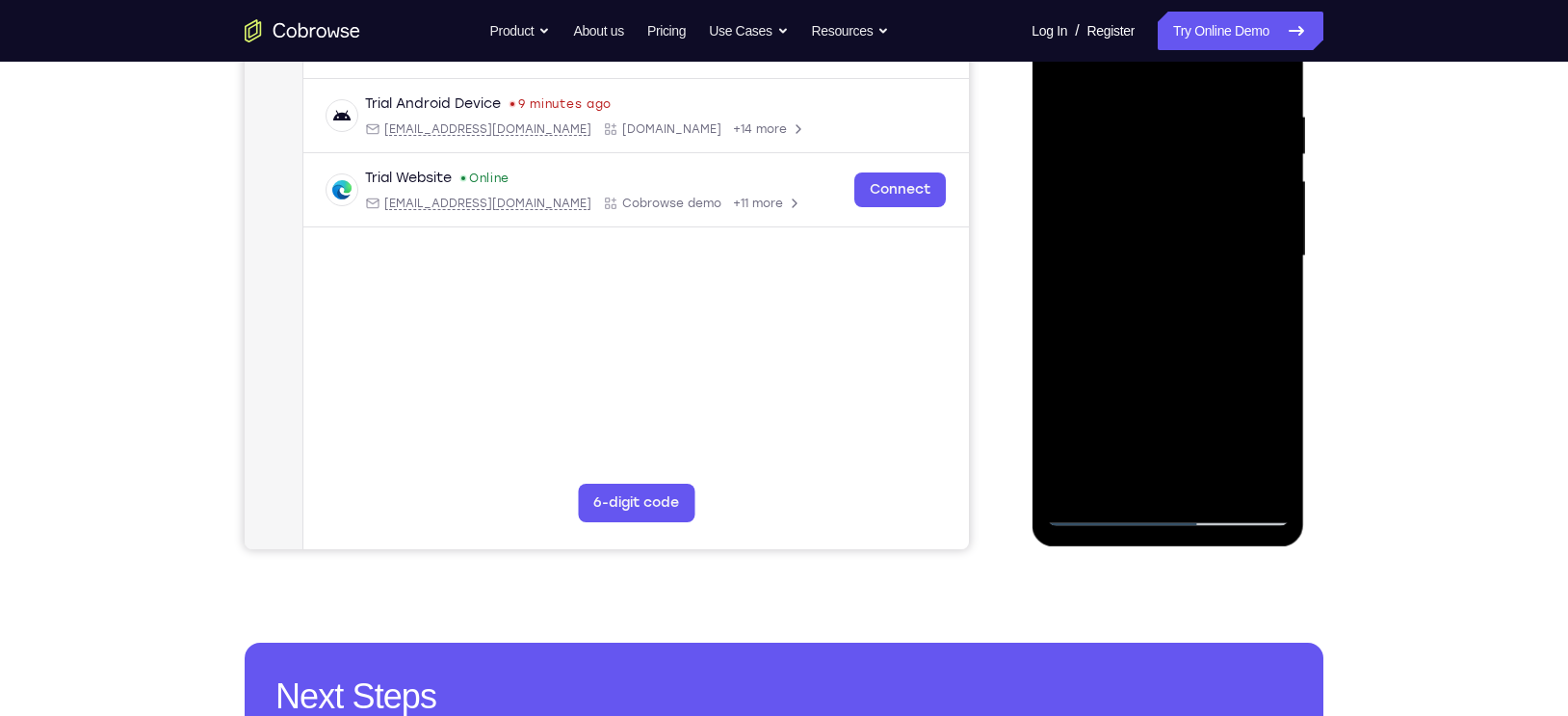
scroll to position [339, 0]
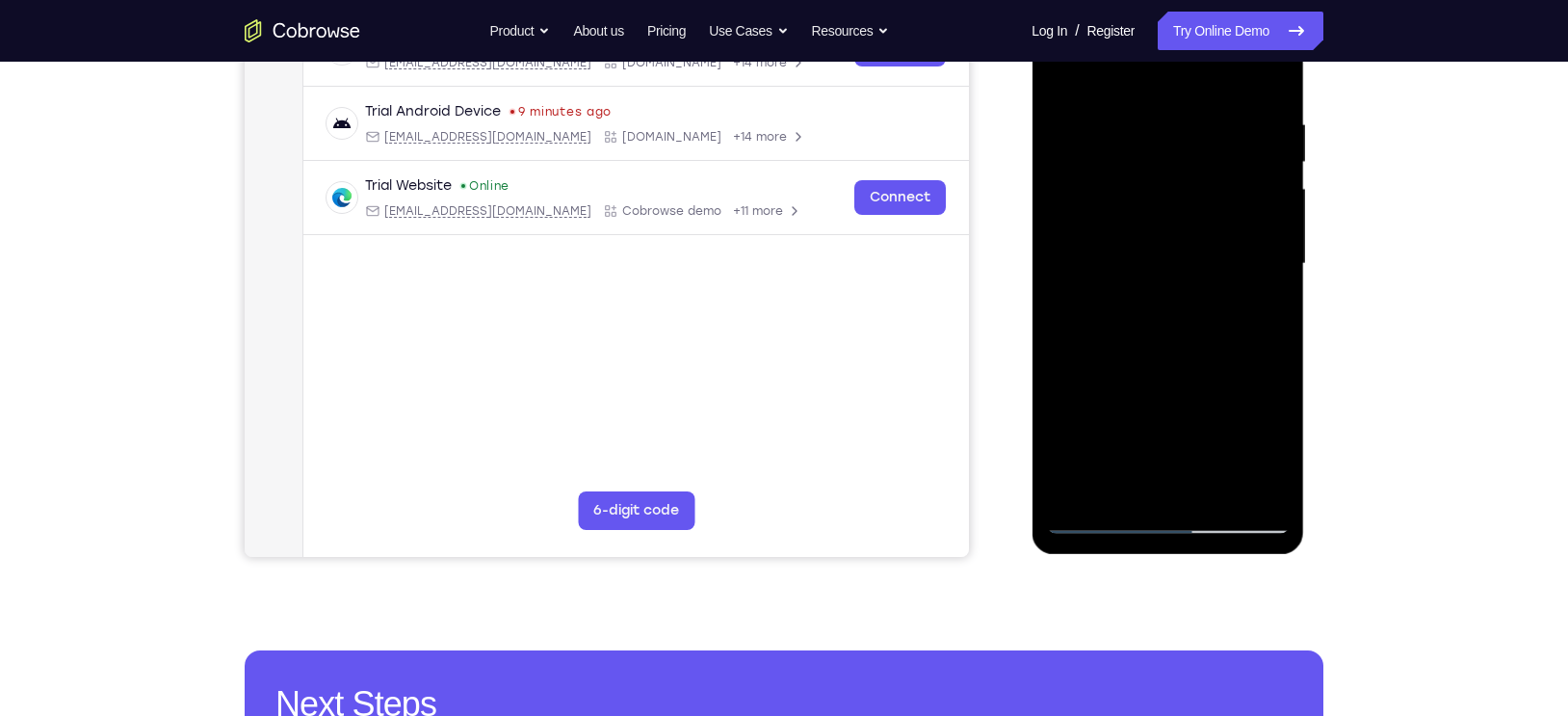
click at [1119, 486] on div at bounding box center [1168, 264] width 243 height 539
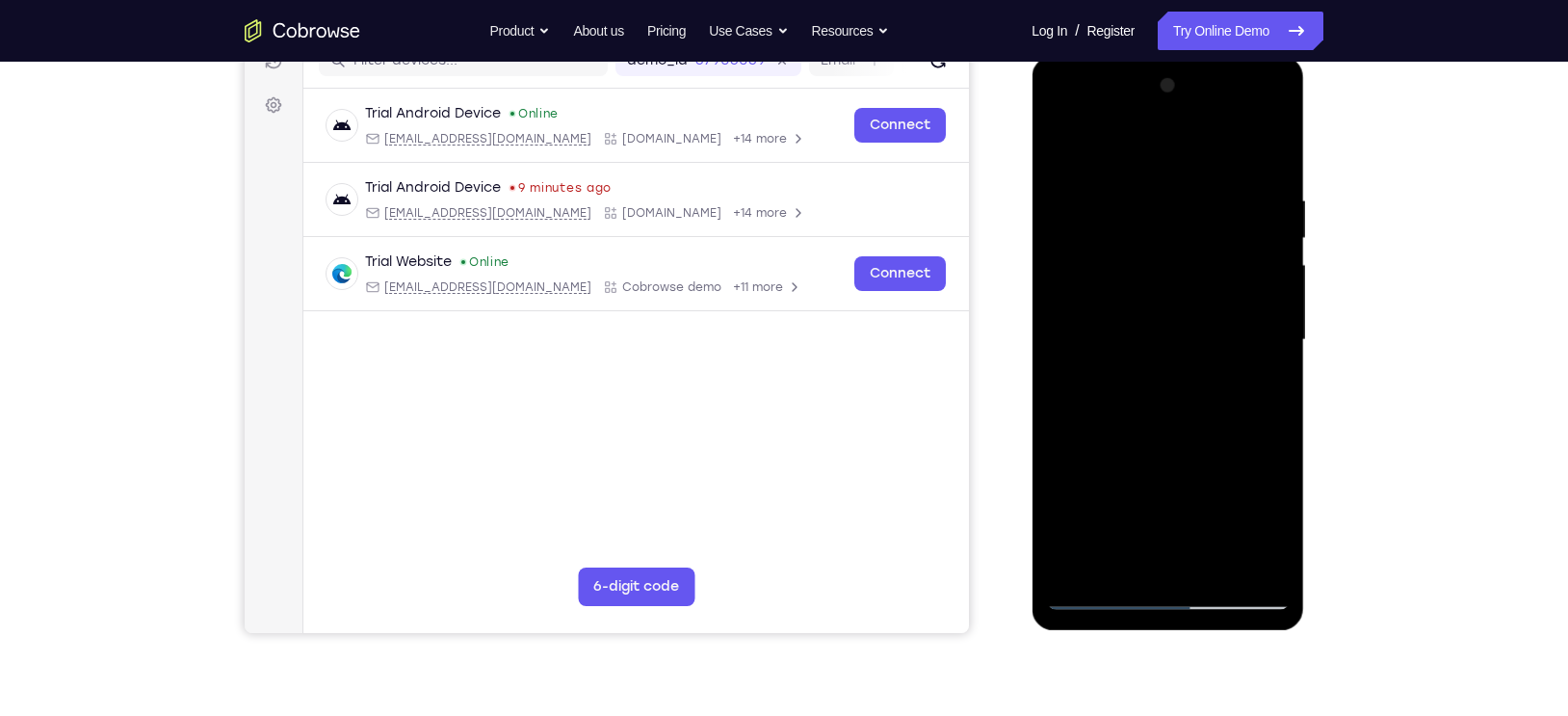
scroll to position [262, 0]
drag, startPoint x: 1211, startPoint y: 286, endPoint x: 1212, endPoint y: 442, distance: 156.0
click at [1212, 442] on div at bounding box center [1168, 341] width 243 height 539
click at [1190, 188] on div at bounding box center [1168, 341] width 243 height 539
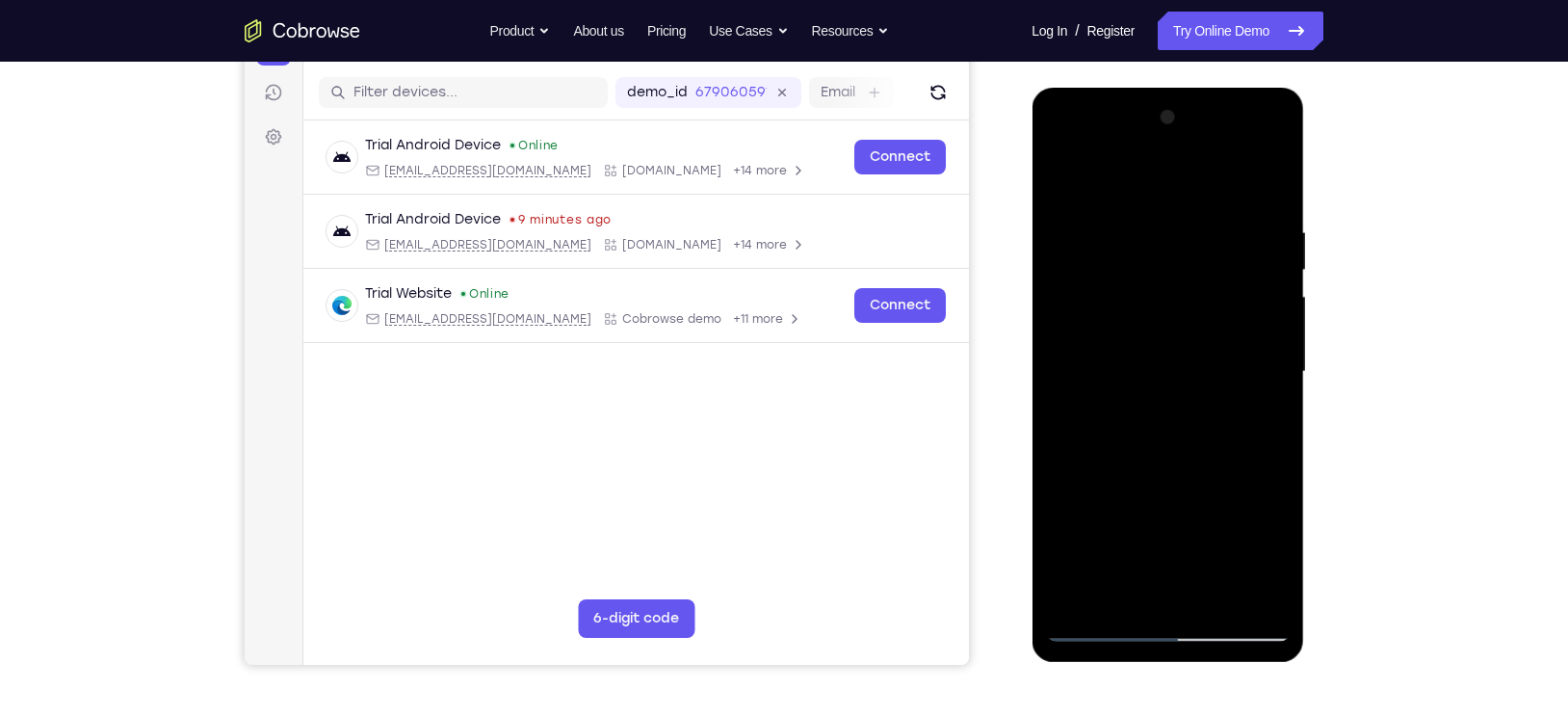
scroll to position [229, 0]
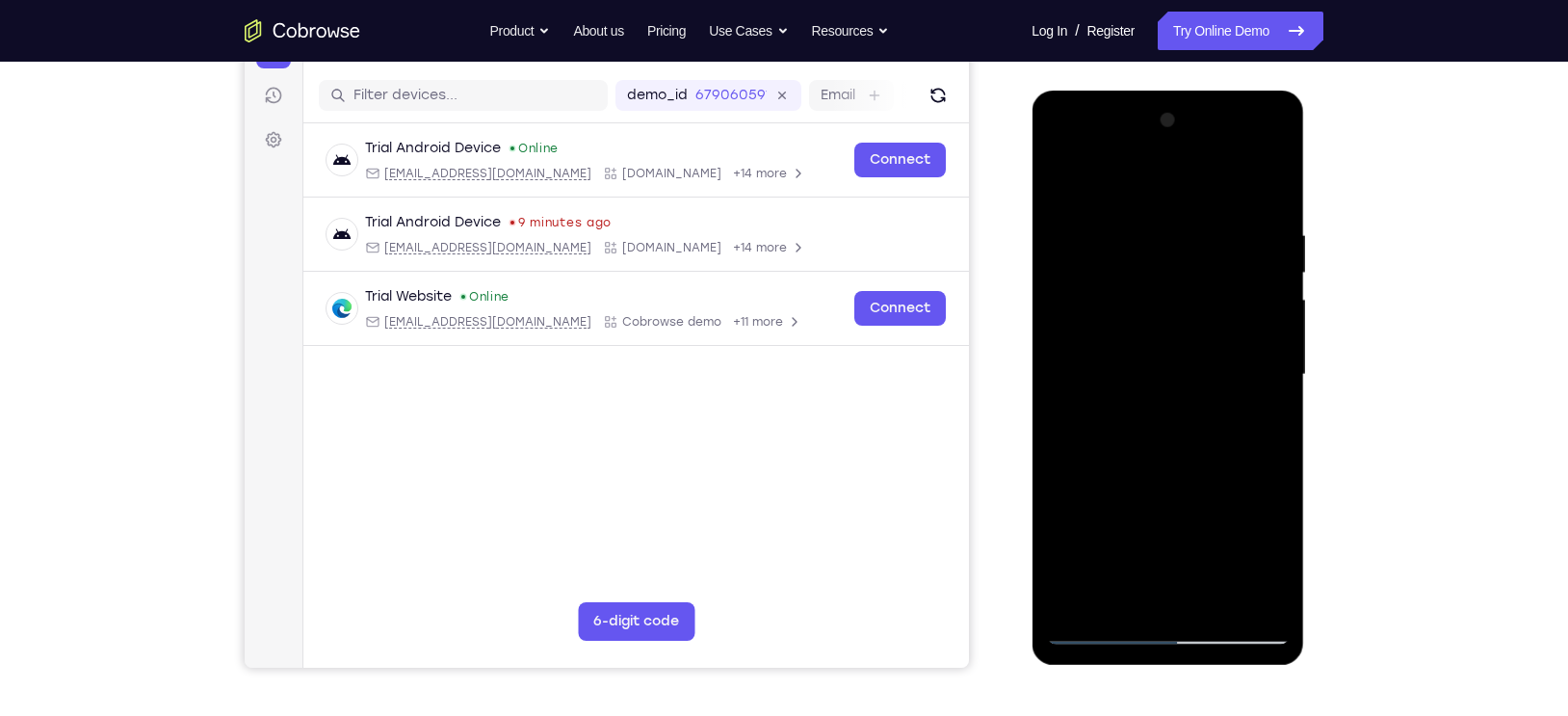
click at [1253, 149] on div at bounding box center [1168, 375] width 243 height 539
click at [1081, 146] on div at bounding box center [1168, 375] width 243 height 539
click at [1138, 271] on div at bounding box center [1168, 375] width 243 height 539
click at [1097, 317] on div at bounding box center [1168, 375] width 243 height 539
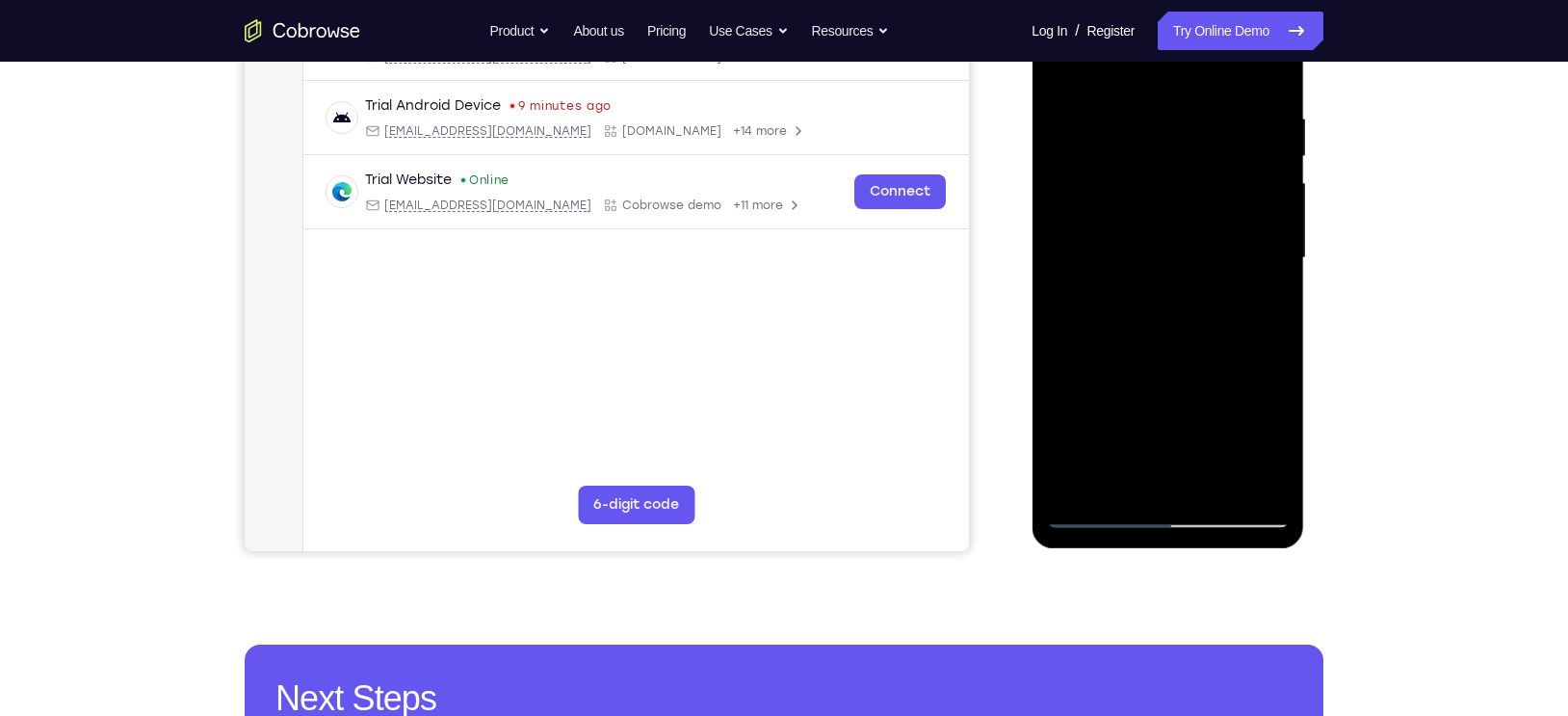
scroll to position [359, 0]
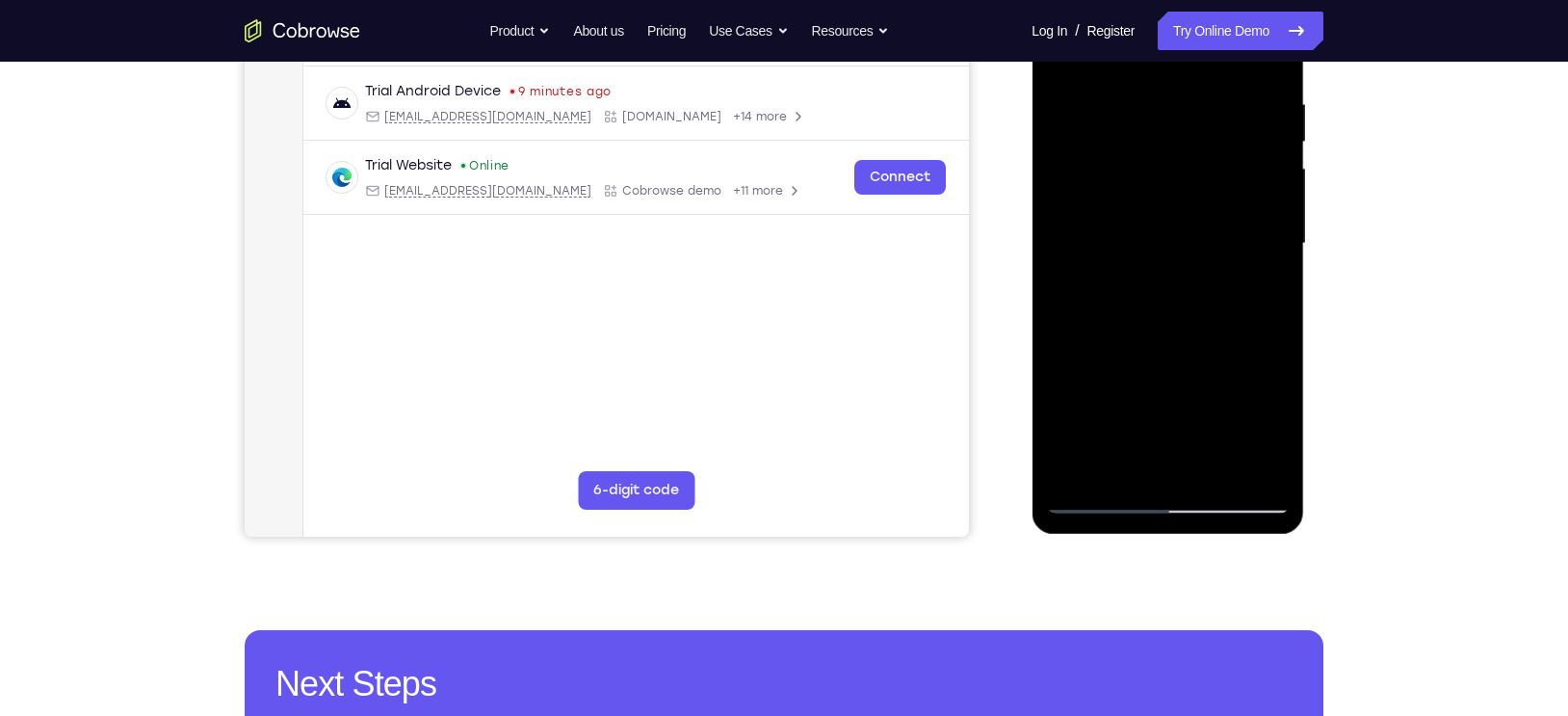
click at [1155, 366] on div at bounding box center [1168, 243] width 243 height 539
click at [1261, 392] on div at bounding box center [1168, 243] width 243 height 539
drag, startPoint x: 1172, startPoint y: 387, endPoint x: 1140, endPoint y: 340, distance: 56.9
click at [1140, 340] on div at bounding box center [1168, 243] width 243 height 539
drag, startPoint x: 1186, startPoint y: 360, endPoint x: 1140, endPoint y: 251, distance: 118.3
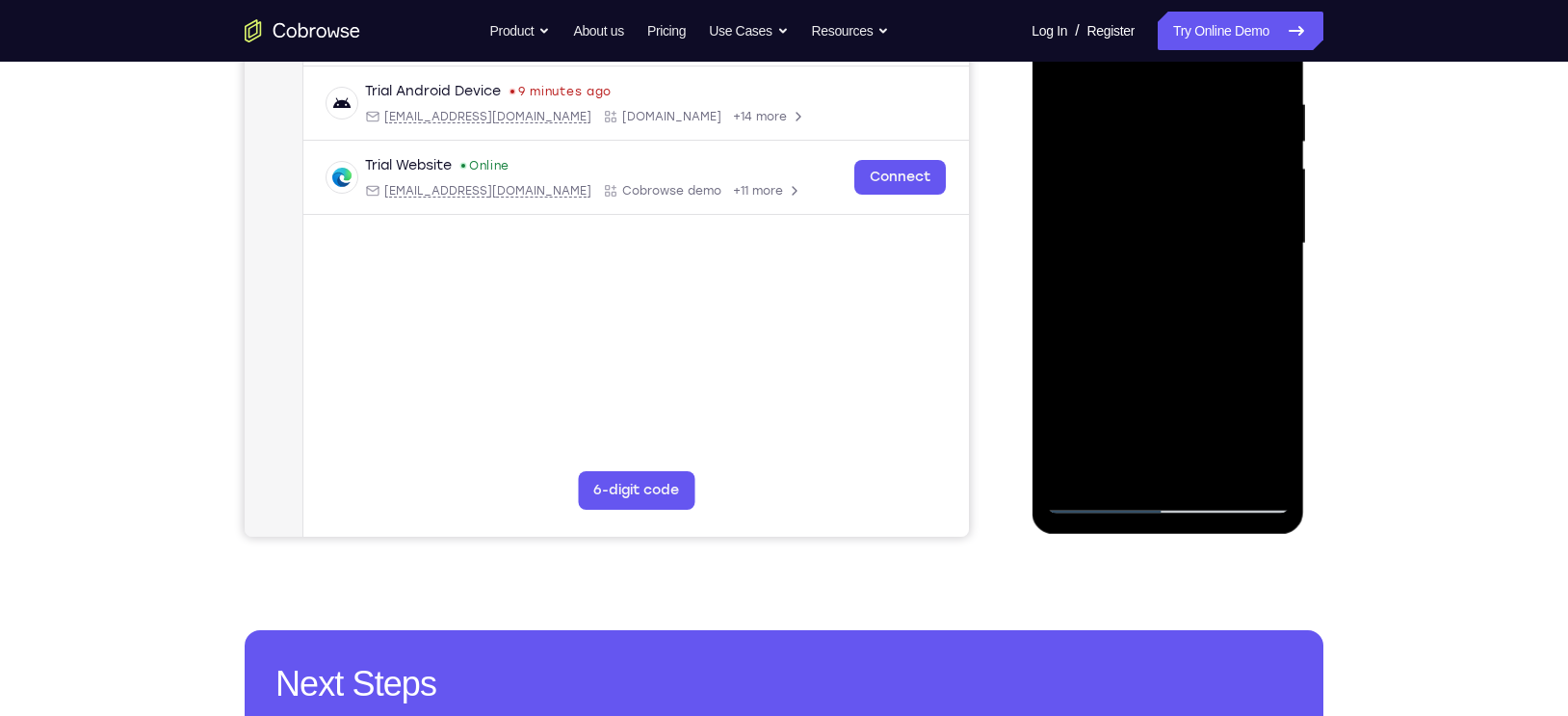
click at [1140, 251] on div at bounding box center [1168, 243] width 243 height 539
click at [1179, 245] on div at bounding box center [1168, 243] width 243 height 539
click at [1165, 236] on div at bounding box center [1168, 243] width 243 height 539
click at [1219, 237] on div at bounding box center [1168, 243] width 243 height 539
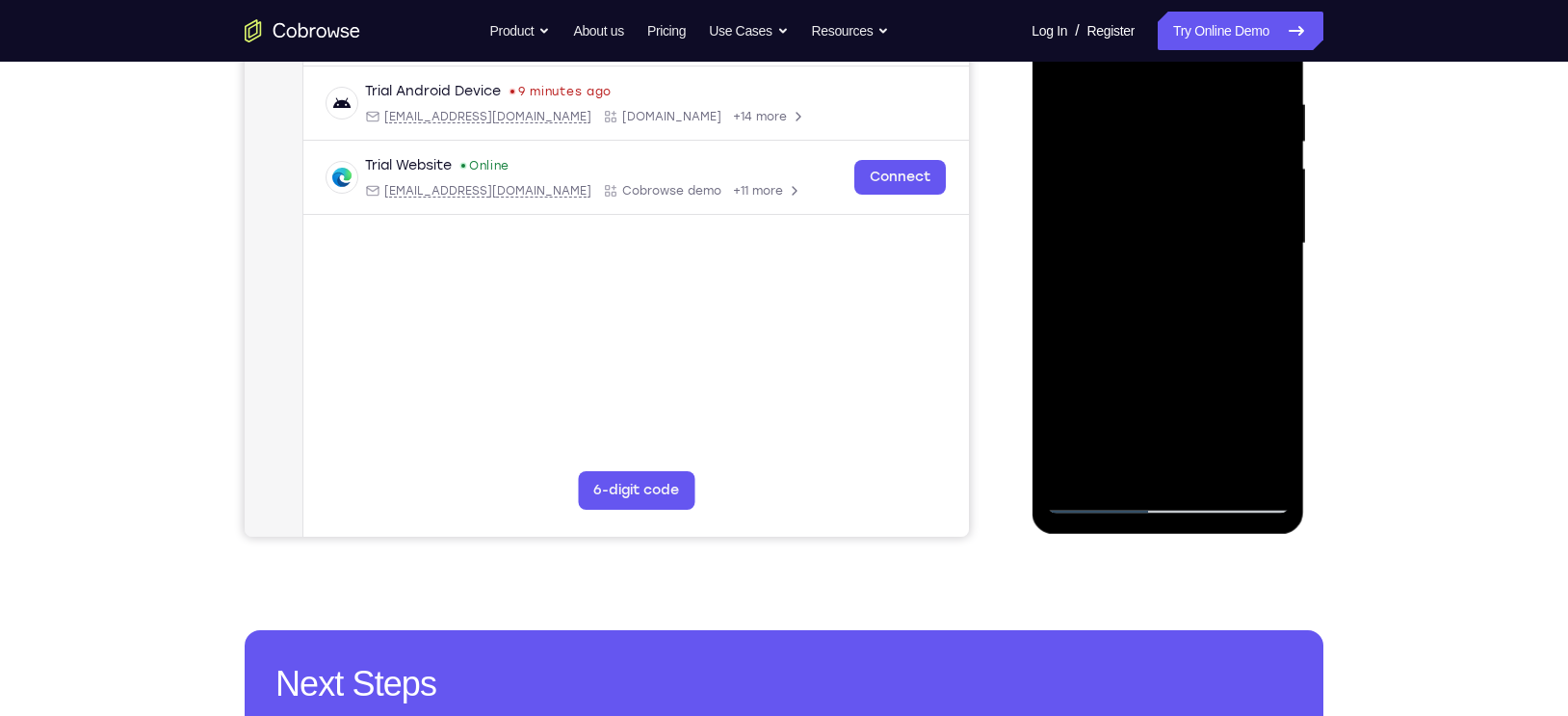
click at [1229, 248] on div at bounding box center [1168, 243] width 243 height 539
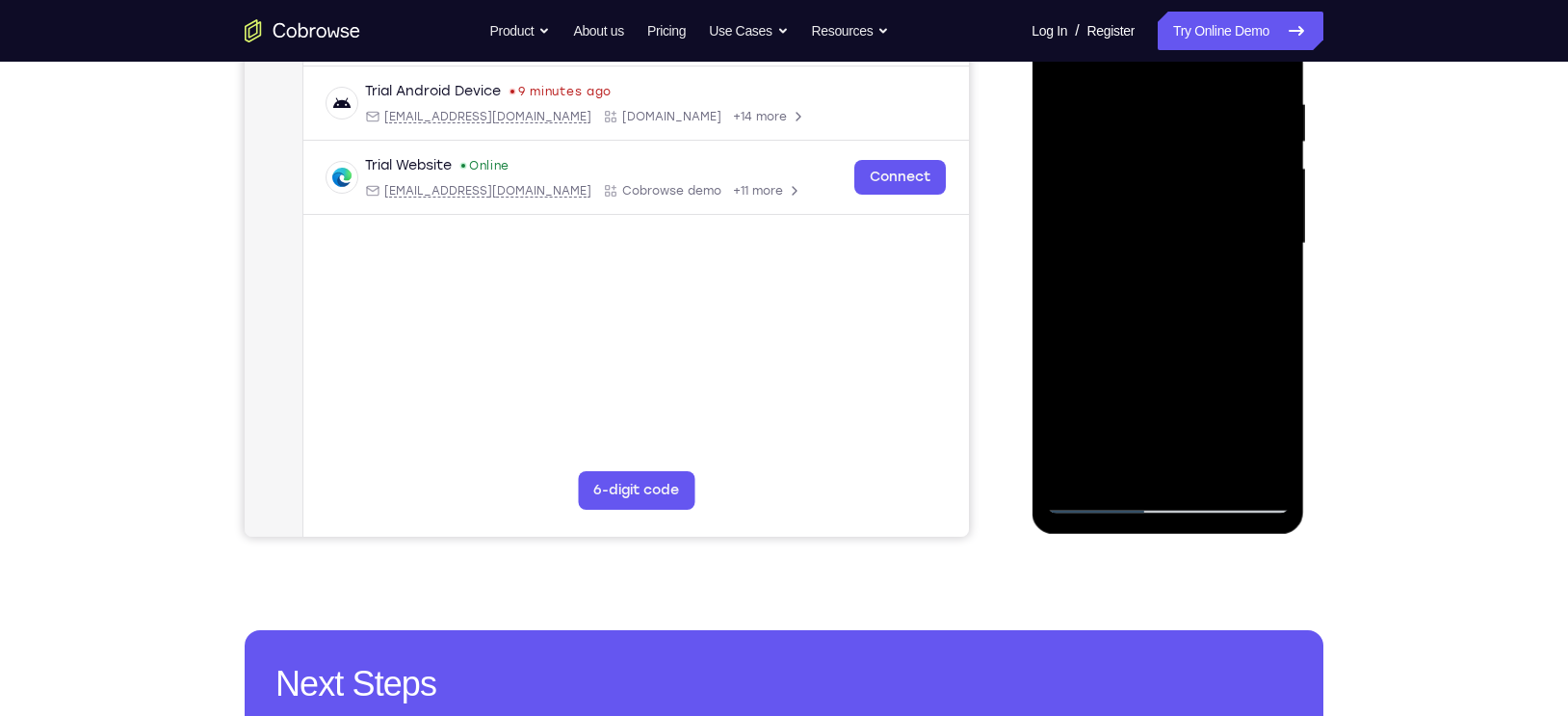
click at [1229, 248] on div at bounding box center [1168, 243] width 243 height 539
click at [1066, 250] on div at bounding box center [1168, 243] width 243 height 539
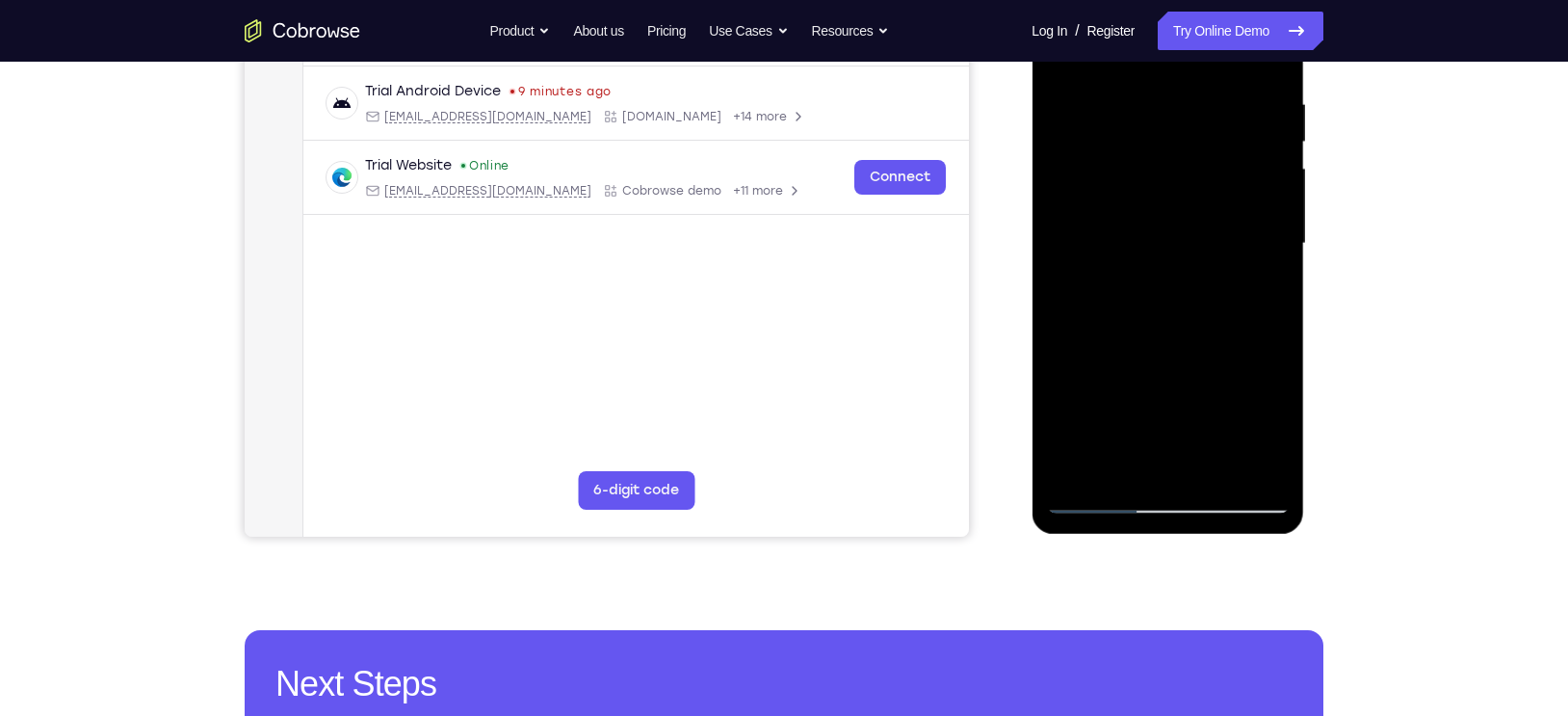
click at [1230, 261] on div at bounding box center [1168, 243] width 243 height 539
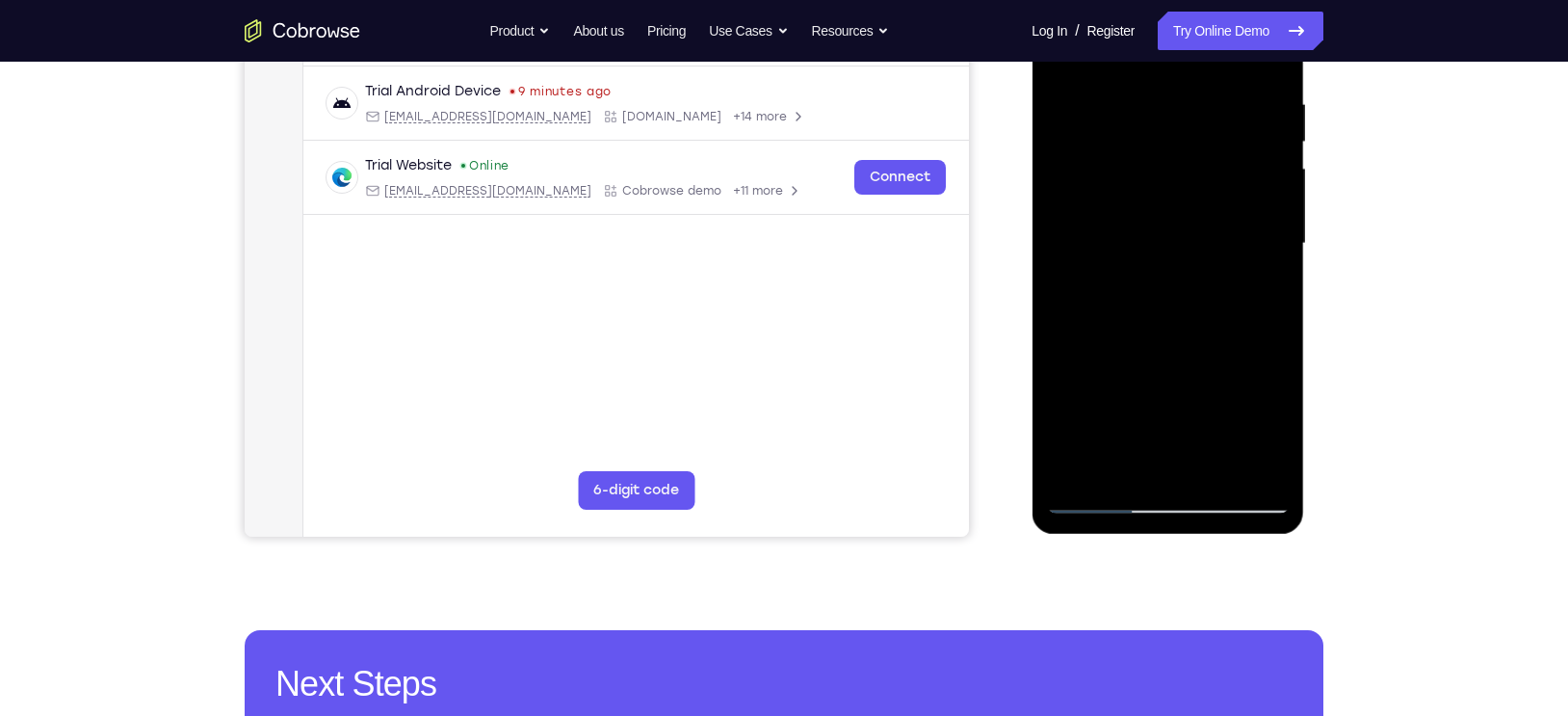
click at [1230, 261] on div at bounding box center [1168, 243] width 243 height 539
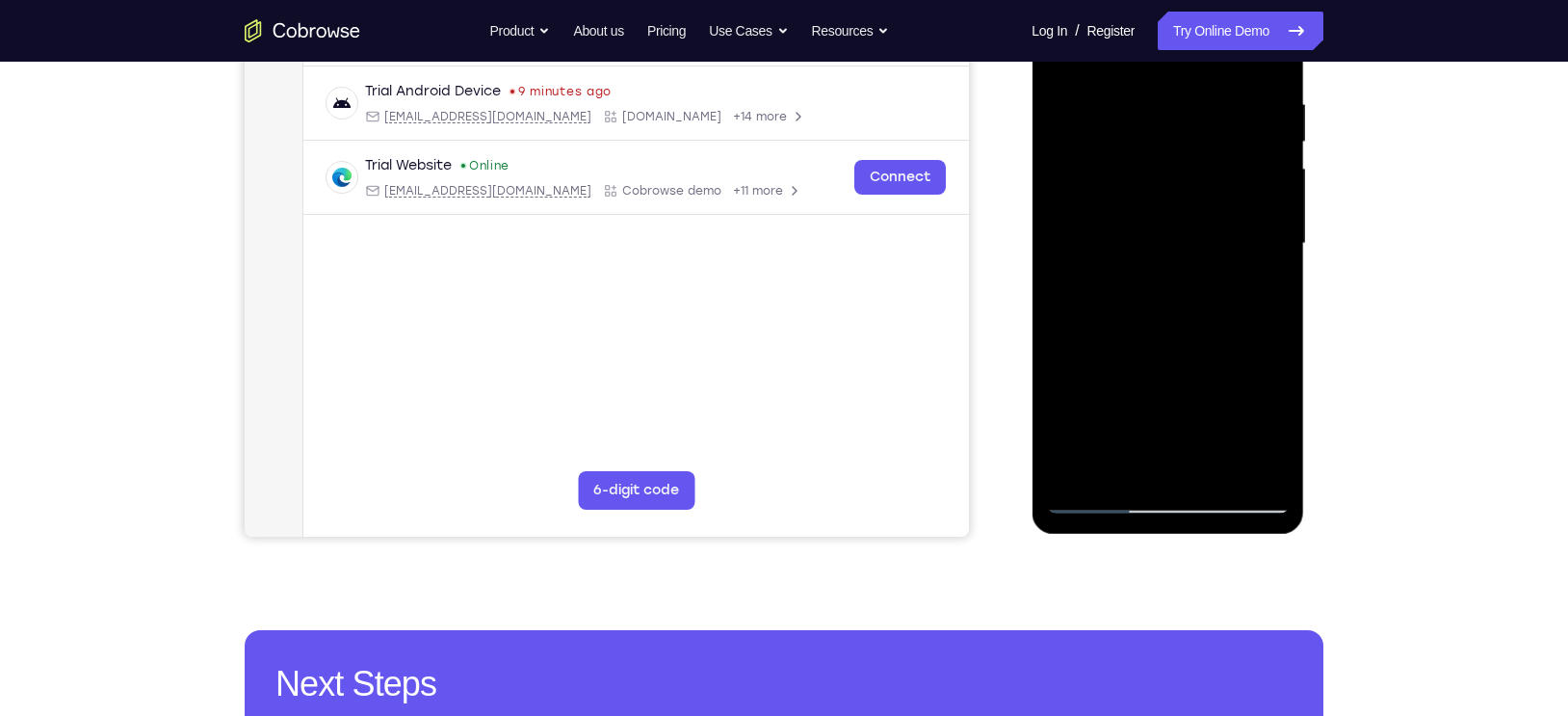
click at [1230, 261] on div at bounding box center [1168, 243] width 243 height 539
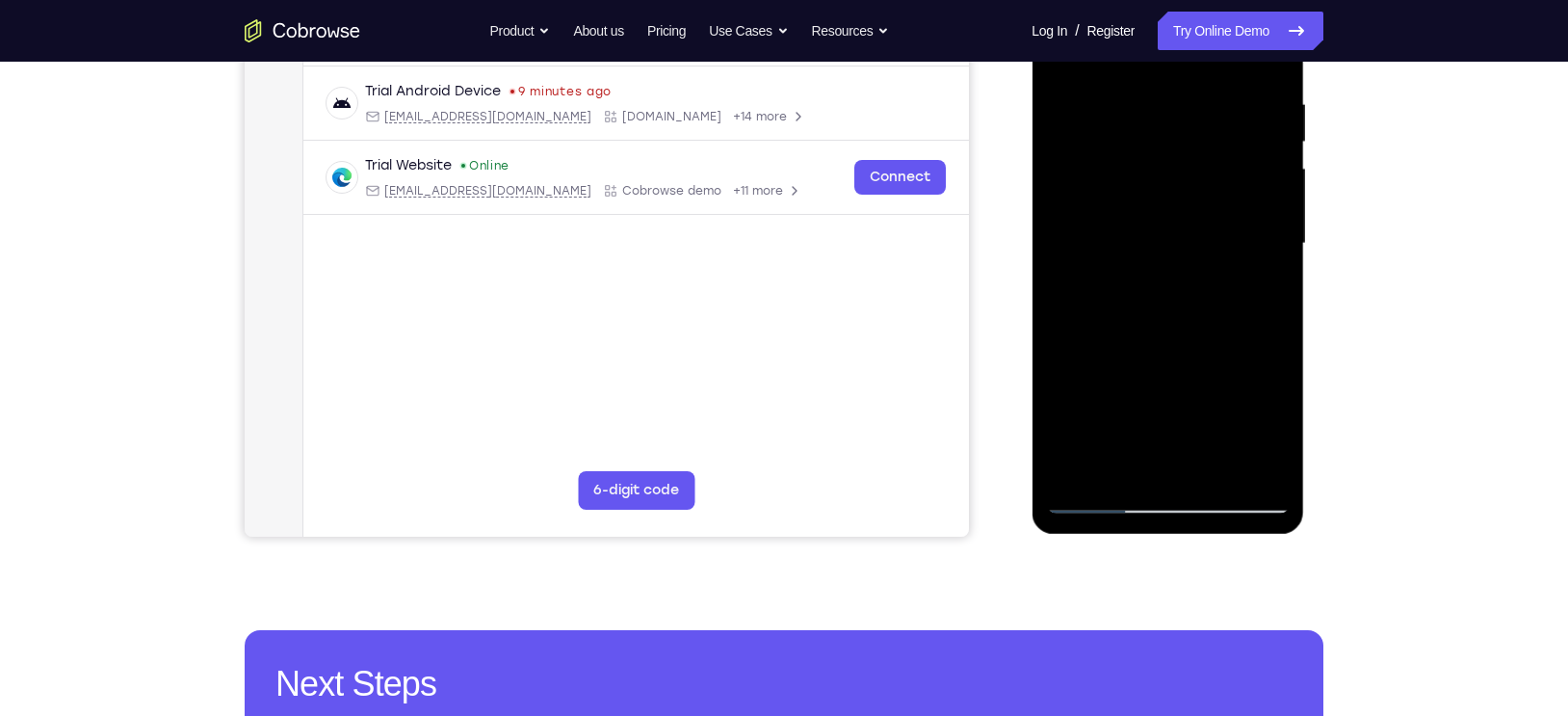
click at [1205, 290] on div at bounding box center [1168, 243] width 243 height 539
click at [1186, 290] on div at bounding box center [1168, 243] width 243 height 539
click at [1183, 293] on div at bounding box center [1168, 243] width 243 height 539
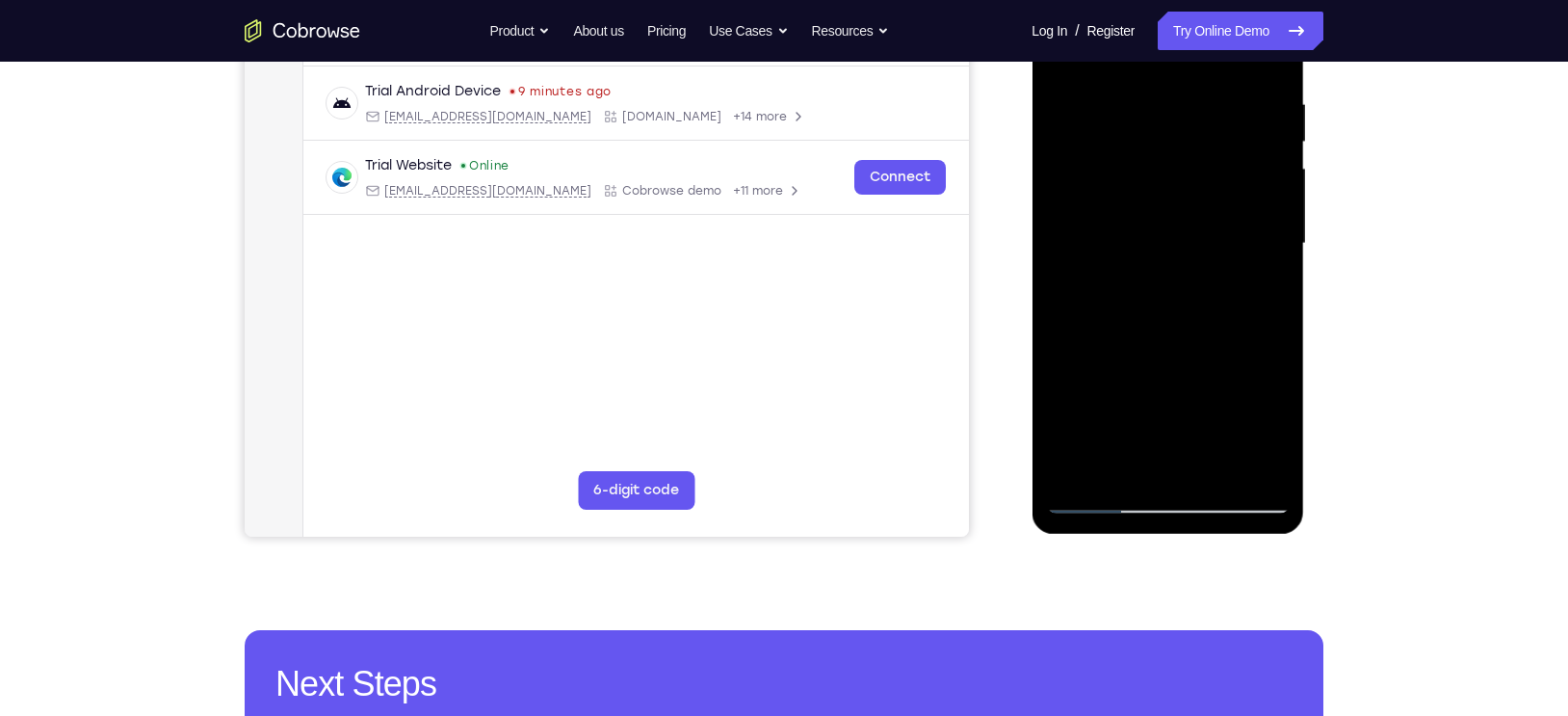
click at [1183, 293] on div at bounding box center [1168, 243] width 243 height 539
click at [1263, 231] on div at bounding box center [1168, 243] width 243 height 539
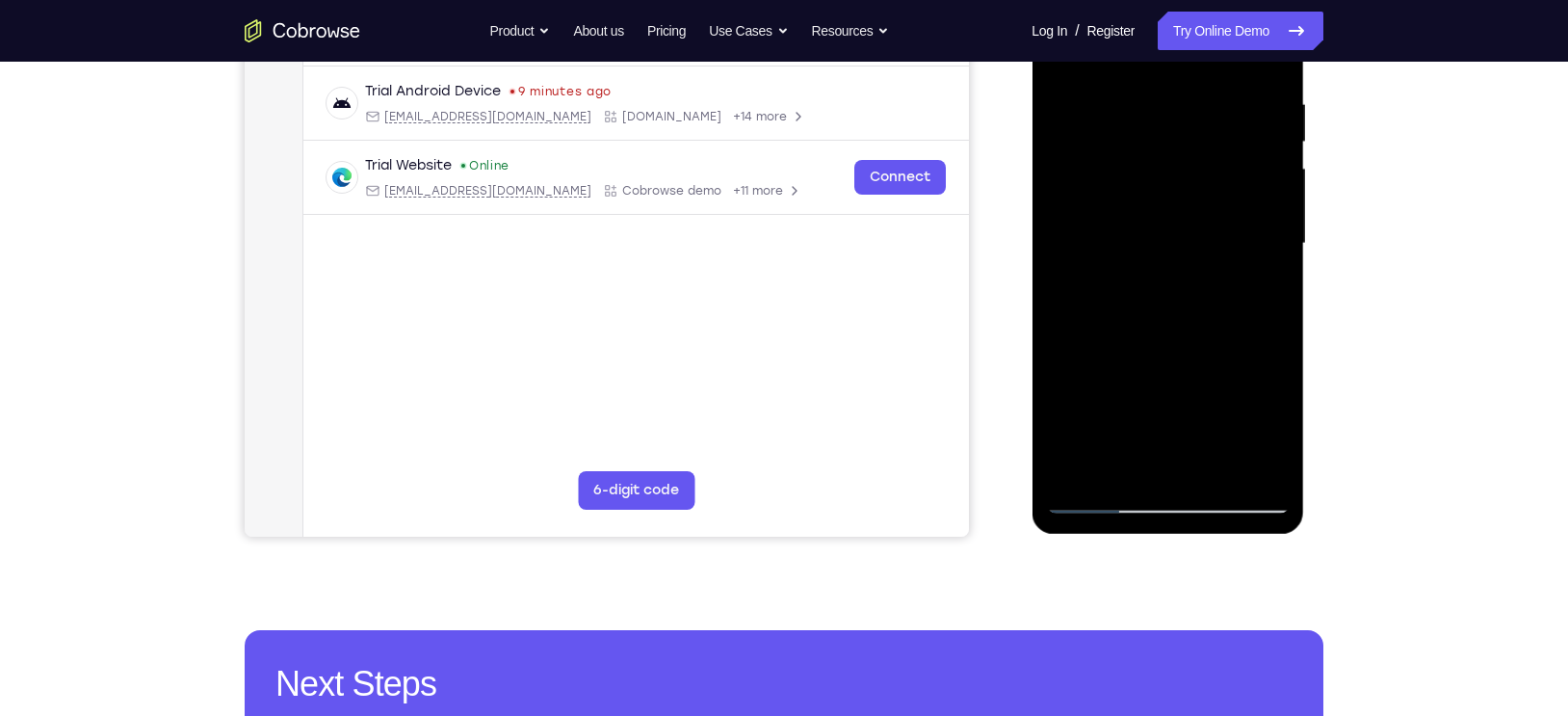
click at [1263, 231] on div at bounding box center [1168, 243] width 243 height 539
click at [1240, 235] on div at bounding box center [1168, 243] width 243 height 539
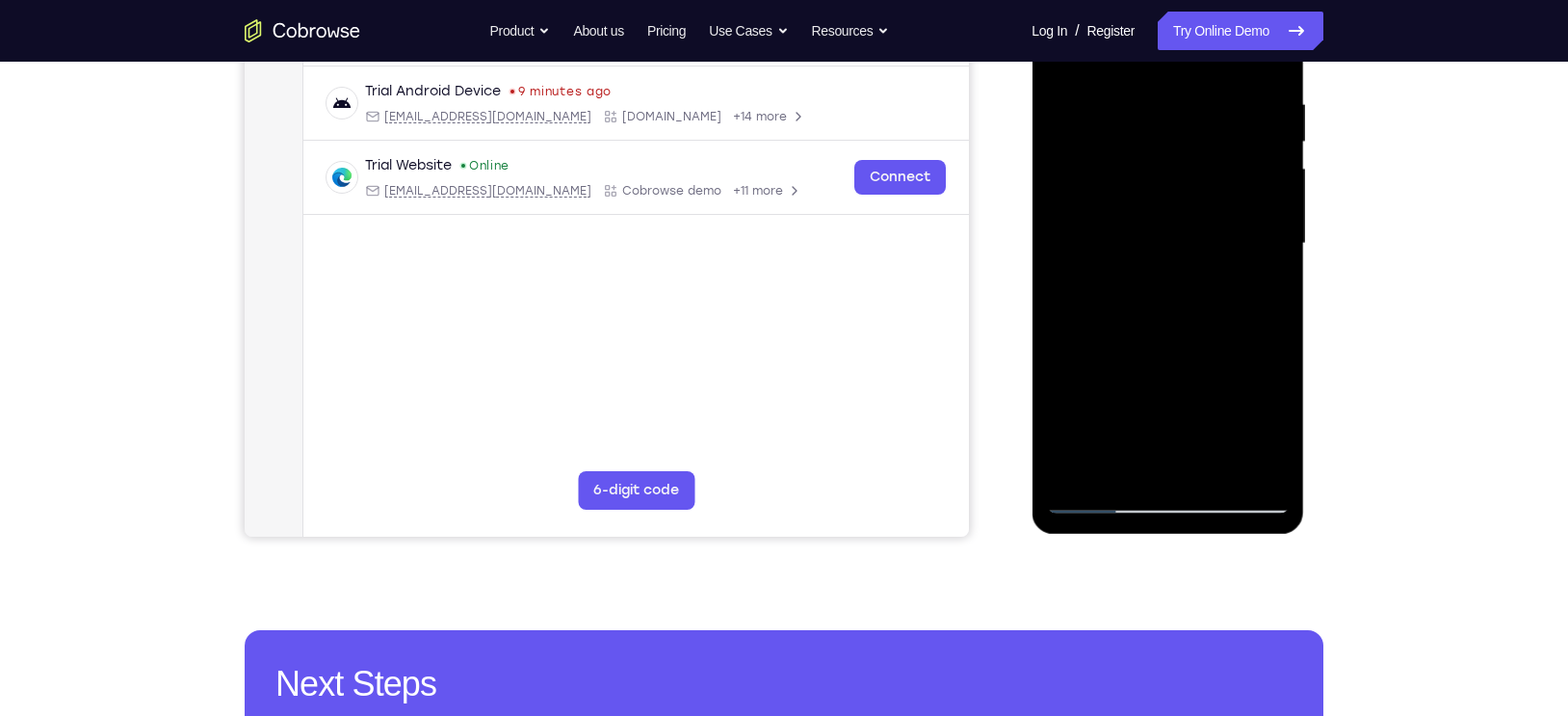
click at [1240, 235] on div at bounding box center [1168, 243] width 243 height 539
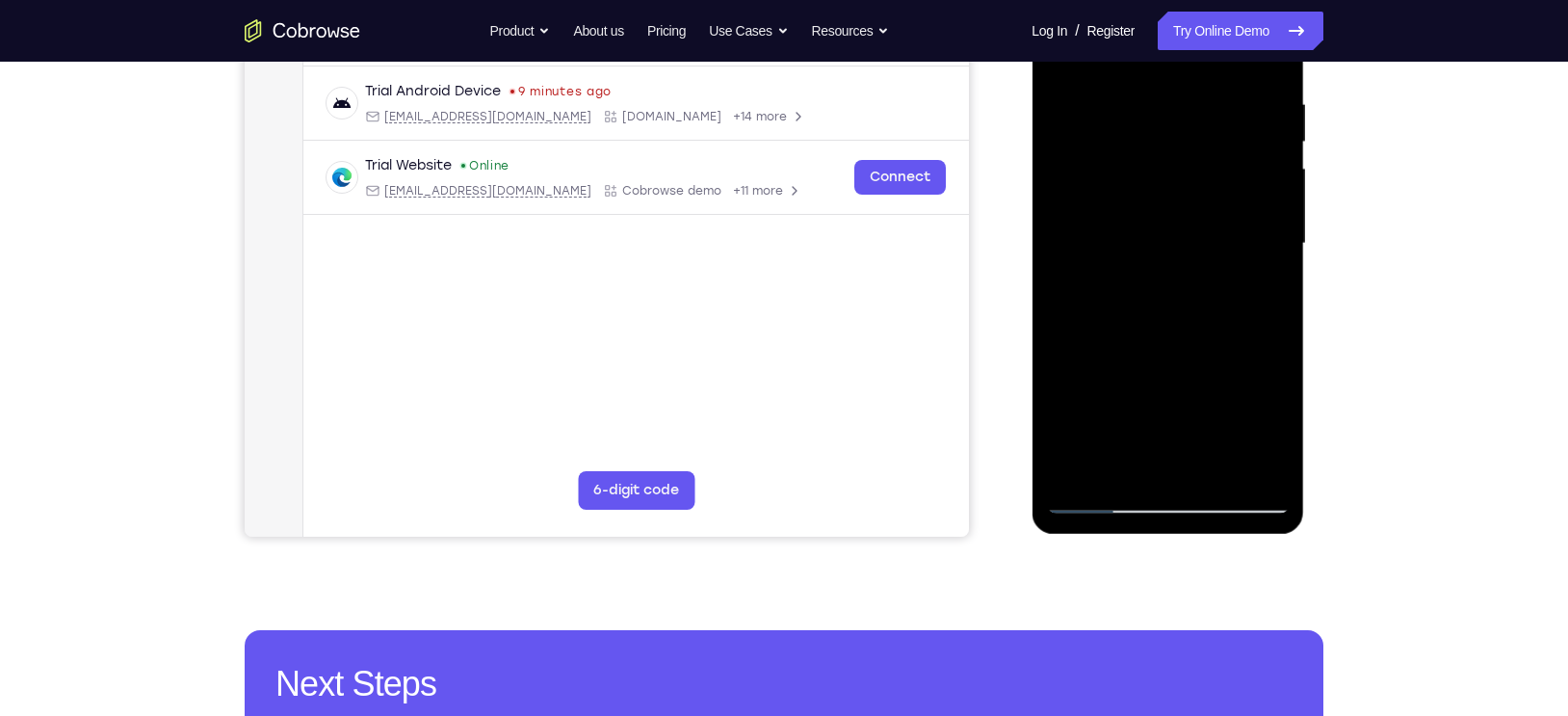
click at [1240, 235] on div at bounding box center [1168, 243] width 243 height 539
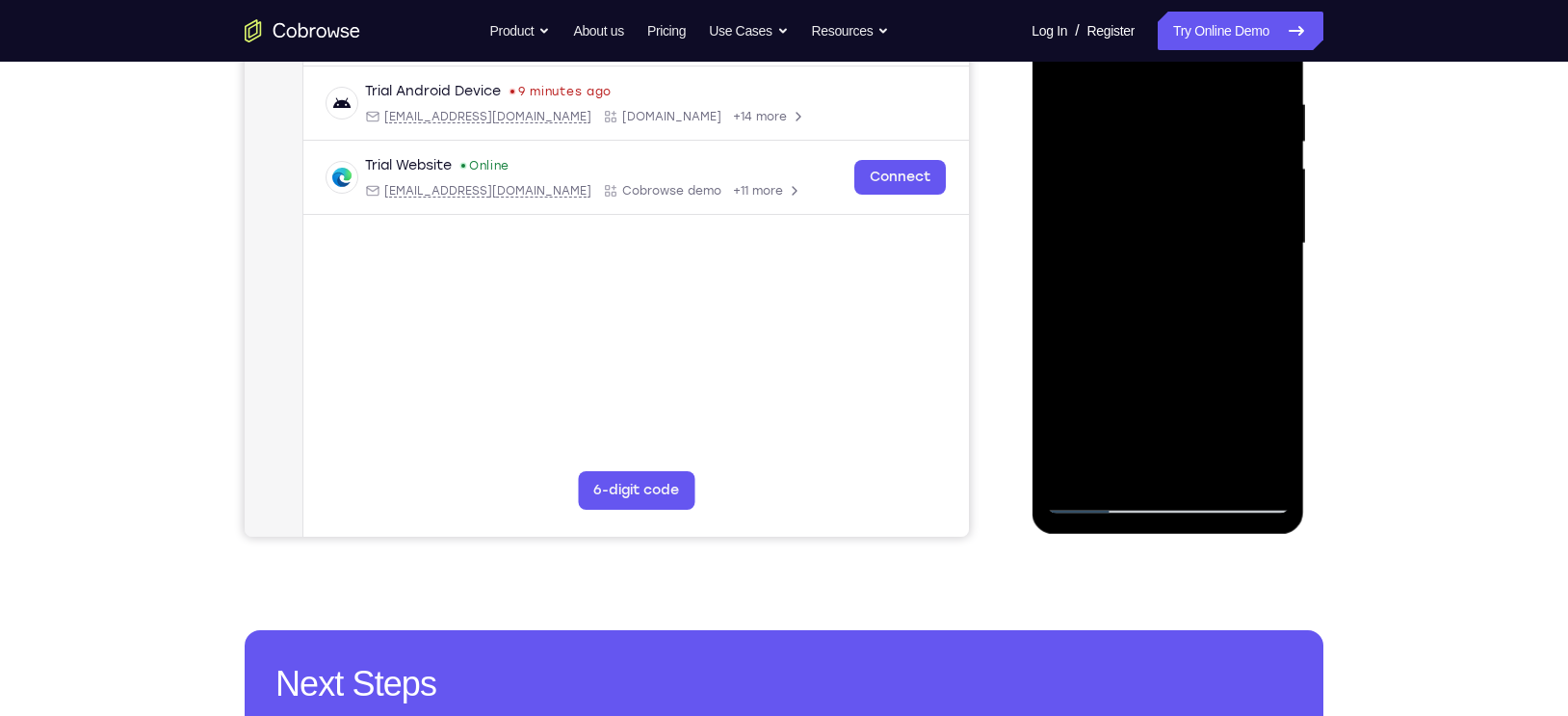
click at [1240, 235] on div at bounding box center [1168, 243] width 243 height 539
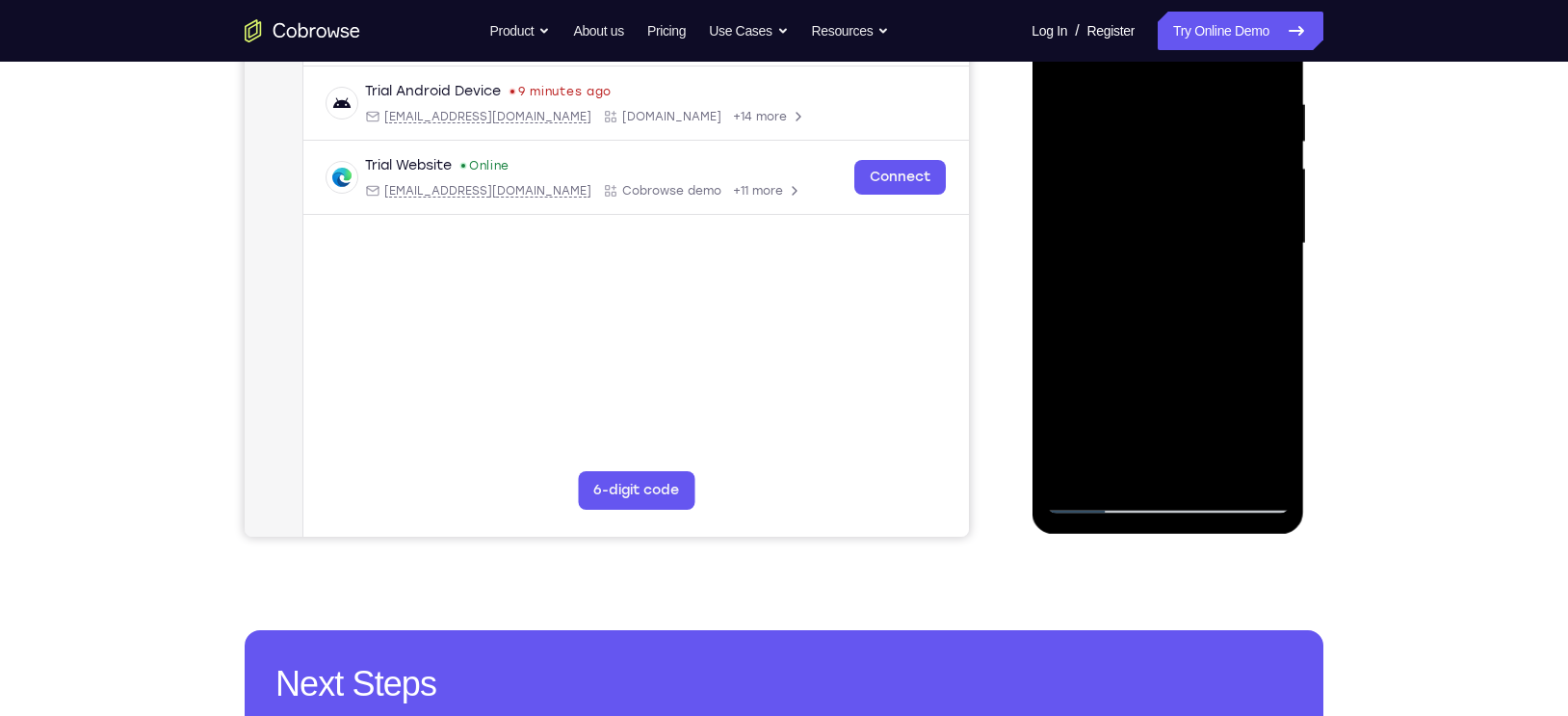
click at [1240, 235] on div at bounding box center [1168, 243] width 243 height 539
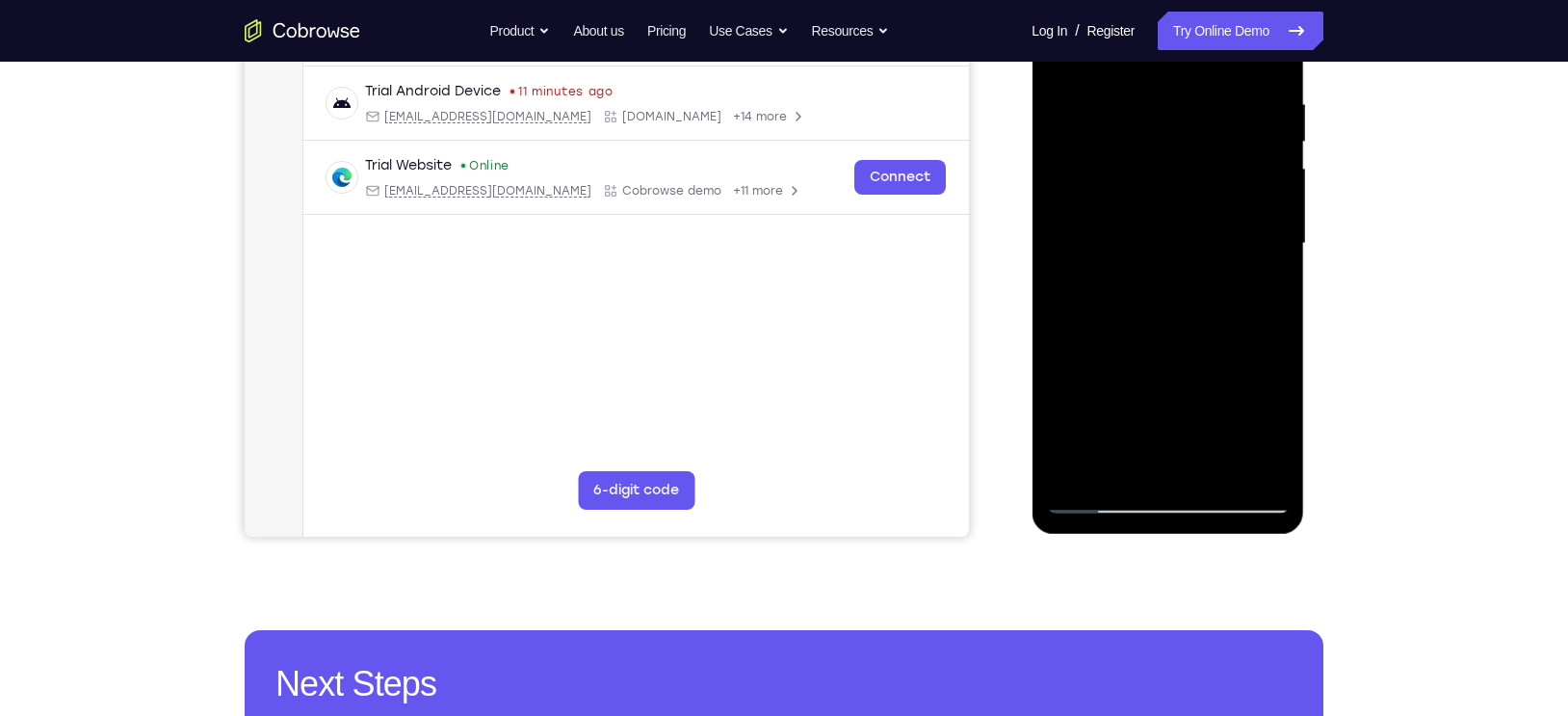
click at [1215, 237] on div at bounding box center [1168, 243] width 243 height 539
drag, startPoint x: 1201, startPoint y: 423, endPoint x: 1172, endPoint y: 260, distance: 165.6
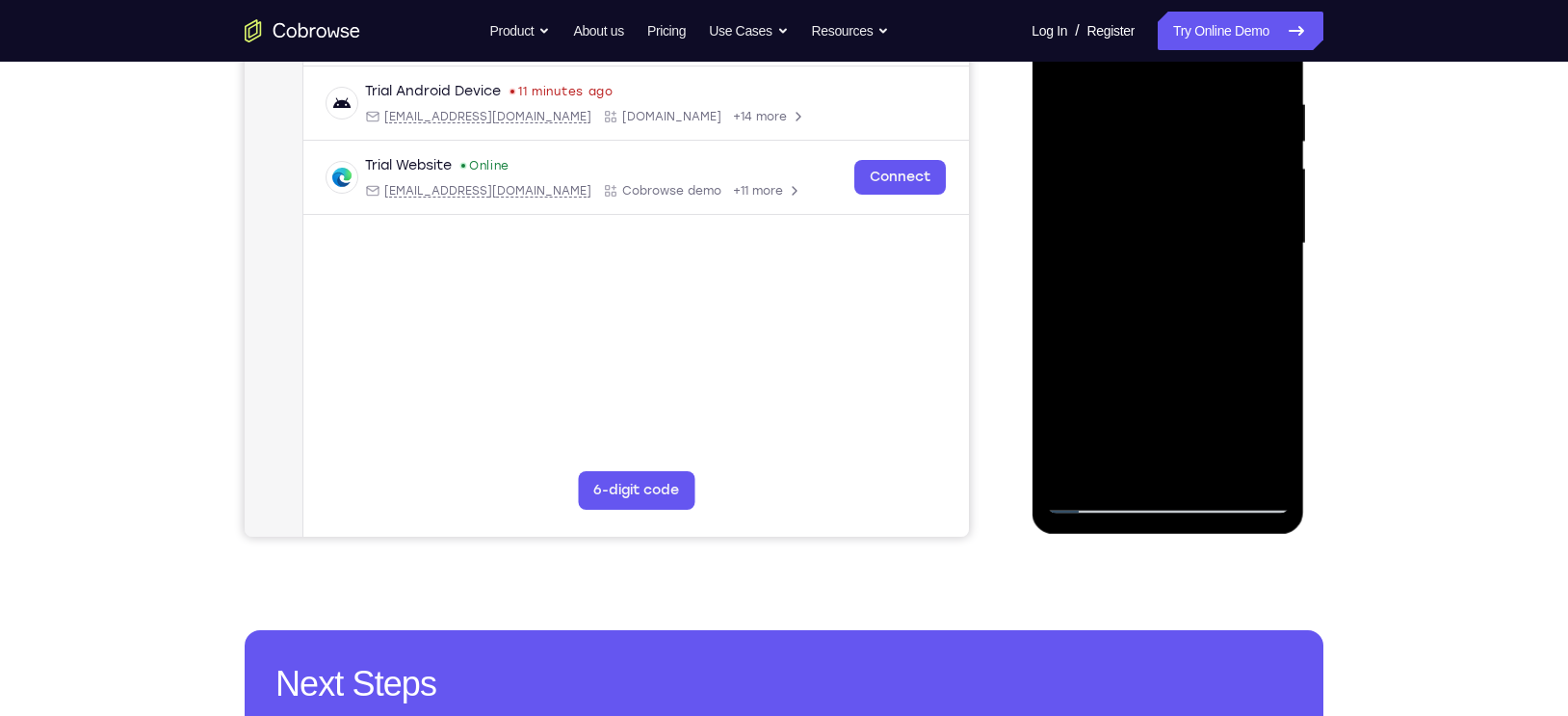
click at [1172, 260] on div at bounding box center [1168, 243] width 243 height 539
drag, startPoint x: 1205, startPoint y: 249, endPoint x: 1175, endPoint y: 372, distance: 126.6
click at [1175, 372] on div at bounding box center [1168, 243] width 243 height 539
drag, startPoint x: 1229, startPoint y: 396, endPoint x: 1207, endPoint y: 147, distance: 250.0
click at [1207, 147] on div at bounding box center [1168, 243] width 243 height 539
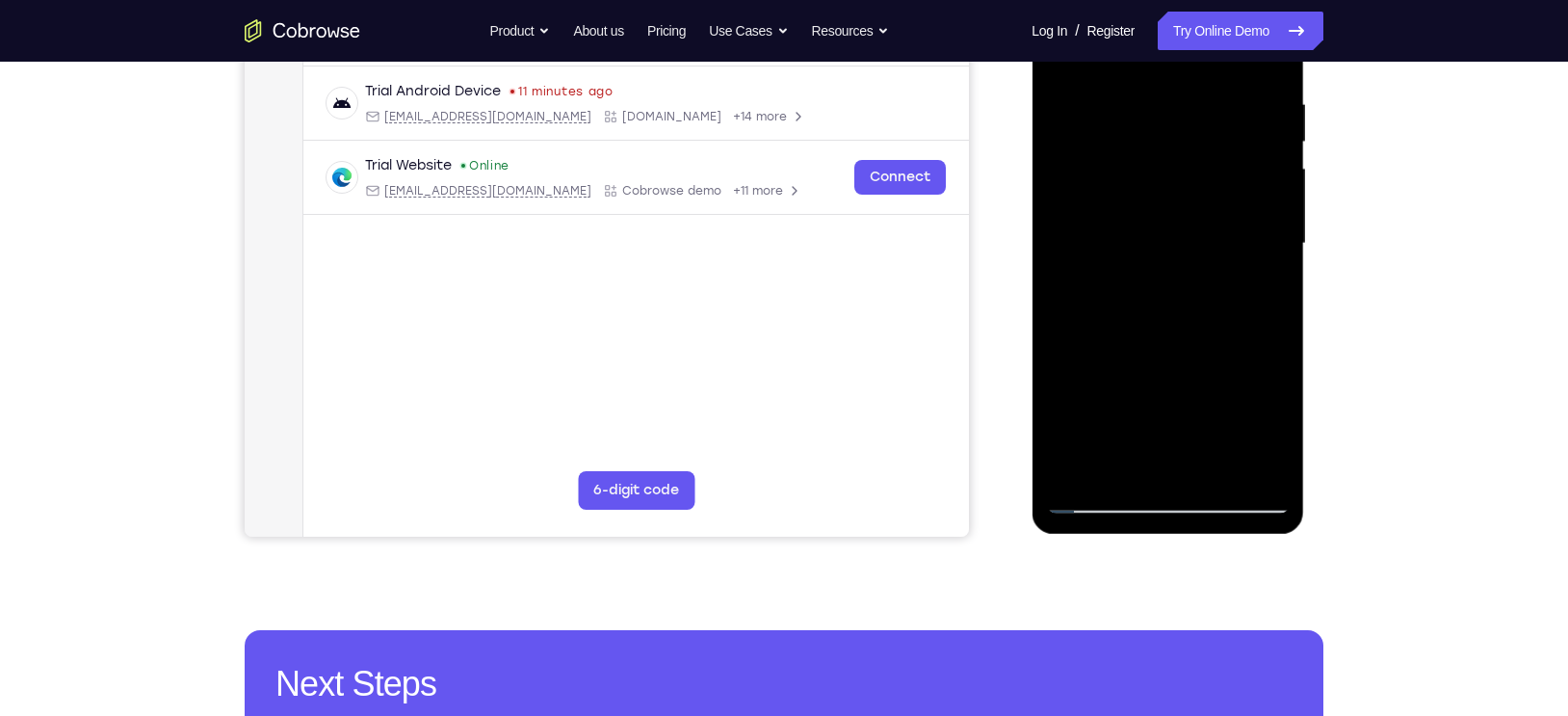
drag, startPoint x: 1200, startPoint y: 400, endPoint x: 1198, endPoint y: 200, distance: 200.0
click at [1198, 200] on div at bounding box center [1168, 243] width 243 height 539
drag, startPoint x: 1207, startPoint y: 315, endPoint x: 1136, endPoint y: 246, distance: 99.0
click at [1136, 246] on div at bounding box center [1168, 243] width 243 height 539
drag, startPoint x: 1189, startPoint y: 423, endPoint x: 1159, endPoint y: 264, distance: 161.8
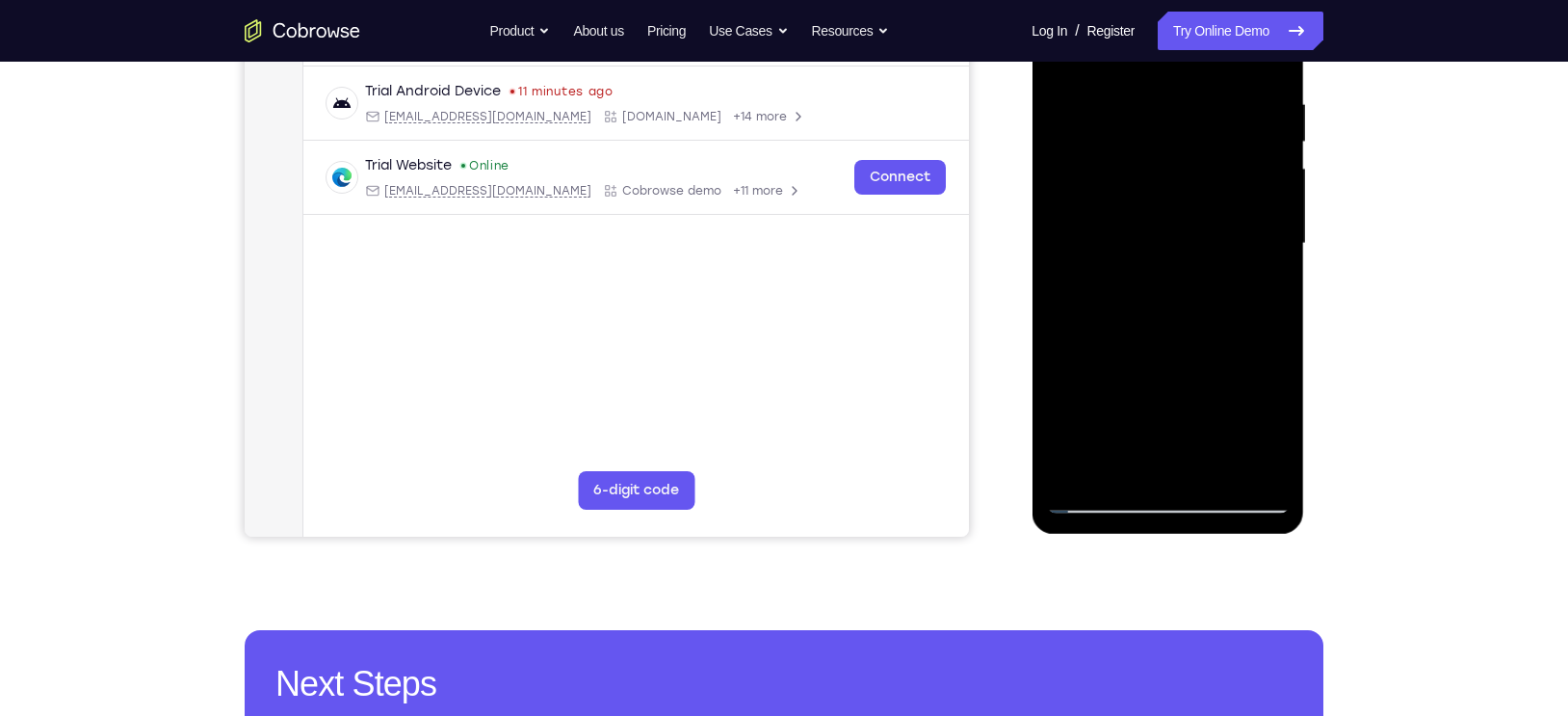
click at [1159, 264] on div at bounding box center [1168, 243] width 243 height 539
drag, startPoint x: 1182, startPoint y: 448, endPoint x: 1156, endPoint y: 119, distance: 330.0
click at [1156, 119] on div at bounding box center [1168, 243] width 243 height 539
drag, startPoint x: 1177, startPoint y: 360, endPoint x: 1096, endPoint y: 299, distance: 101.4
click at [1096, 299] on div at bounding box center [1168, 243] width 243 height 539
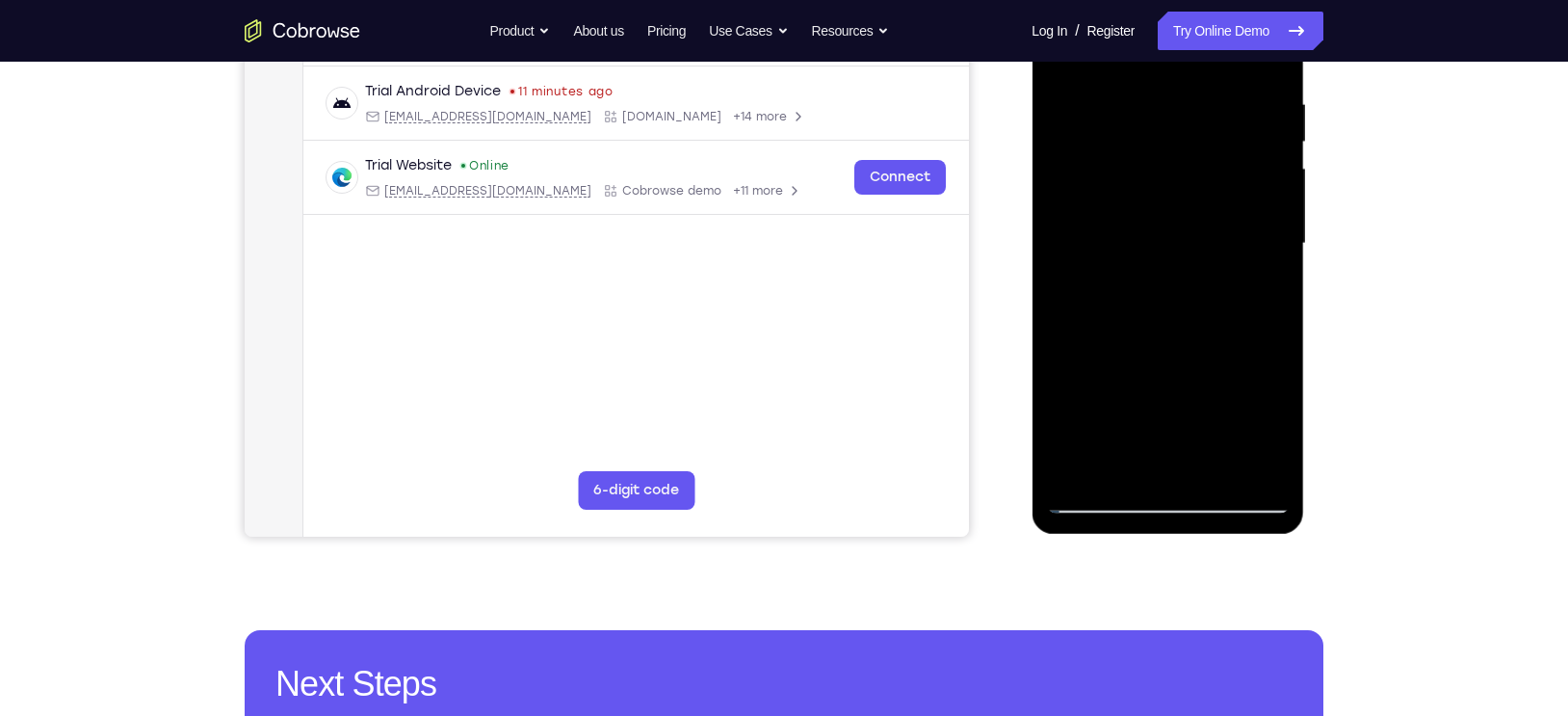
drag, startPoint x: 1211, startPoint y: 379, endPoint x: 1183, endPoint y: 240, distance: 141.8
click at [1183, 240] on div at bounding box center [1168, 243] width 243 height 539
drag, startPoint x: 1178, startPoint y: 413, endPoint x: 1153, endPoint y: 302, distance: 113.8
click at [1153, 302] on div at bounding box center [1168, 243] width 243 height 539
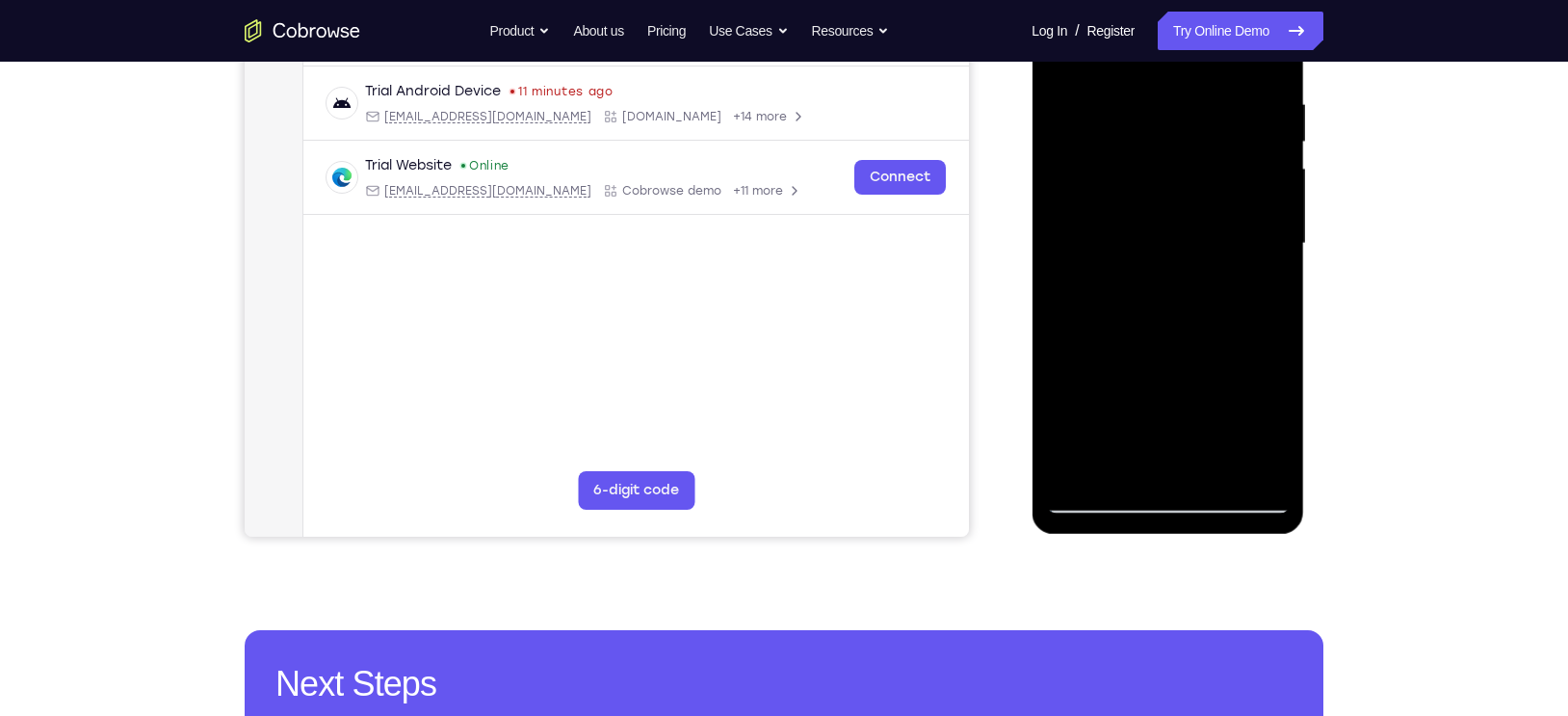
click at [1177, 237] on div at bounding box center [1168, 243] width 243 height 539
